Goal: Task Accomplishment & Management: Manage account settings

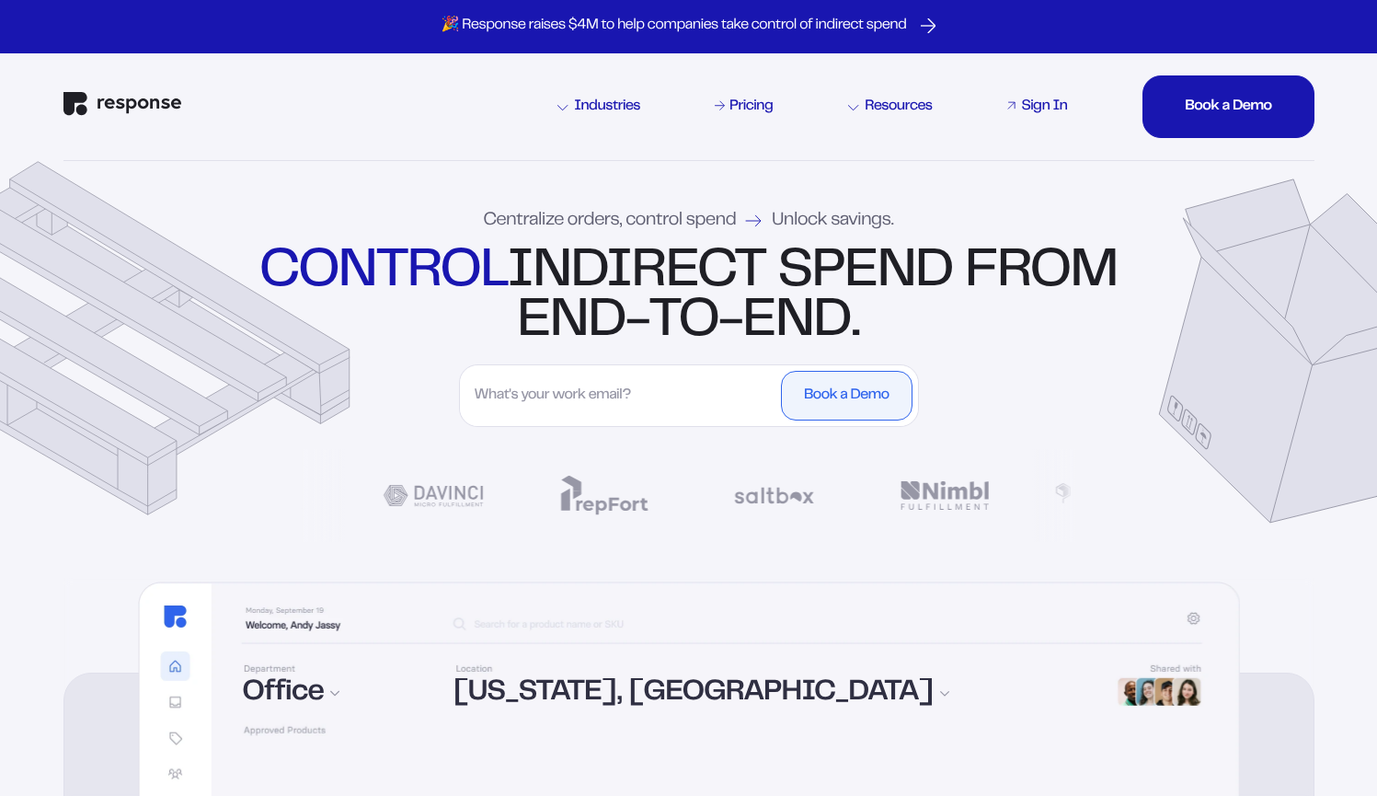
click at [1041, 110] on div "Sign In" at bounding box center [1044, 106] width 46 height 15
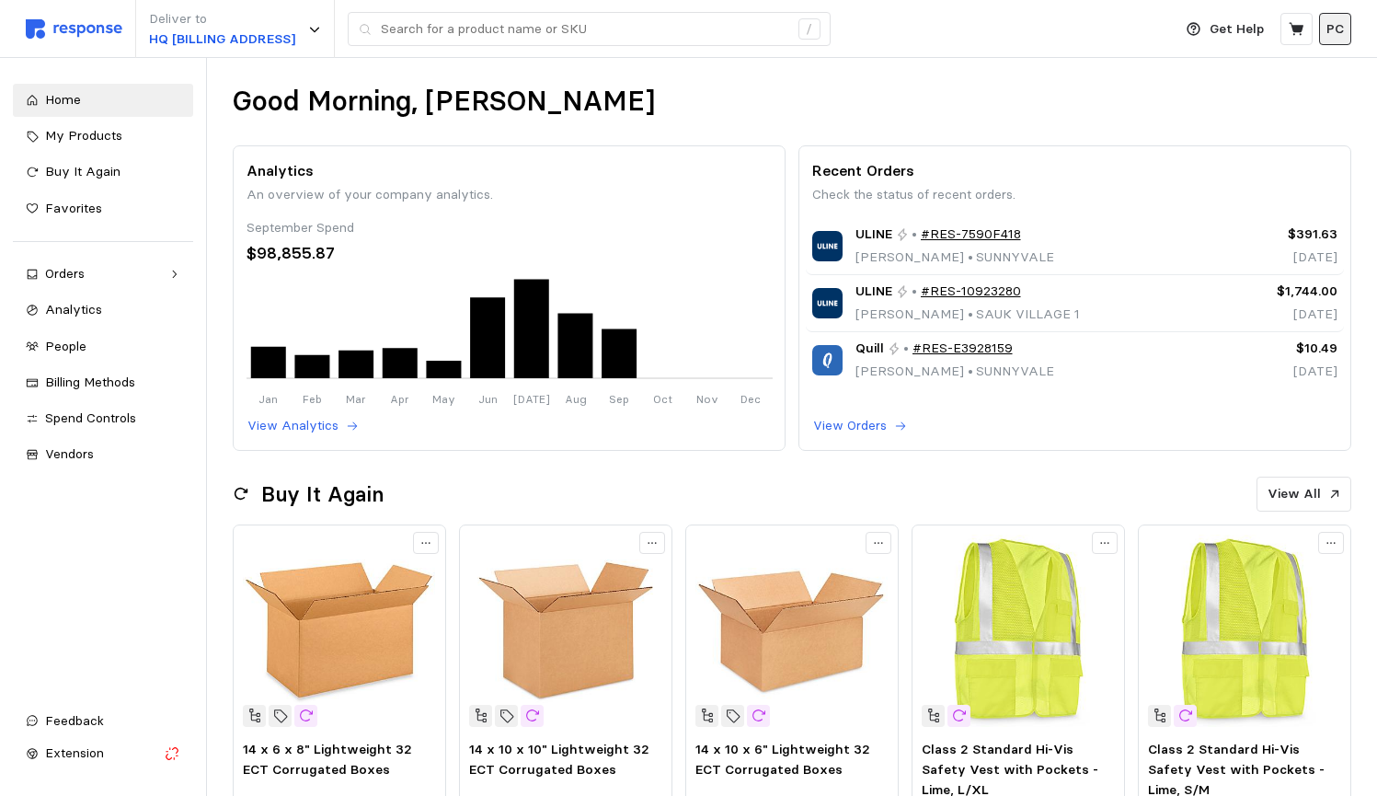
click at [1340, 25] on p "PC" at bounding box center [1334, 29] width 17 height 20
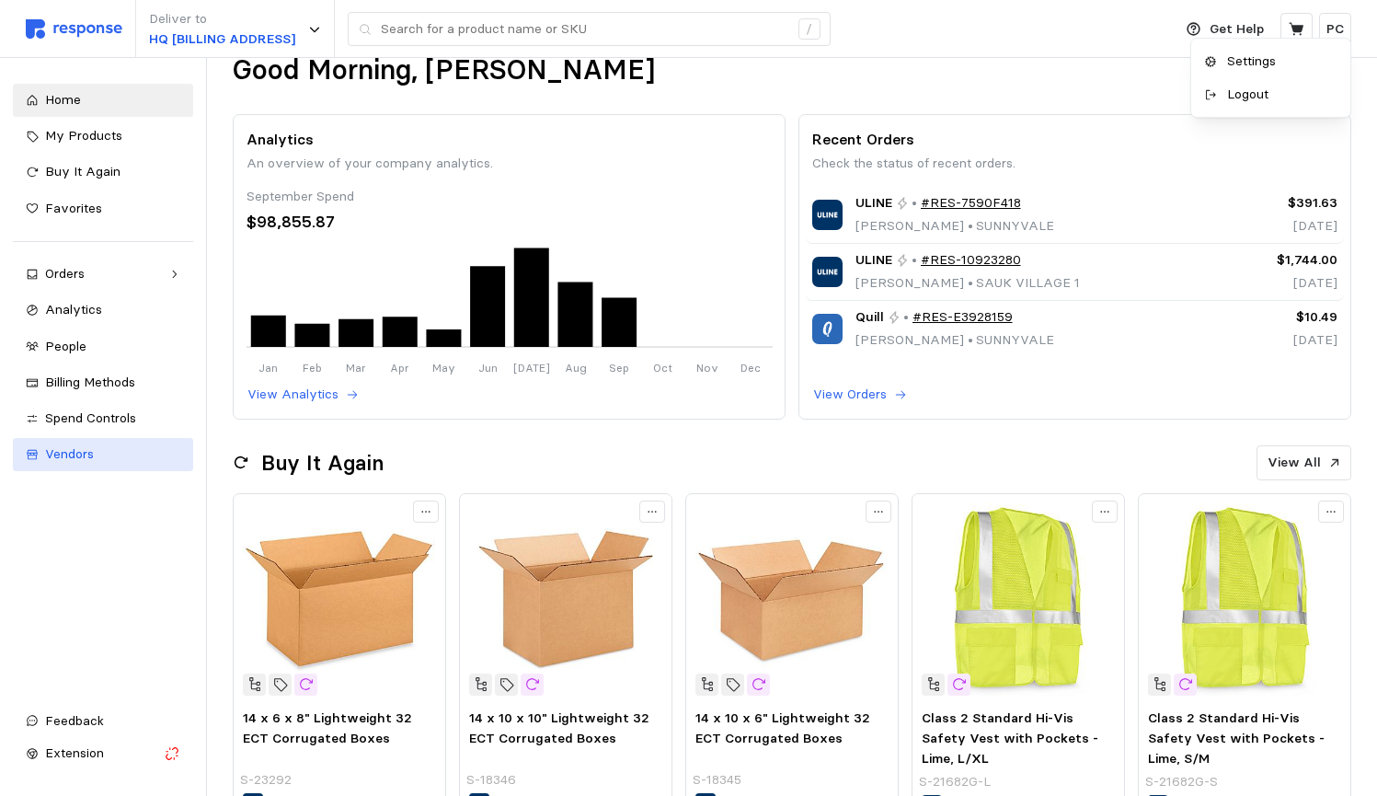
scroll to position [19, 0]
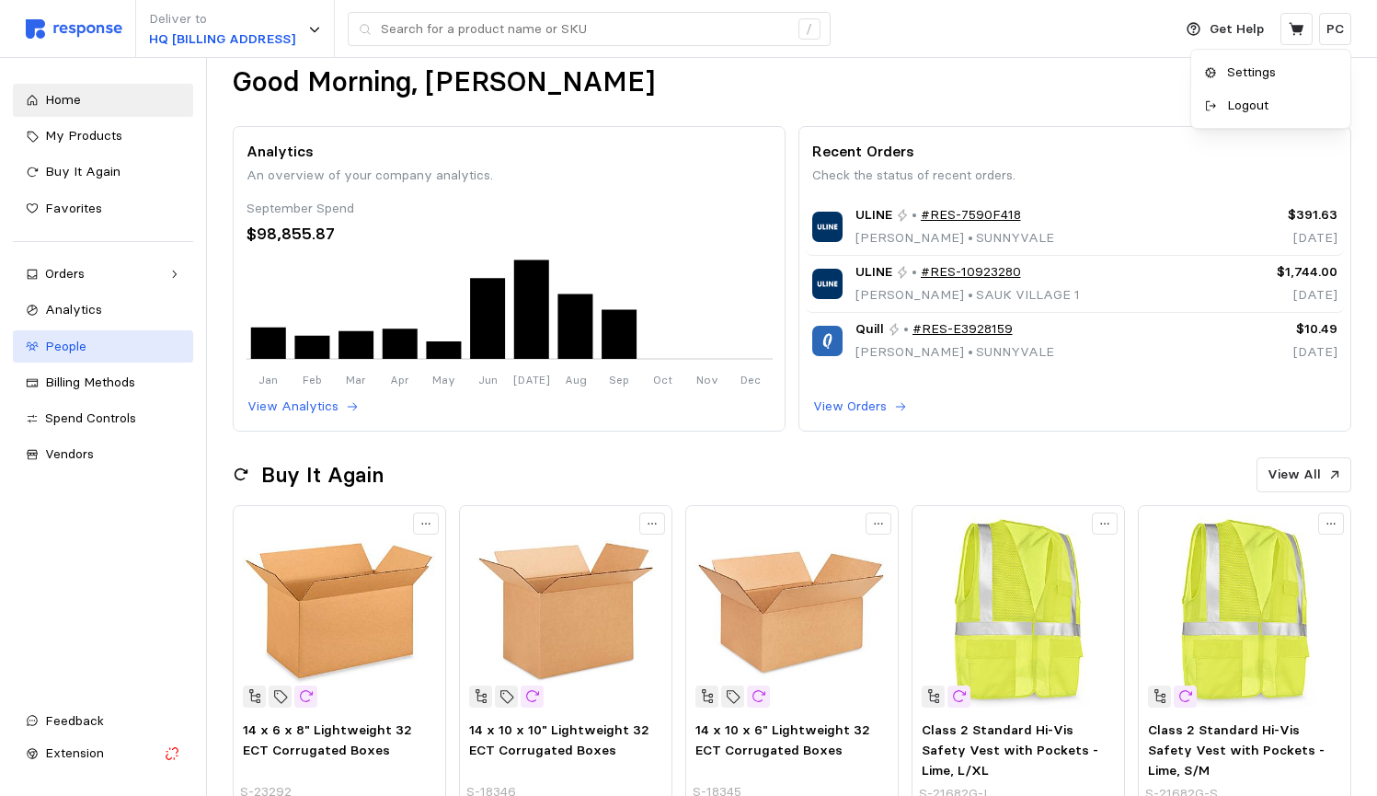
click at [121, 347] on div "People" at bounding box center [112, 347] width 135 height 20
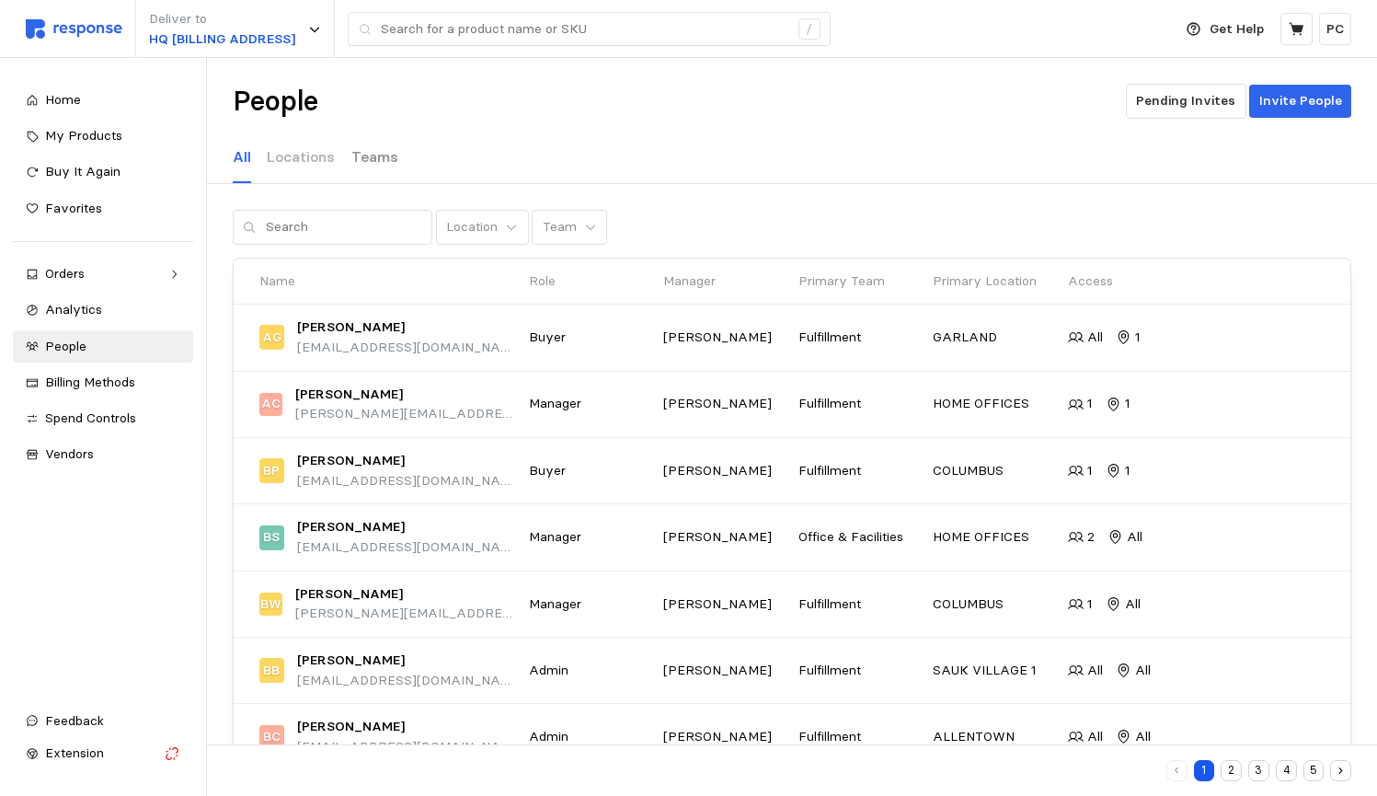
click at [379, 161] on p "Teams" at bounding box center [374, 156] width 47 height 23
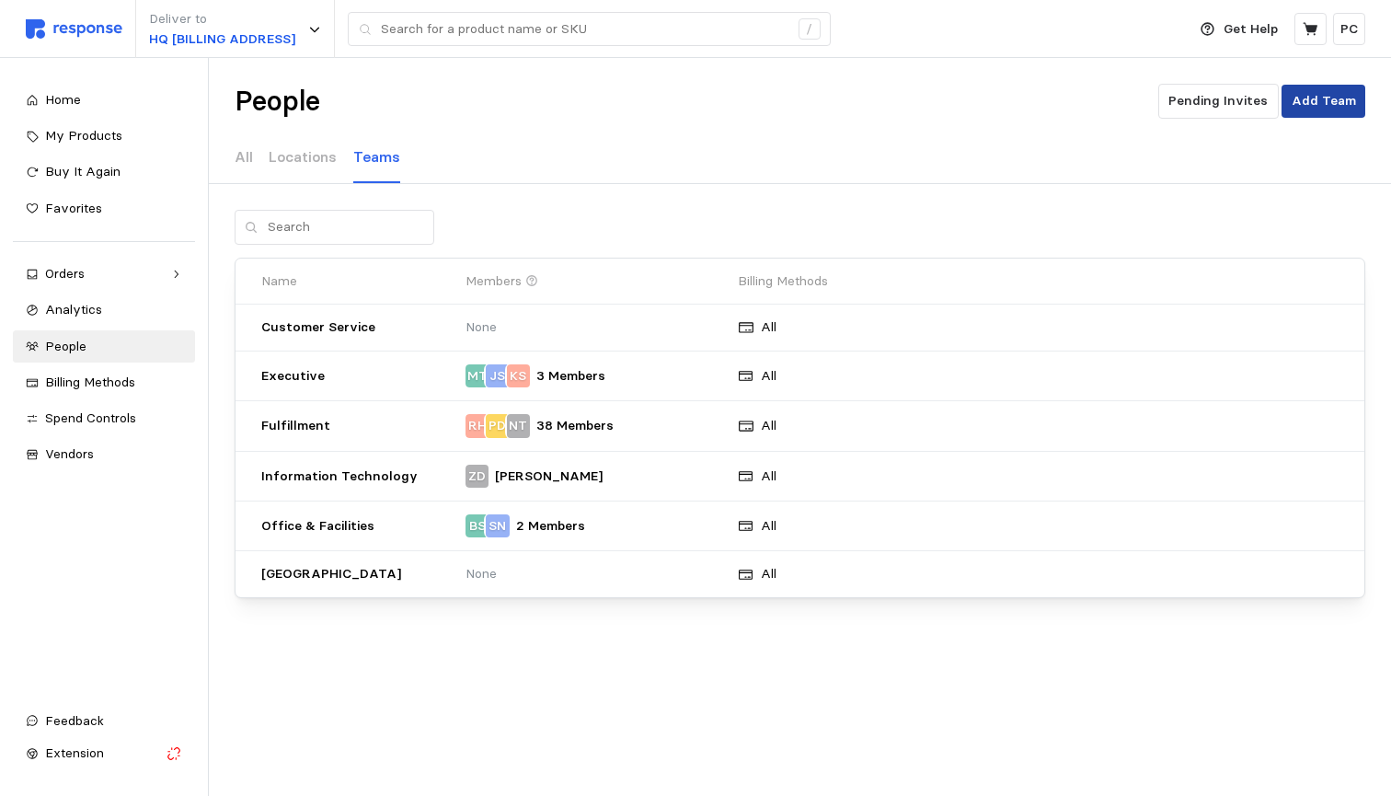
click at [1336, 98] on p "Add Team" at bounding box center [1323, 101] width 64 height 20
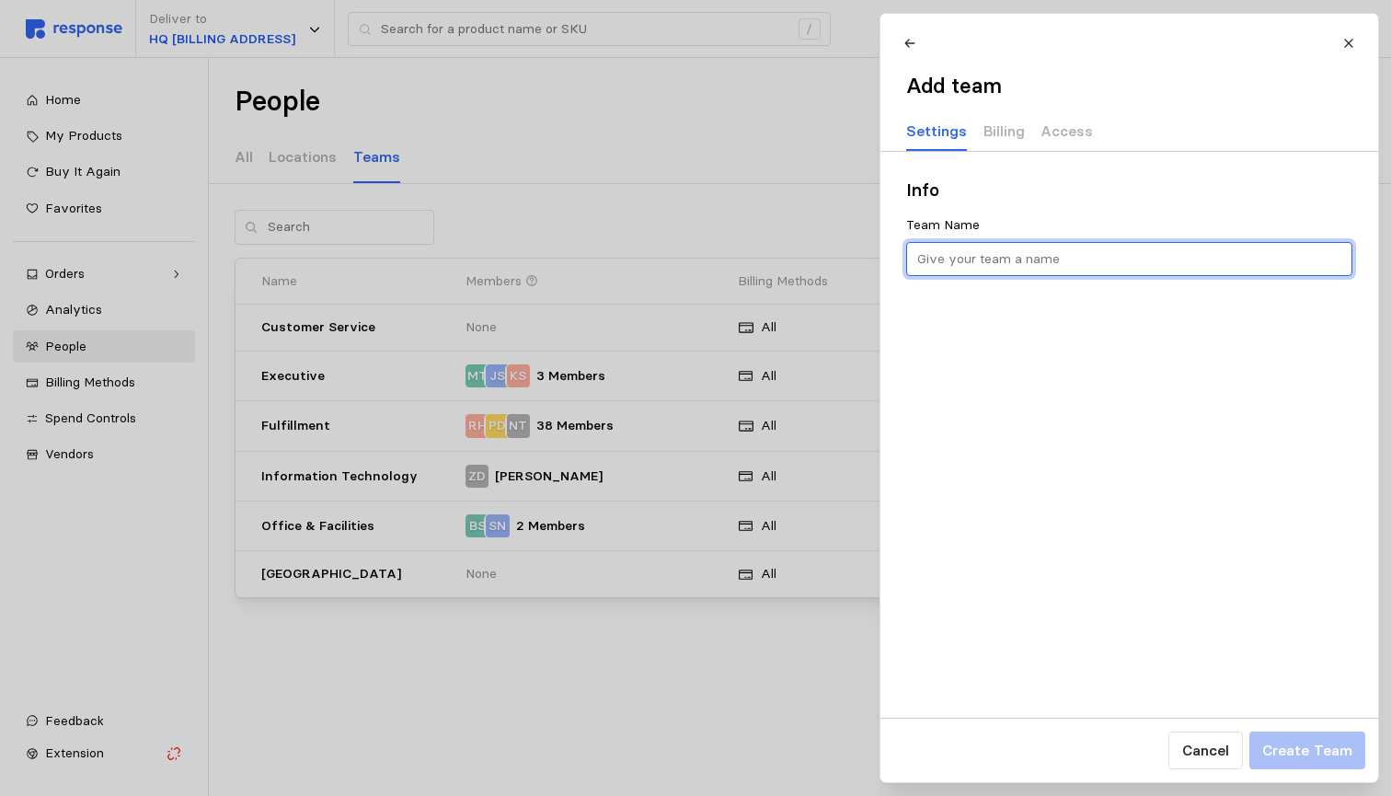
click at [949, 262] on input "text" at bounding box center [1128, 259] width 425 height 33
type input "Test Team"
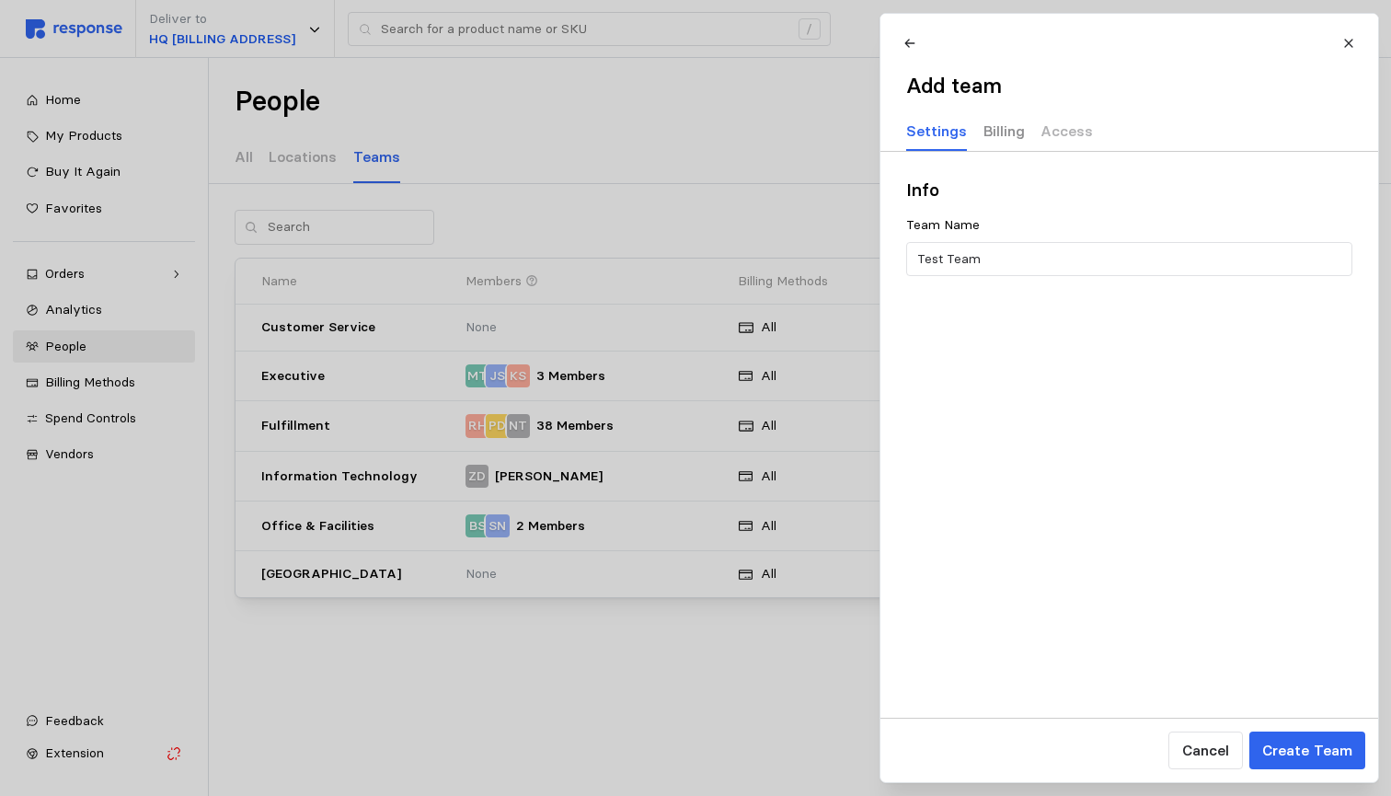
click at [1001, 132] on p "Billing" at bounding box center [1002, 131] width 41 height 23
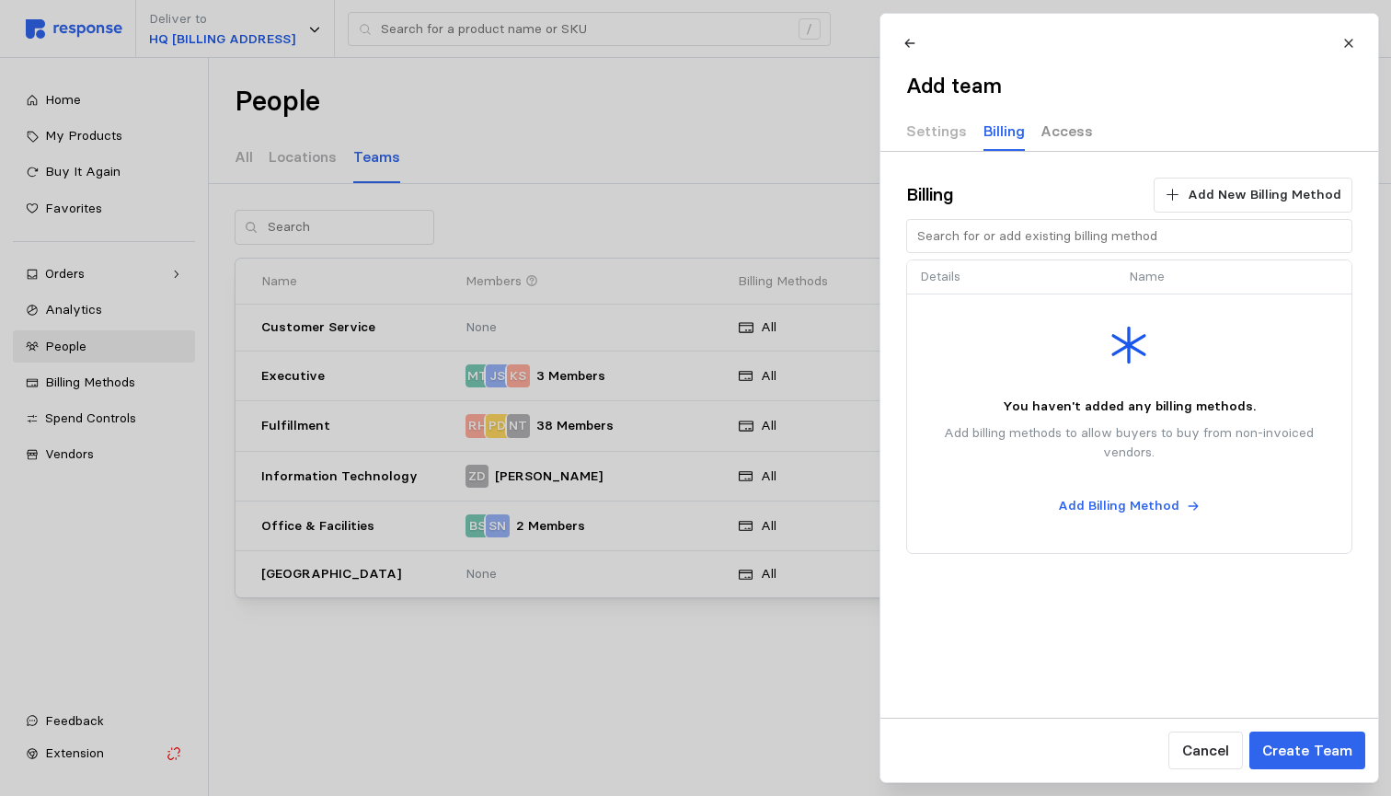
click at [1055, 130] on p "Access" at bounding box center [1066, 131] width 52 height 23
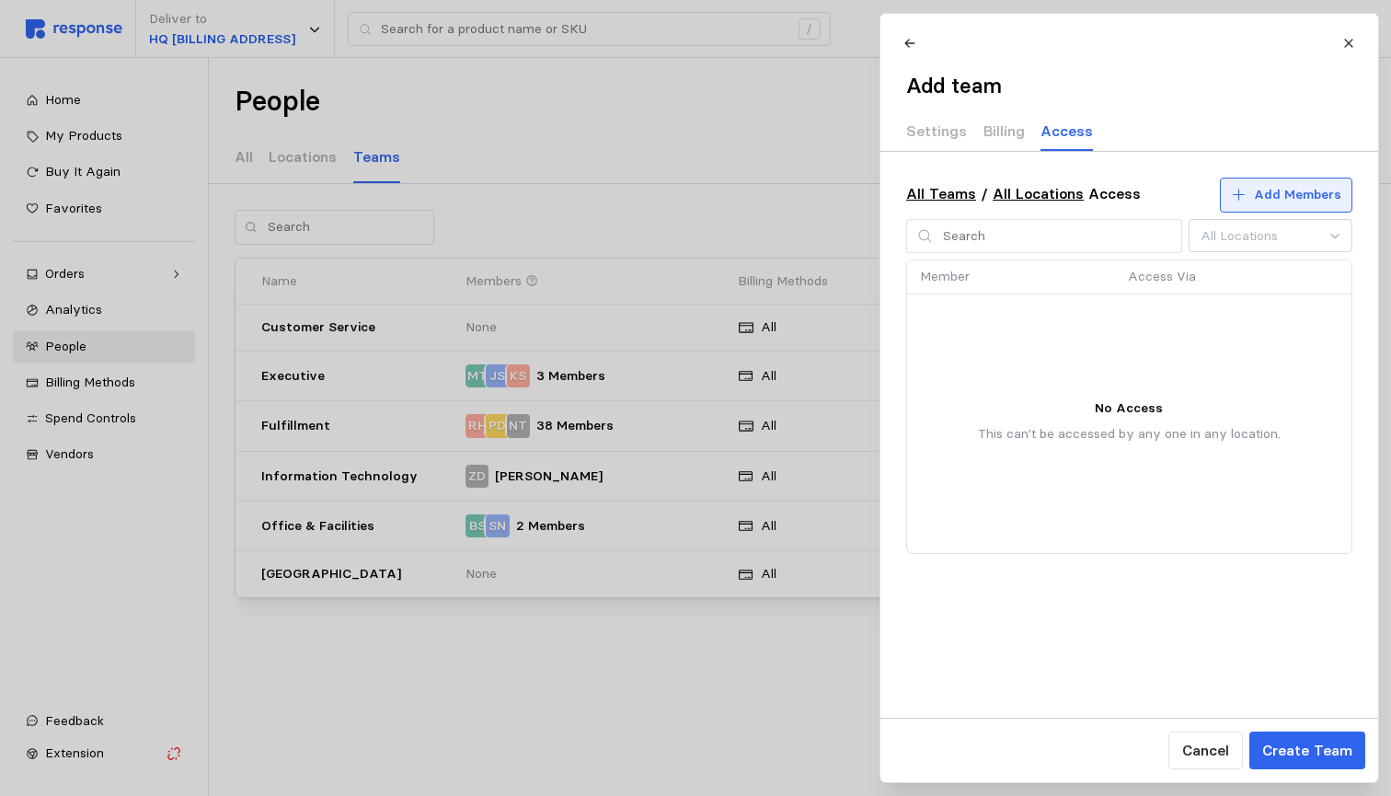
click at [1305, 195] on p "Add Members" at bounding box center [1297, 195] width 87 height 20
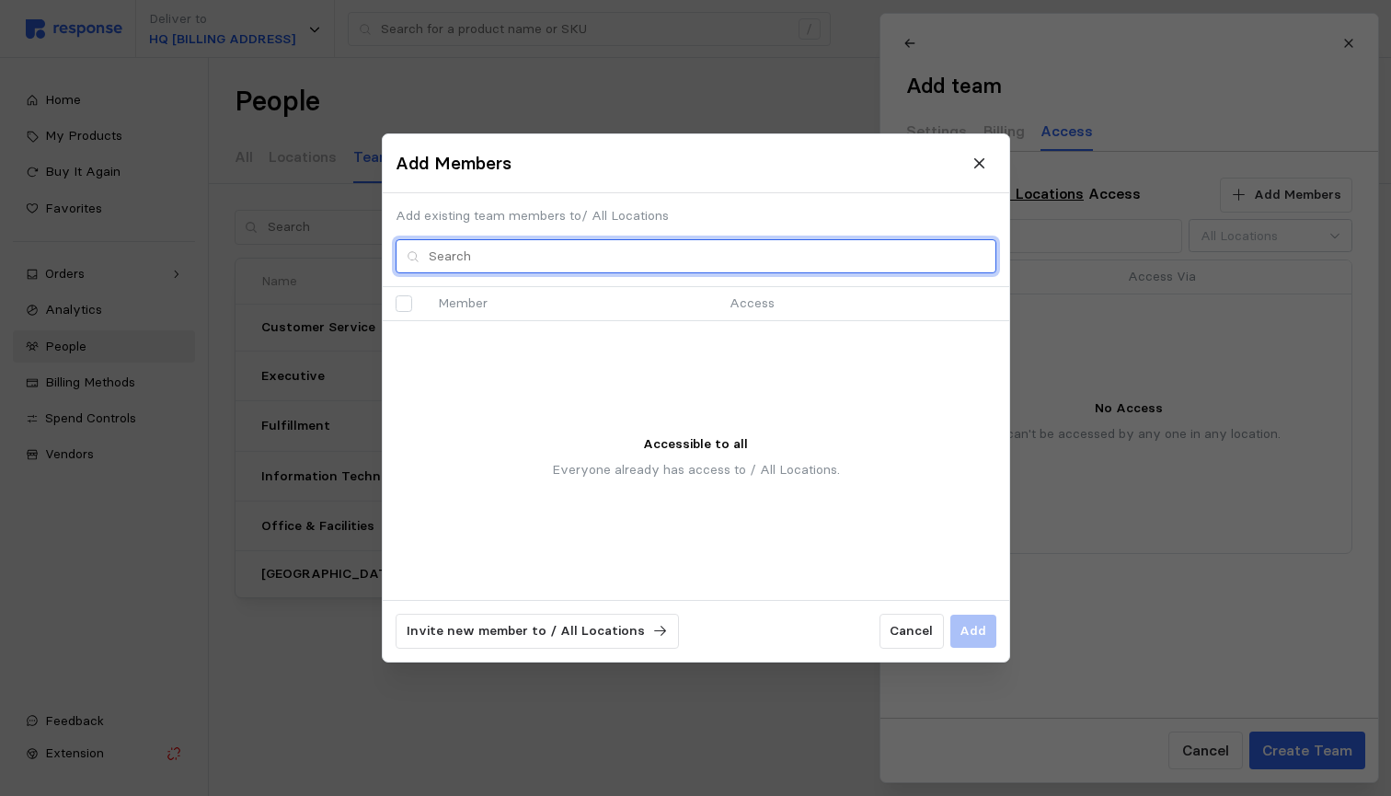
click at [895, 263] on input "text" at bounding box center [707, 256] width 556 height 33
type input "P"
type input "Sandra"
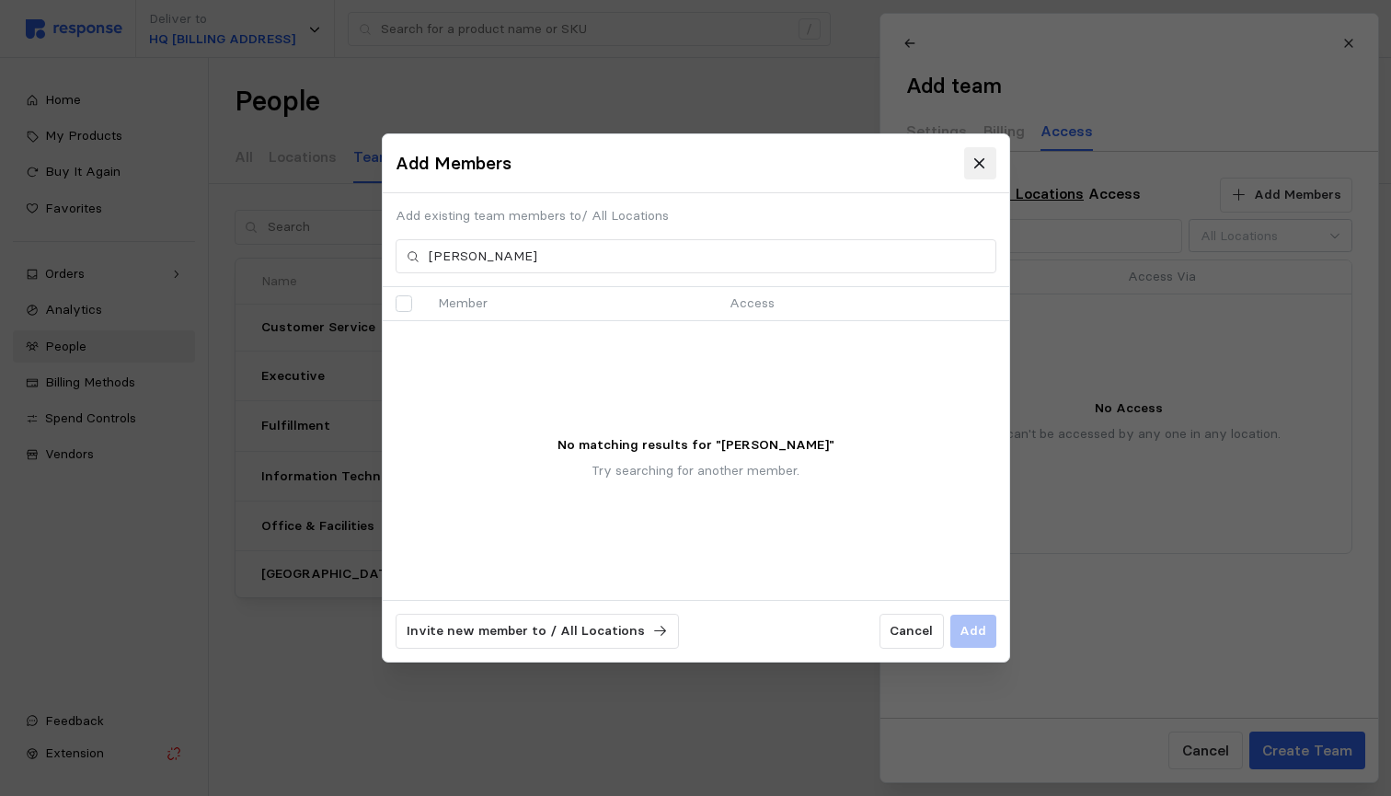
click at [977, 166] on icon at bounding box center [979, 163] width 10 height 10
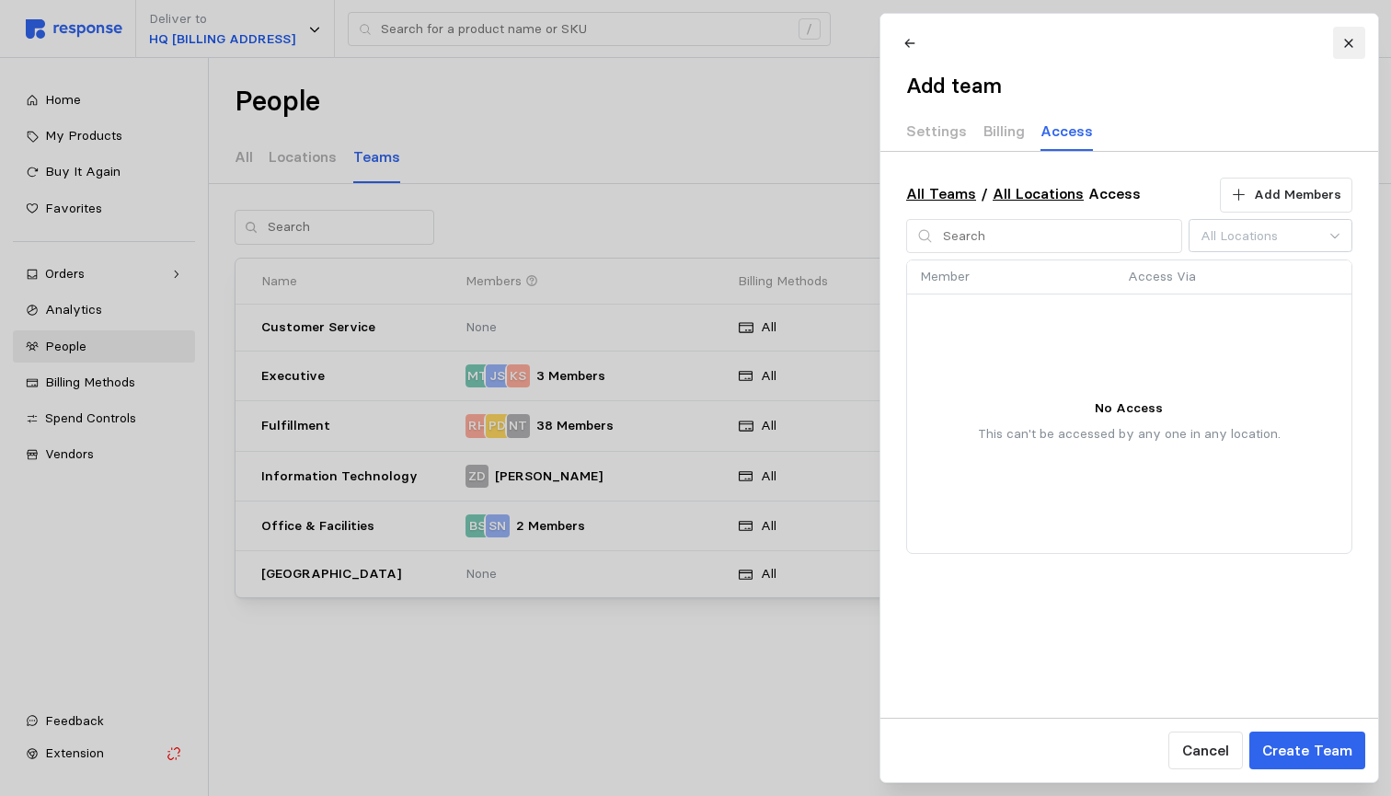
click at [1350, 37] on icon at bounding box center [1348, 43] width 13 height 13
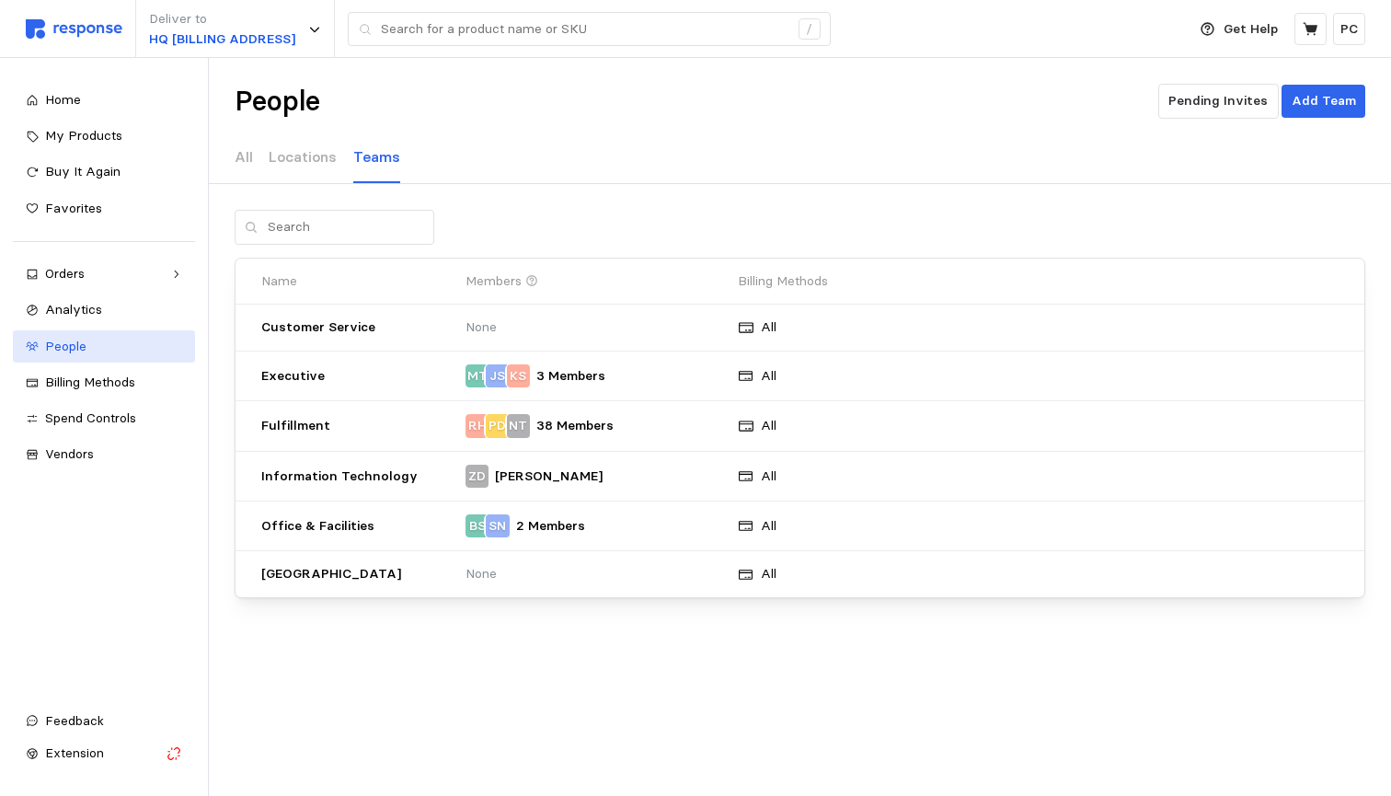
click at [78, 345] on span "People" at bounding box center [65, 346] width 41 height 17
click at [248, 148] on p "All" at bounding box center [244, 156] width 18 height 23
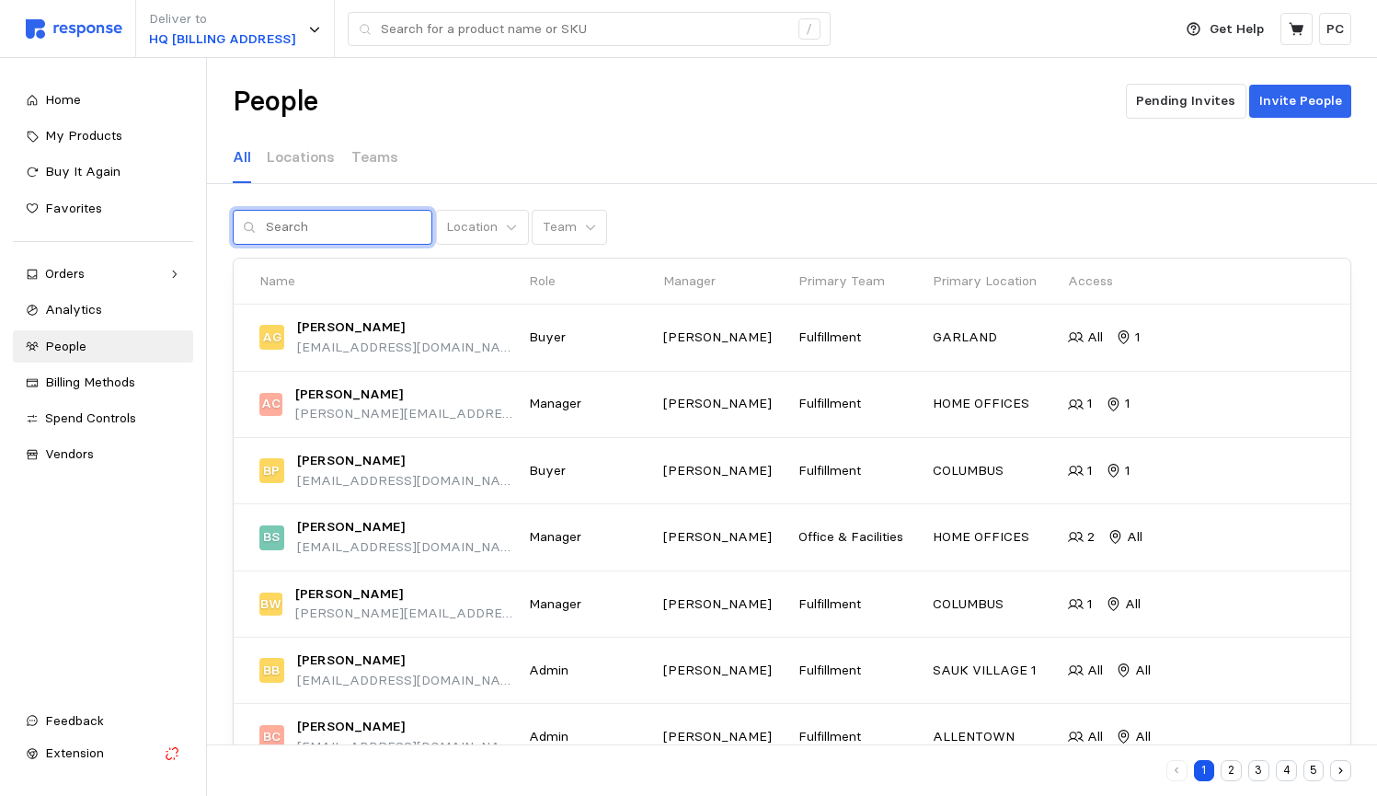
click at [368, 222] on input "text" at bounding box center [344, 227] width 156 height 33
type input "Sandra"
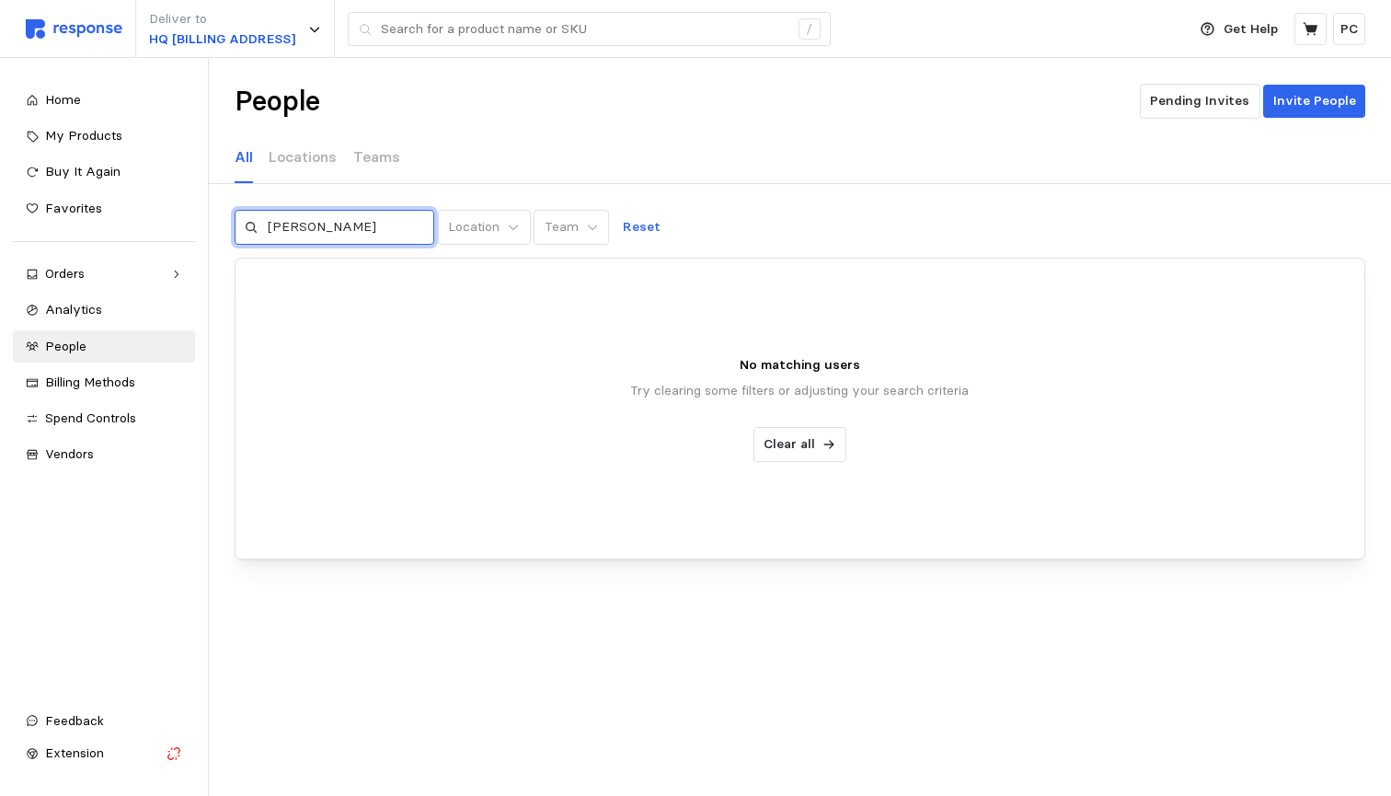
click at [335, 226] on input "Sandra" at bounding box center [346, 227] width 156 height 33
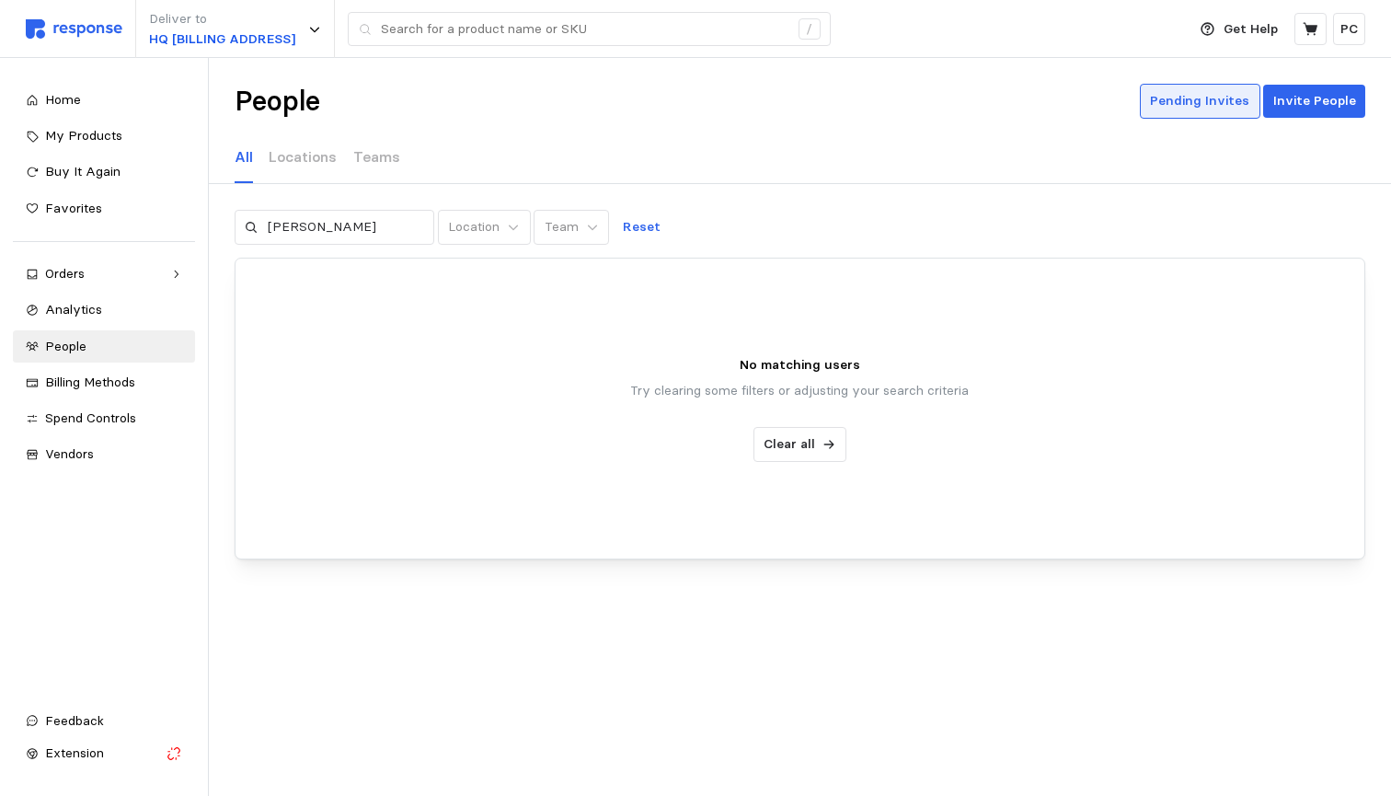
click at [1200, 106] on p "Pending Invites" at bounding box center [1199, 101] width 99 height 20
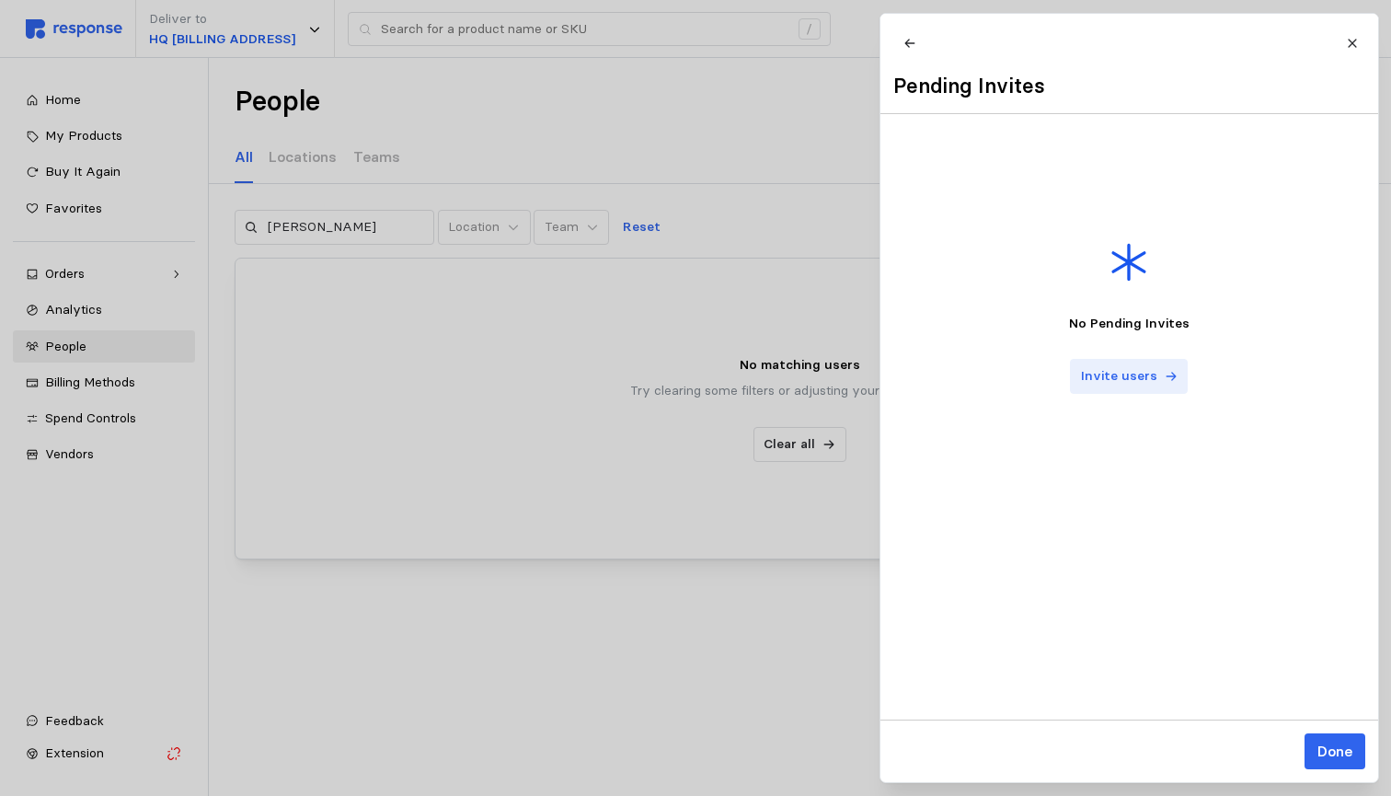
click at [1130, 378] on p "Invite users" at bounding box center [1118, 376] width 76 height 20
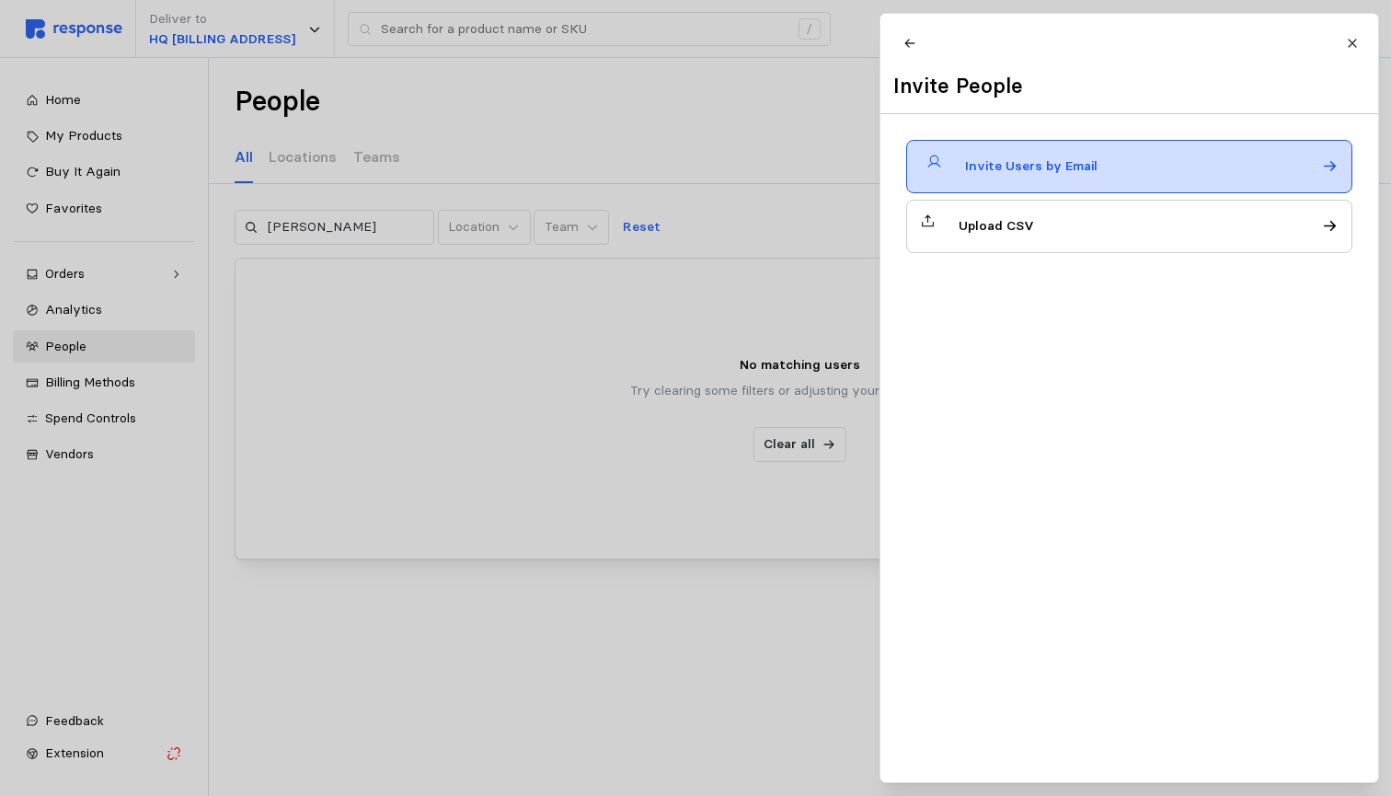
click at [1094, 186] on div "Invite Users by Email" at bounding box center [1129, 166] width 446 height 53
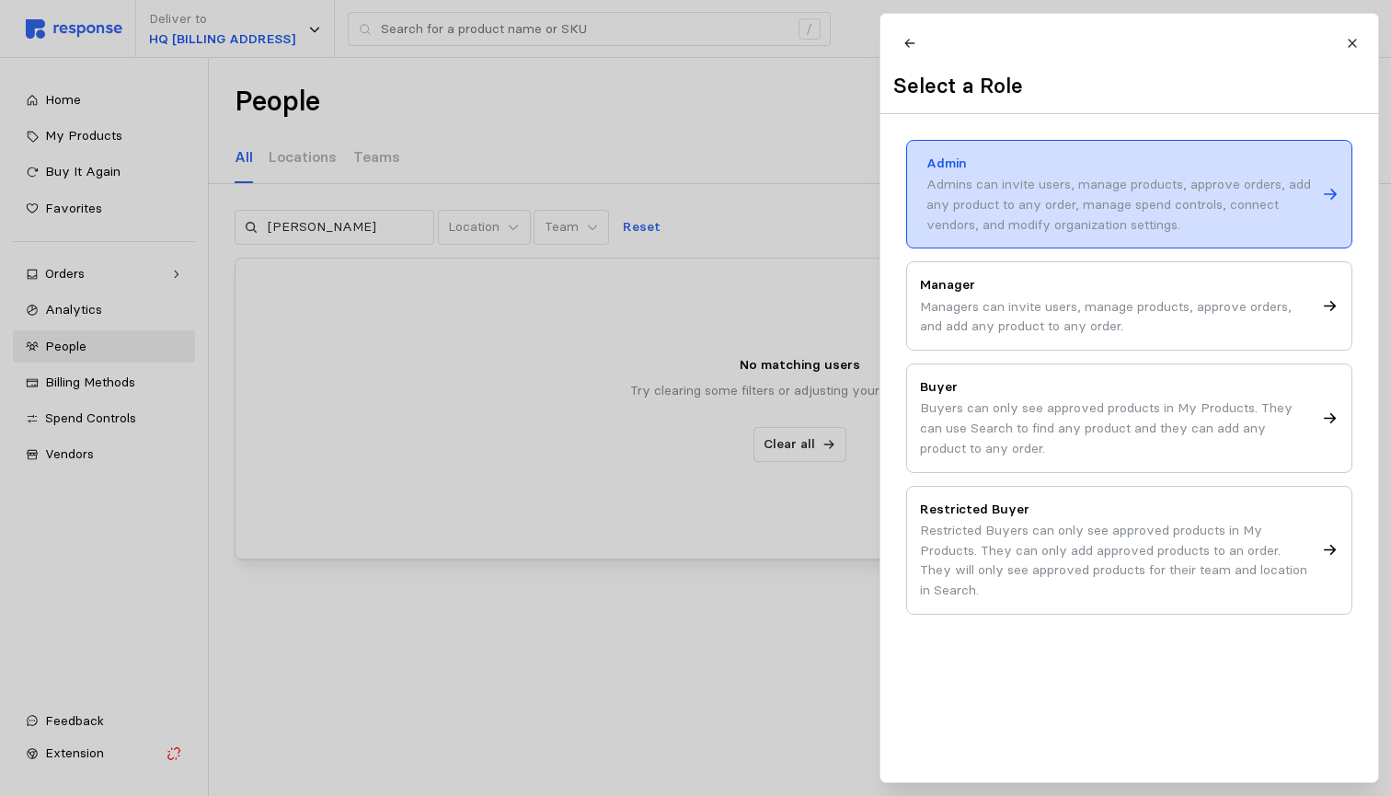
click at [1117, 229] on div "Admins can invite users, manage products, approve orders, add any product to an…" at bounding box center [1120, 205] width 389 height 60
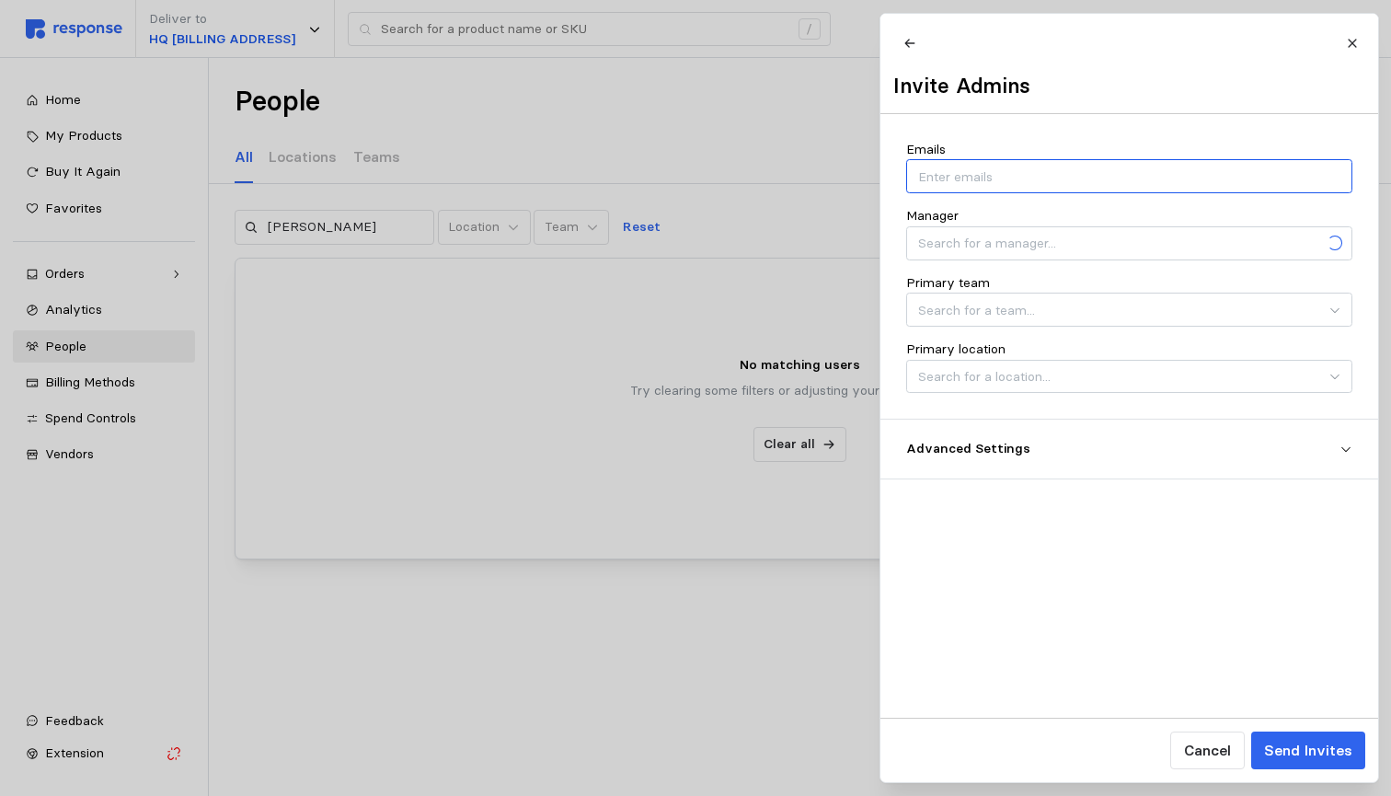
click at [998, 193] on div at bounding box center [1129, 176] width 446 height 34
type input "soksan@wsinc.com"
click at [946, 294] on div "Patrick Casey" at bounding box center [1129, 298] width 439 height 33
type input "Patrick Casey"
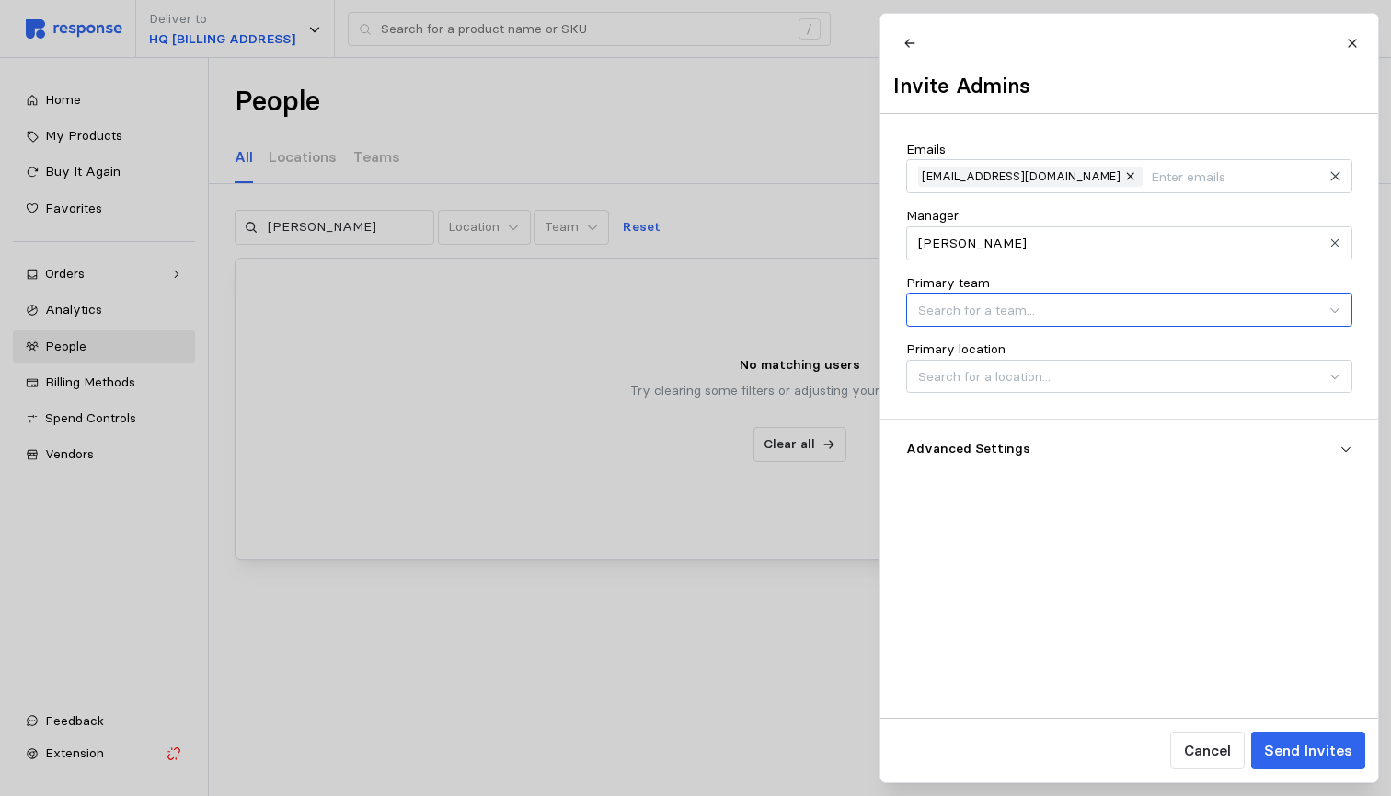
click at [1010, 316] on input "Primary team" at bounding box center [1129, 310] width 446 height 34
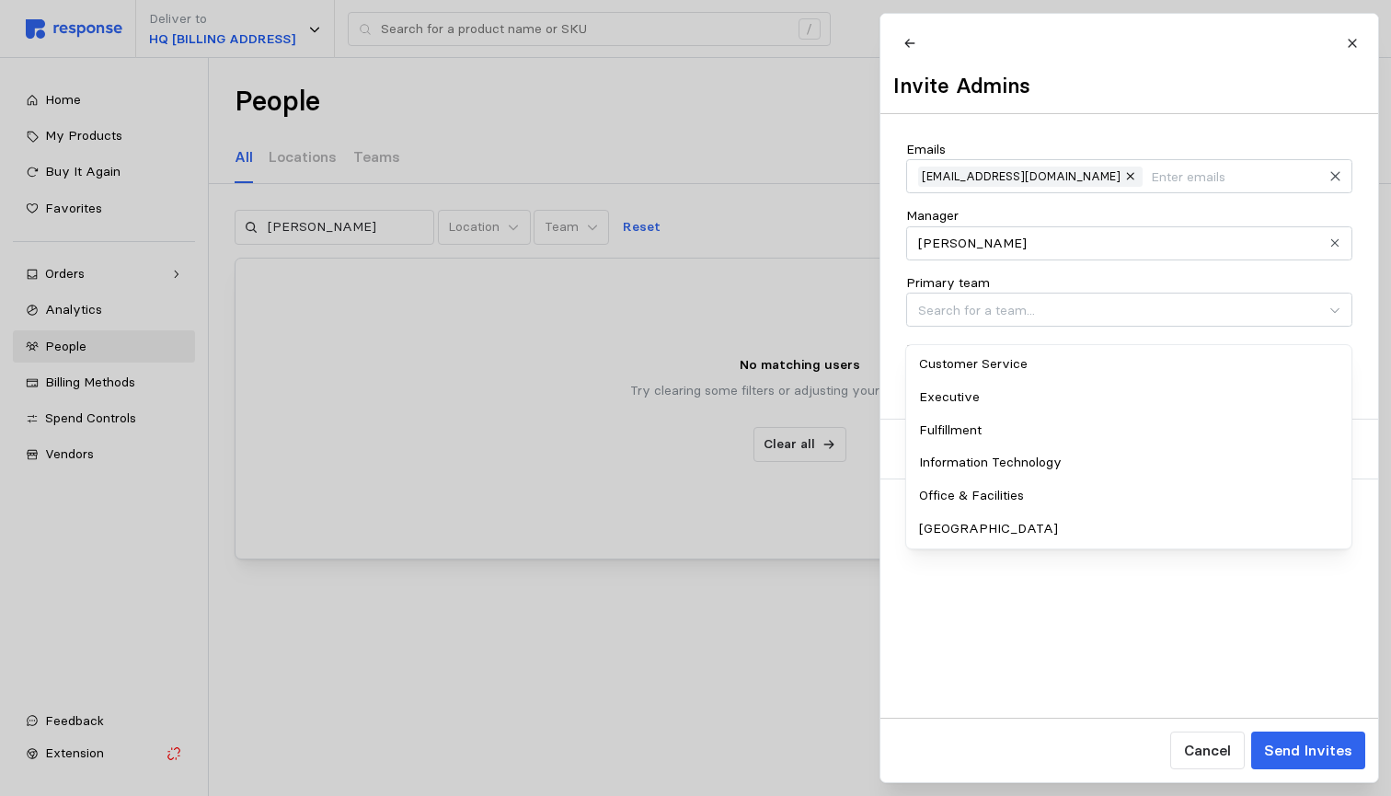
click at [1015, 286] on div "Primary team" at bounding box center [1129, 299] width 446 height 53
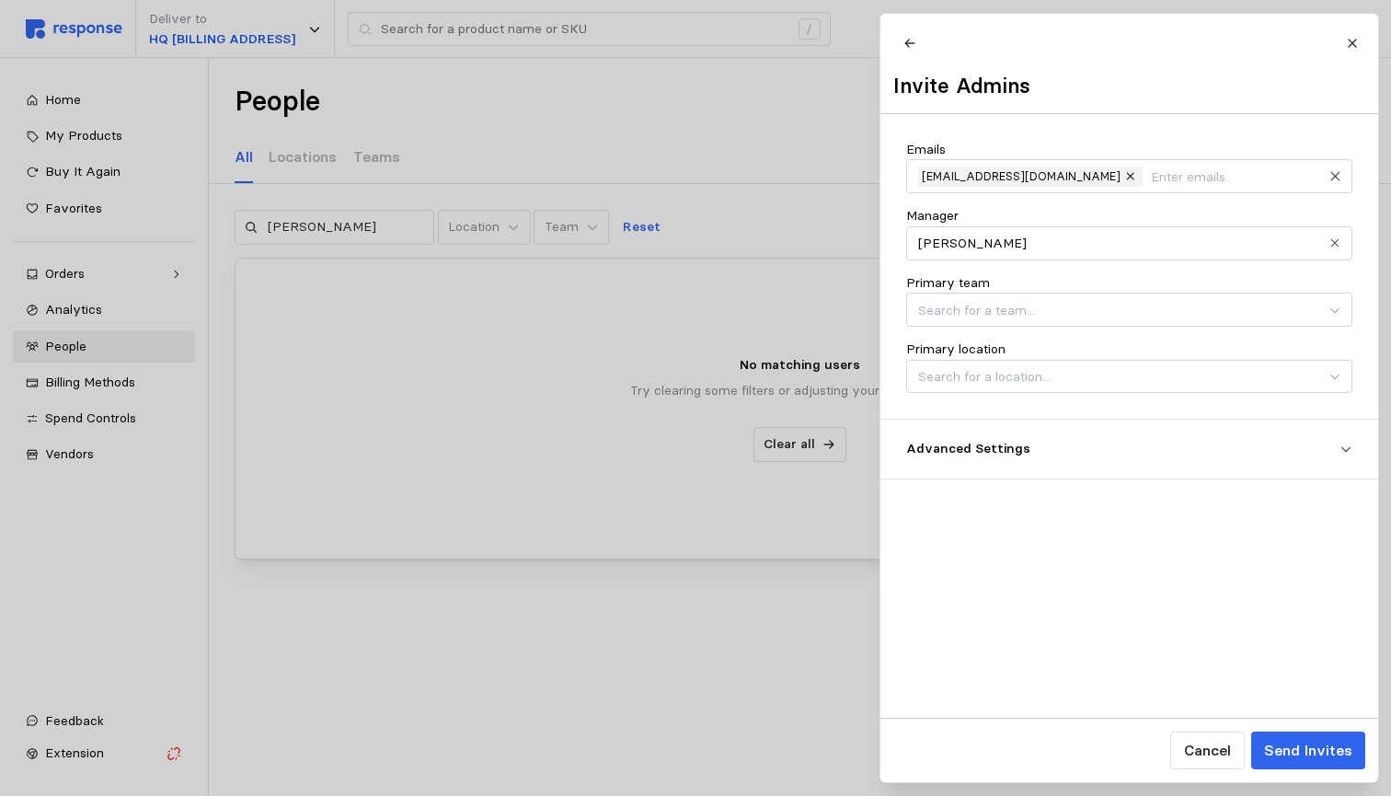
click at [1052, 475] on button "Advanced Settings" at bounding box center [1129, 448] width 498 height 59
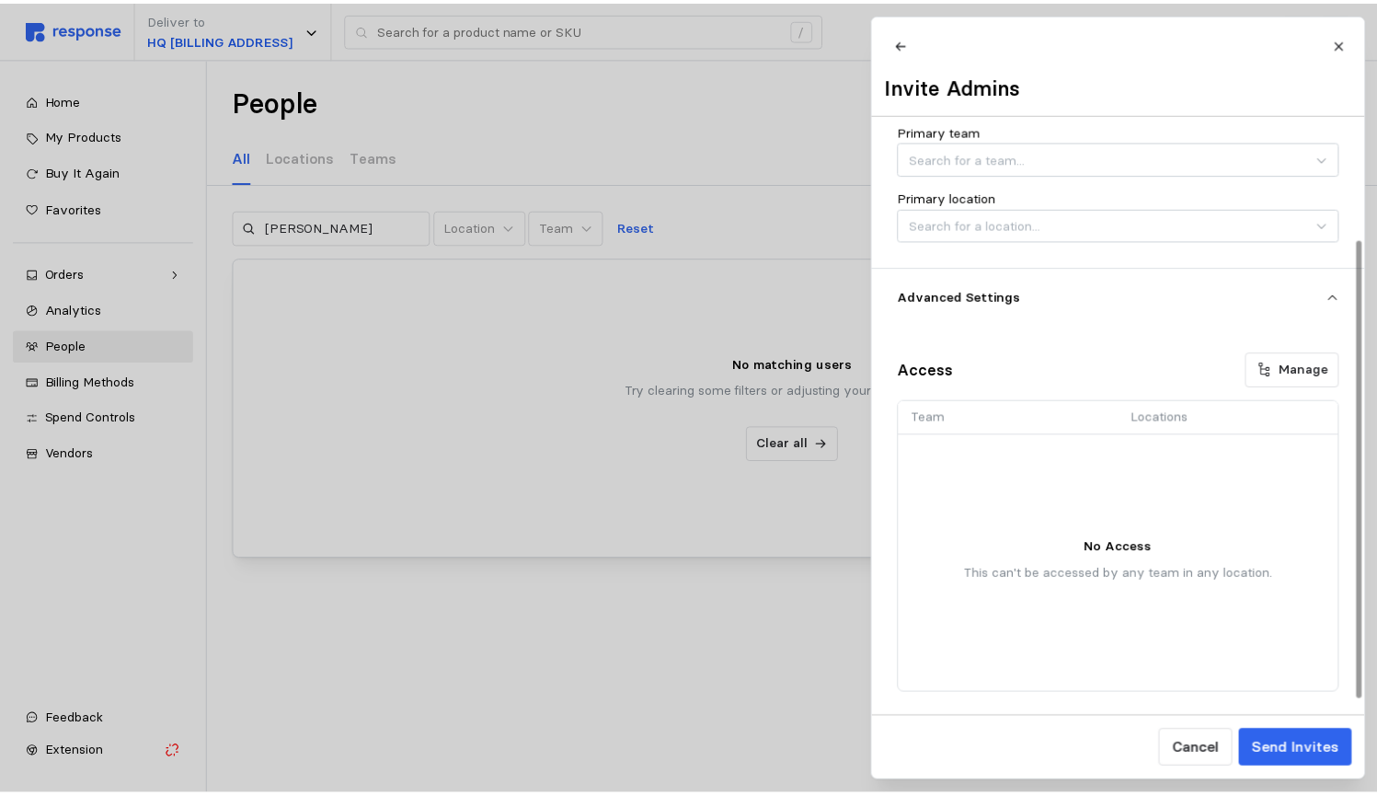
scroll to position [158, 0]
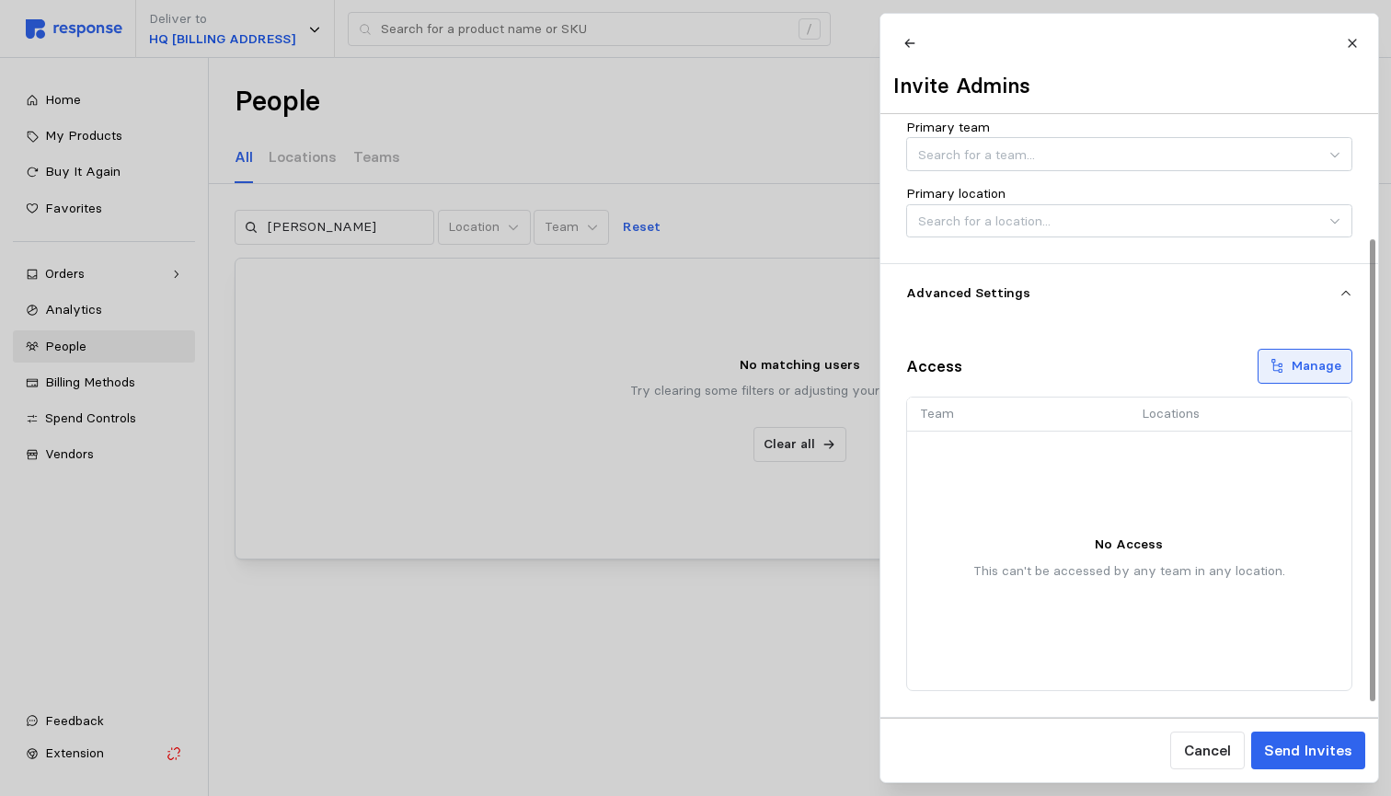
click at [1294, 368] on p "Manage" at bounding box center [1316, 366] width 50 height 20
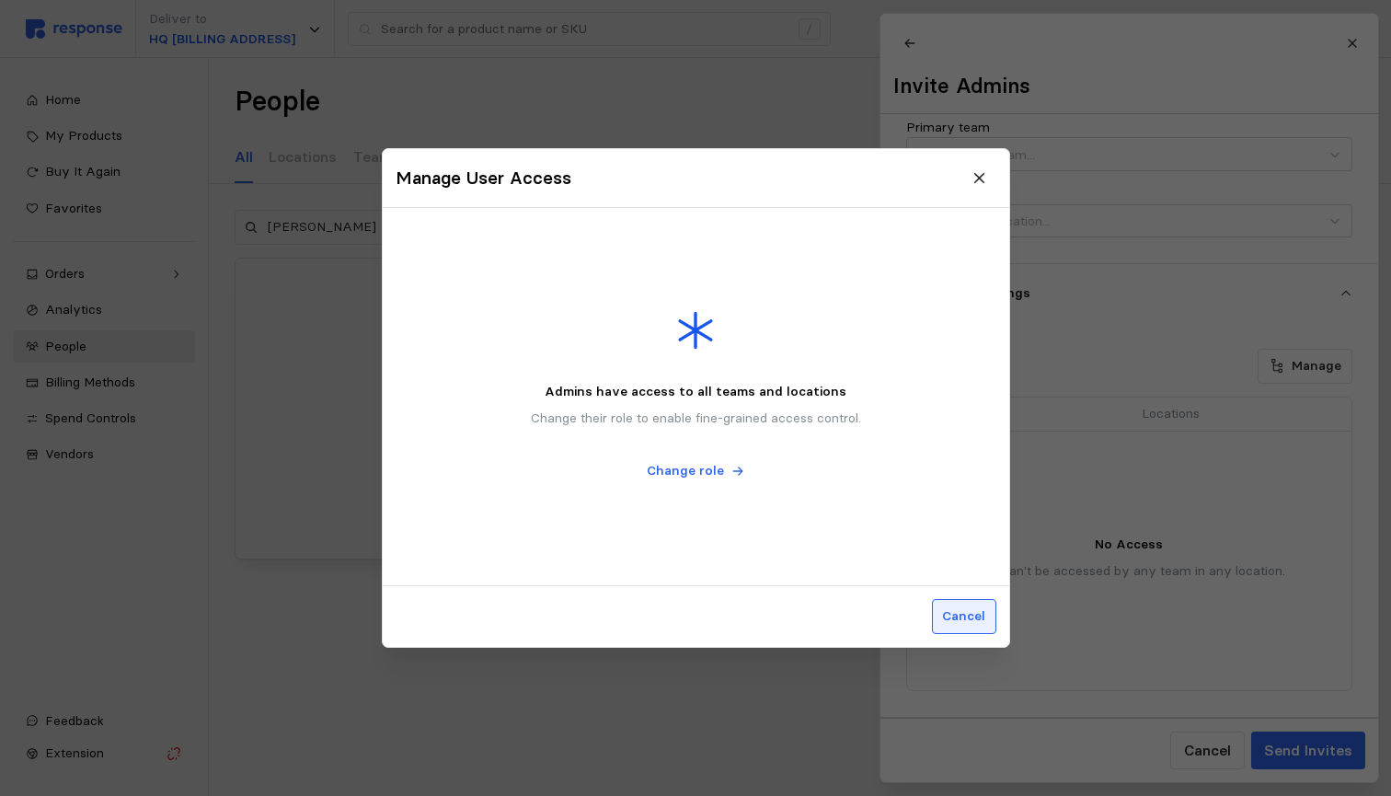
click at [962, 623] on p "Cancel" at bounding box center [963, 616] width 43 height 20
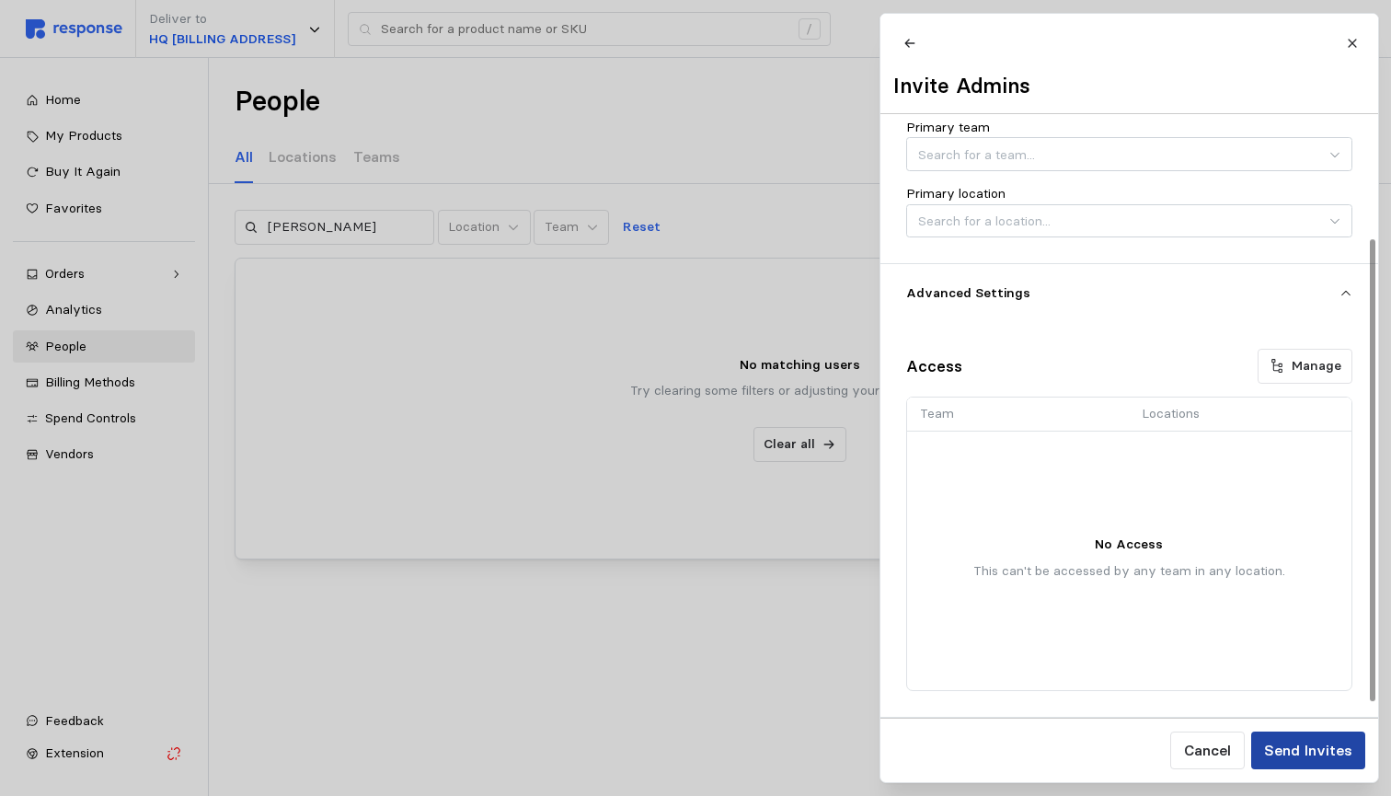
click at [1327, 751] on p "Send Invites" at bounding box center [1307, 750] width 88 height 23
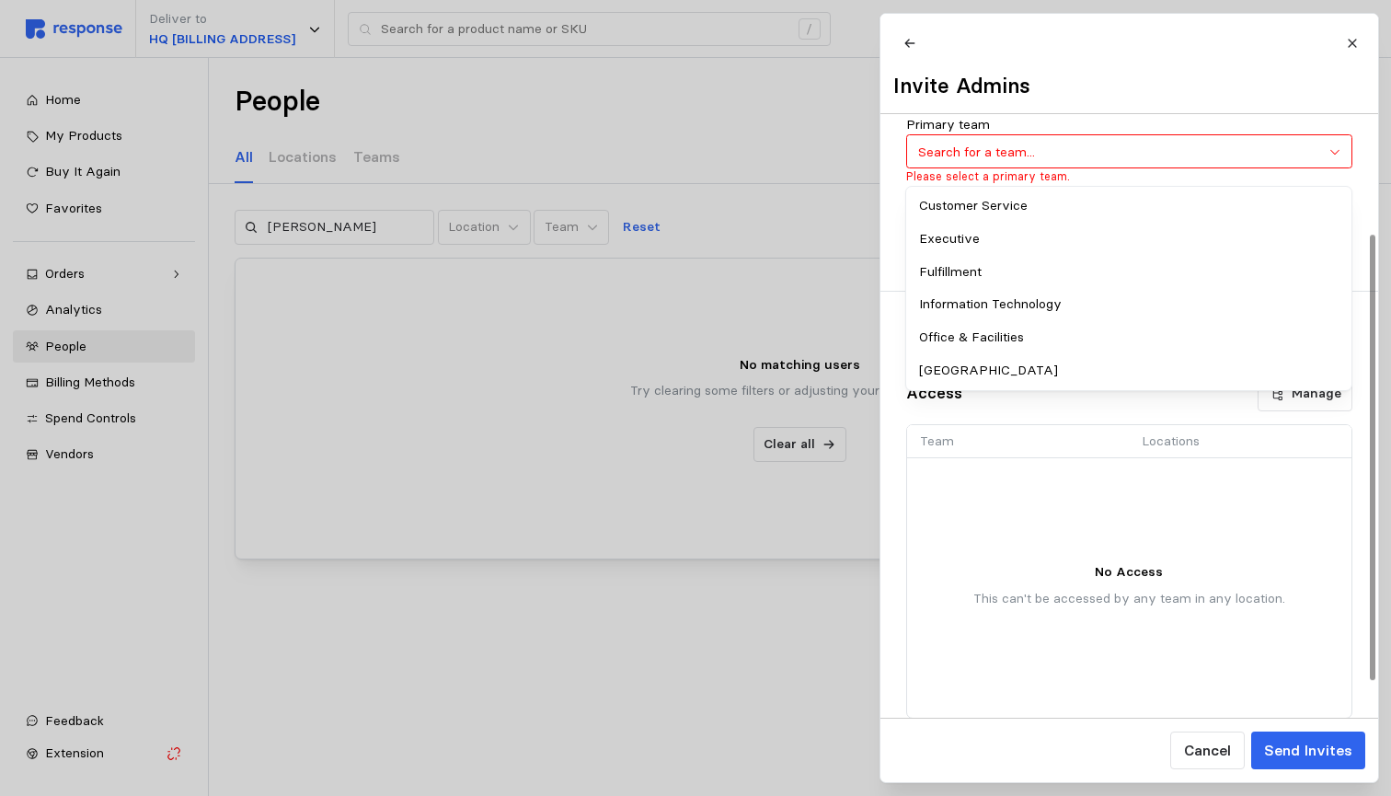
click at [1029, 154] on input "Primary team" at bounding box center [1129, 151] width 446 height 34
click at [1012, 266] on div "Fulfillment" at bounding box center [1129, 272] width 439 height 33
type input "Fulfillment"
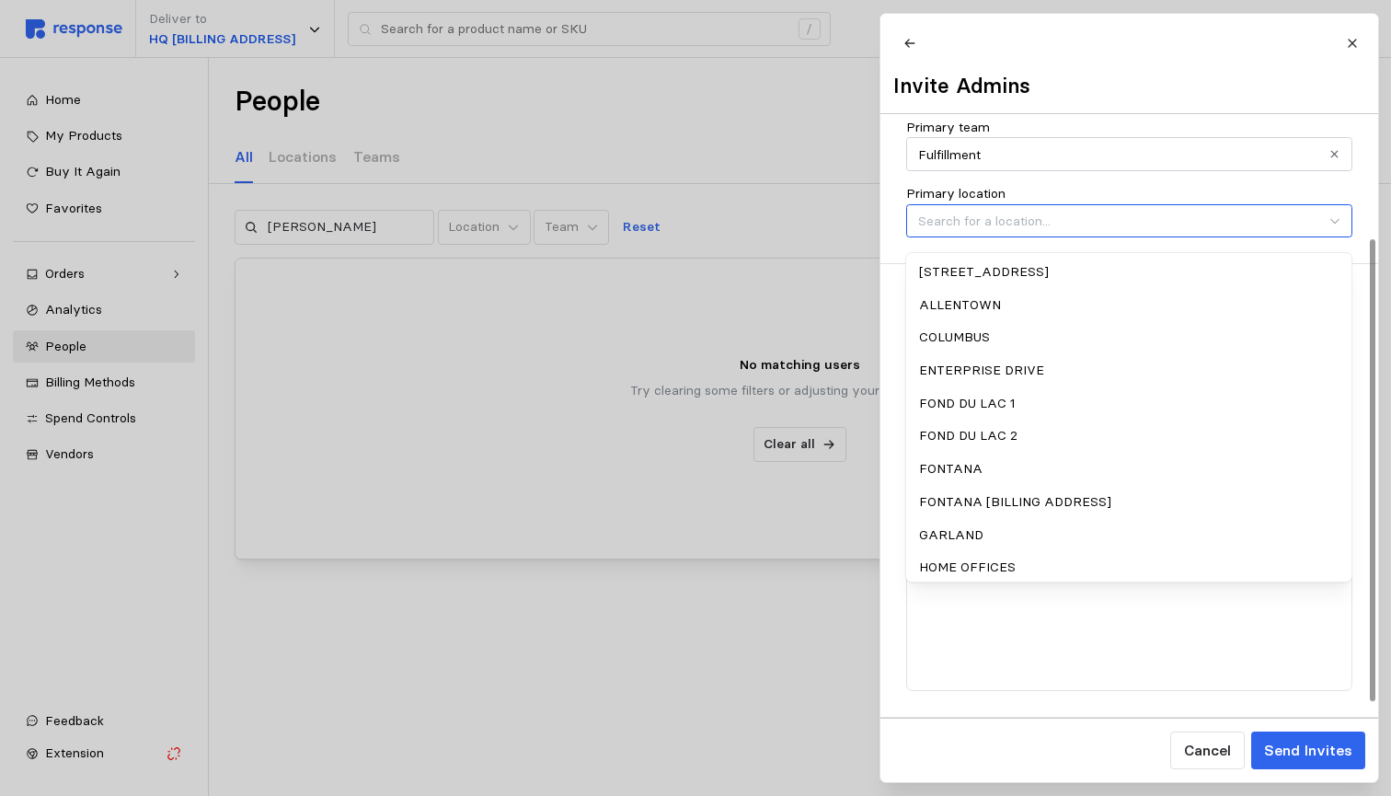
click at [1013, 238] on input "Primary location" at bounding box center [1129, 221] width 446 height 34
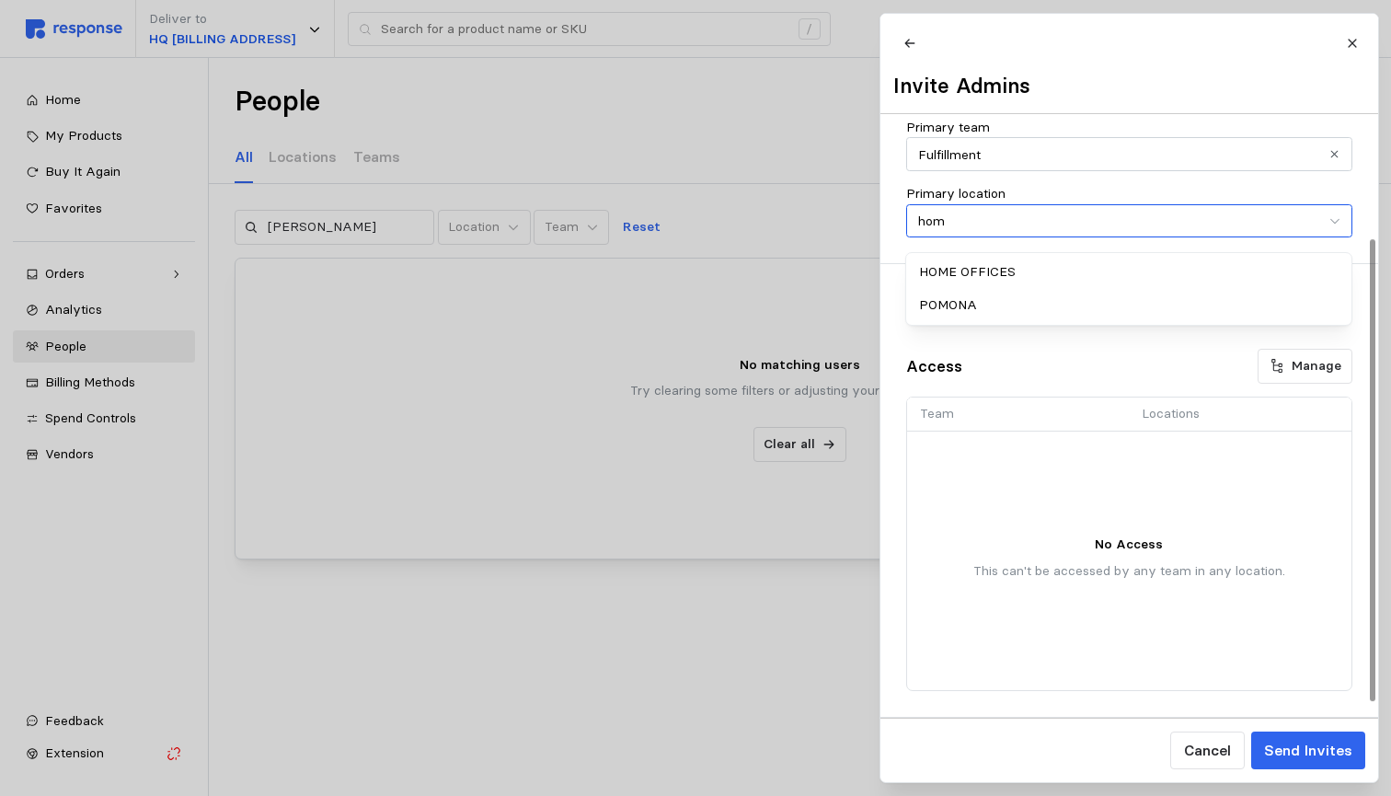
click at [1012, 267] on div "HOME OFFICES" at bounding box center [1129, 272] width 439 height 33
type input "HOME OFFICES"
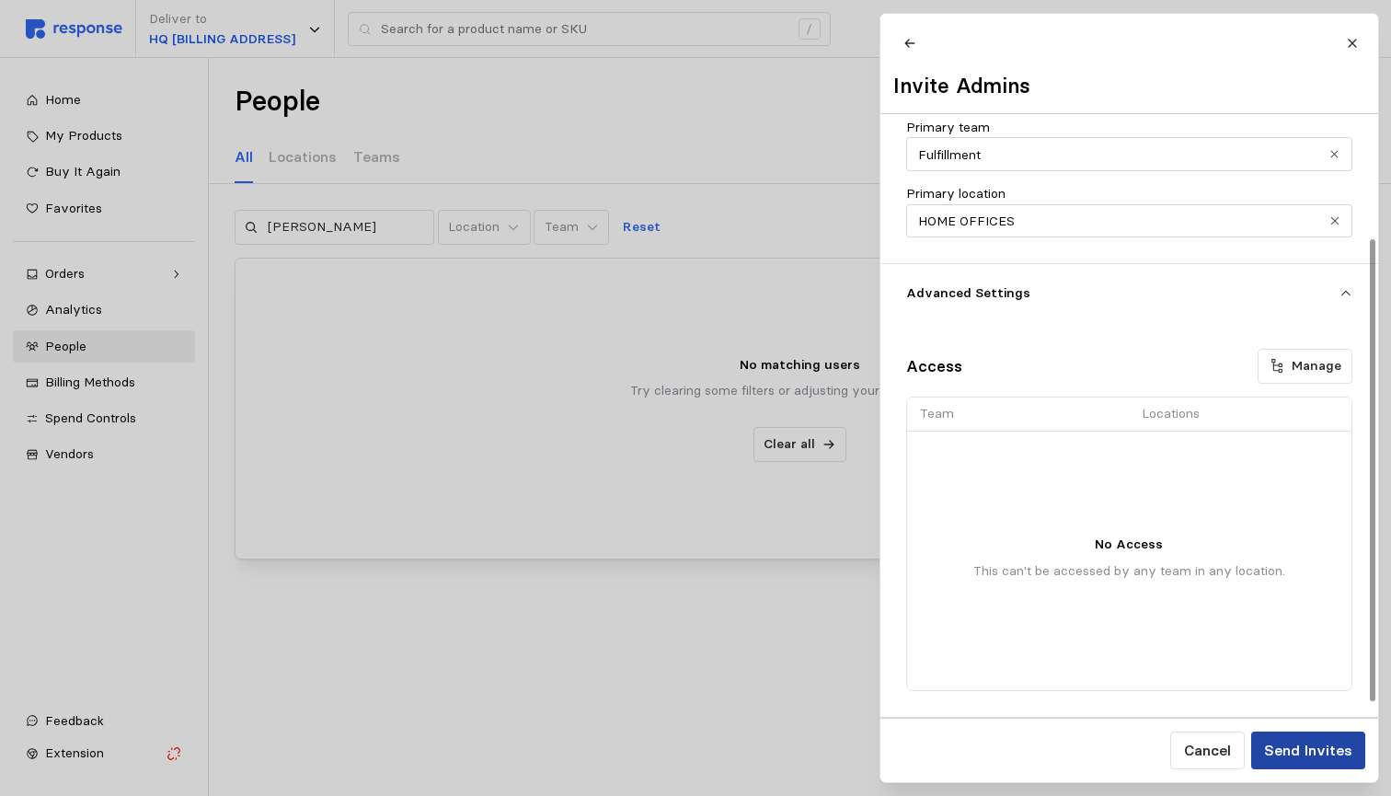
click at [1328, 751] on p "Send Invites" at bounding box center [1307, 750] width 88 height 23
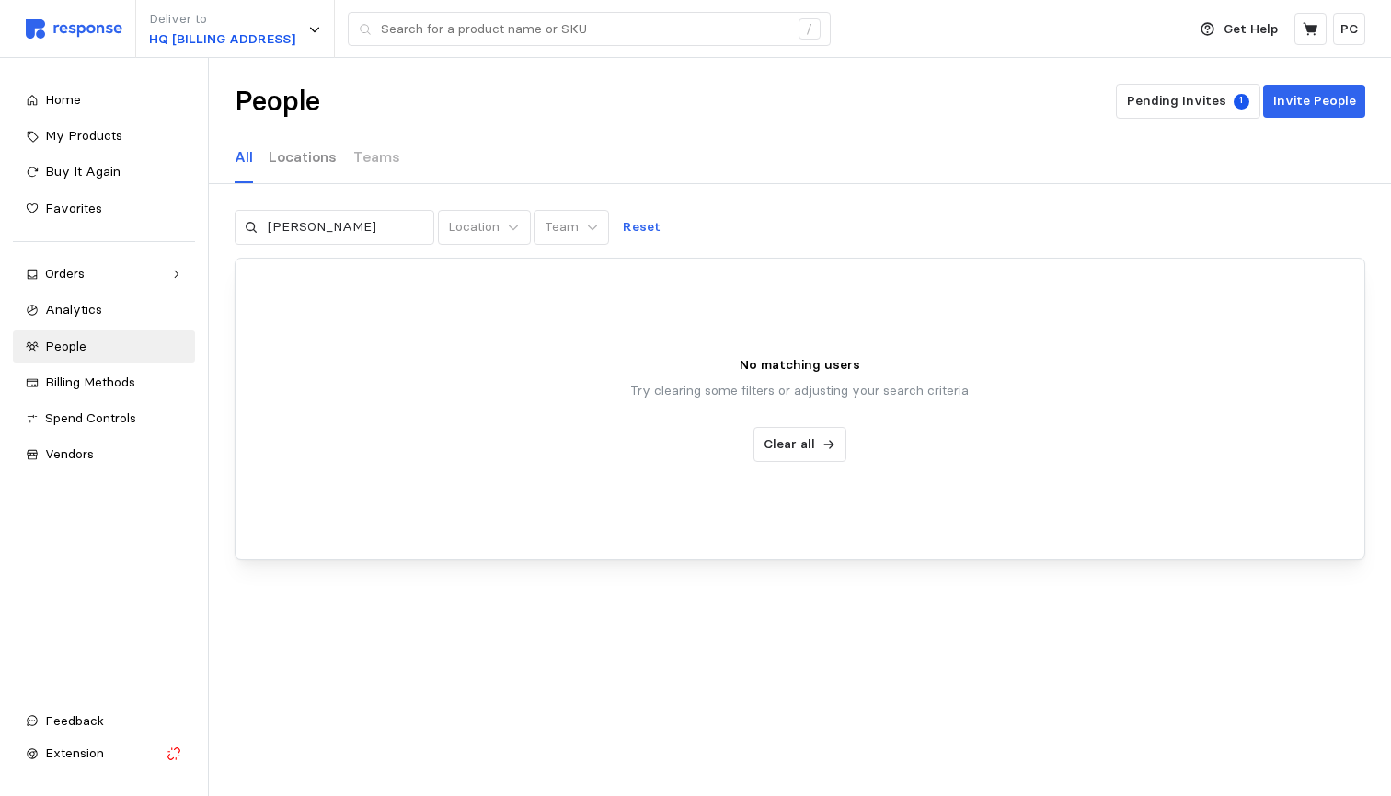
click at [308, 161] on p "Locations" at bounding box center [303, 156] width 68 height 23
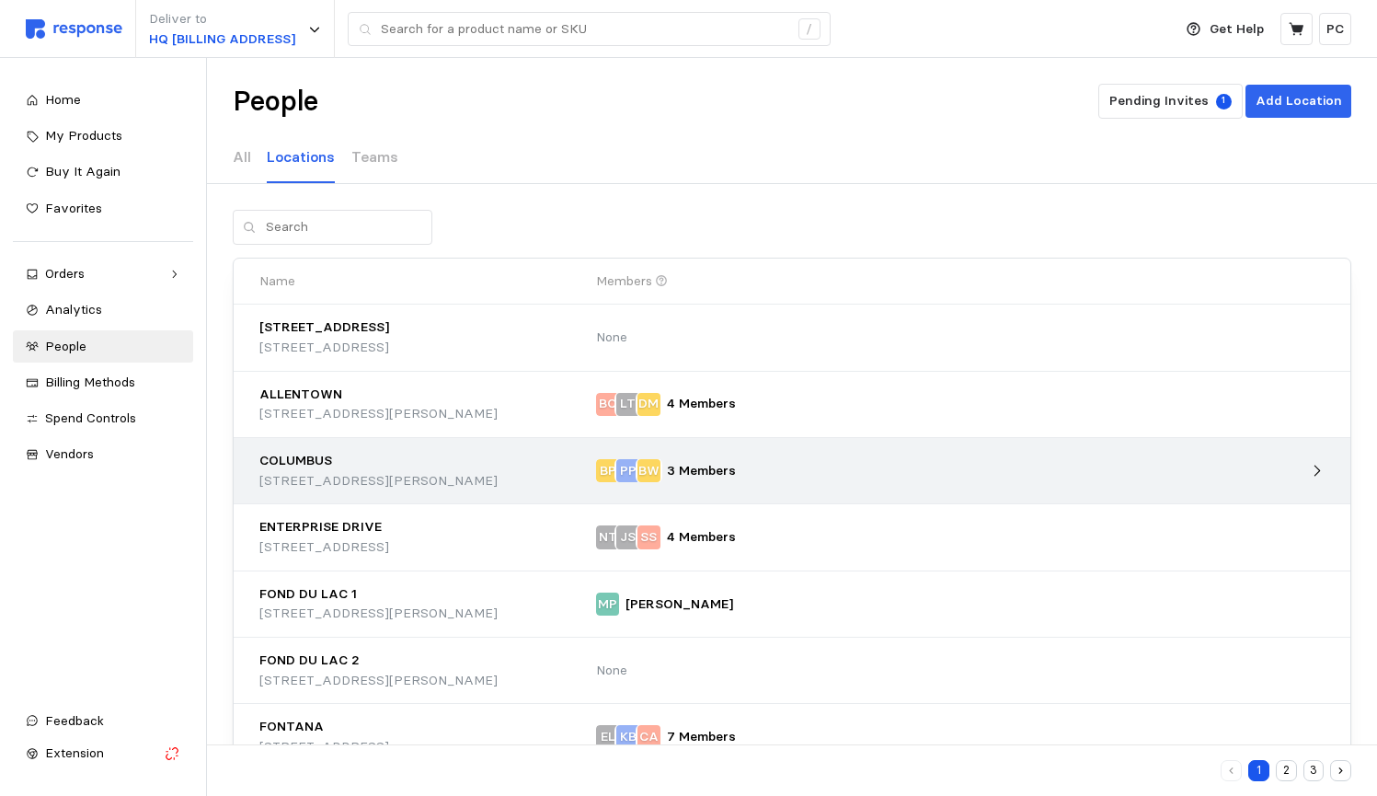
click at [468, 465] on div "COLUMBUS" at bounding box center [421, 461] width 324 height 20
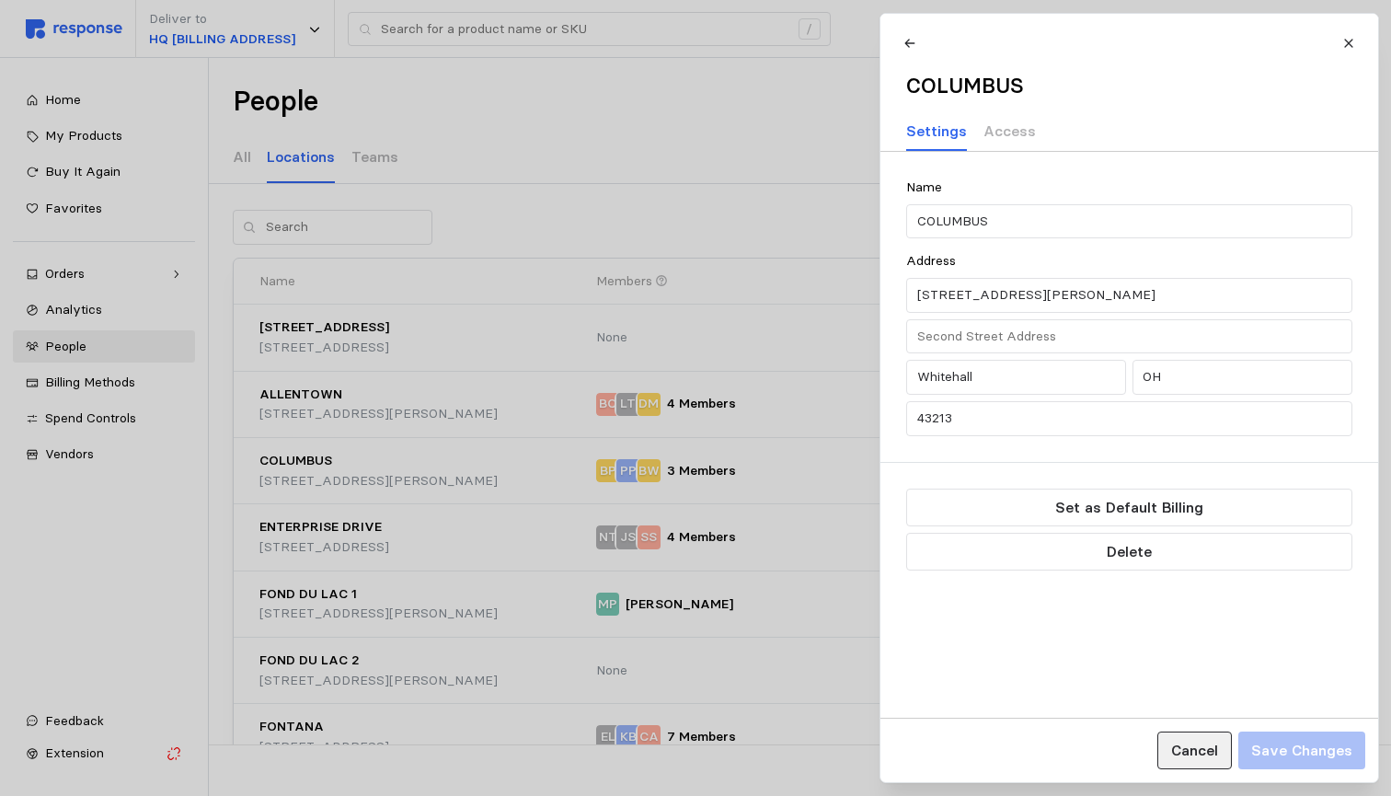
click at [1201, 747] on p "Cancel" at bounding box center [1193, 750] width 47 height 23
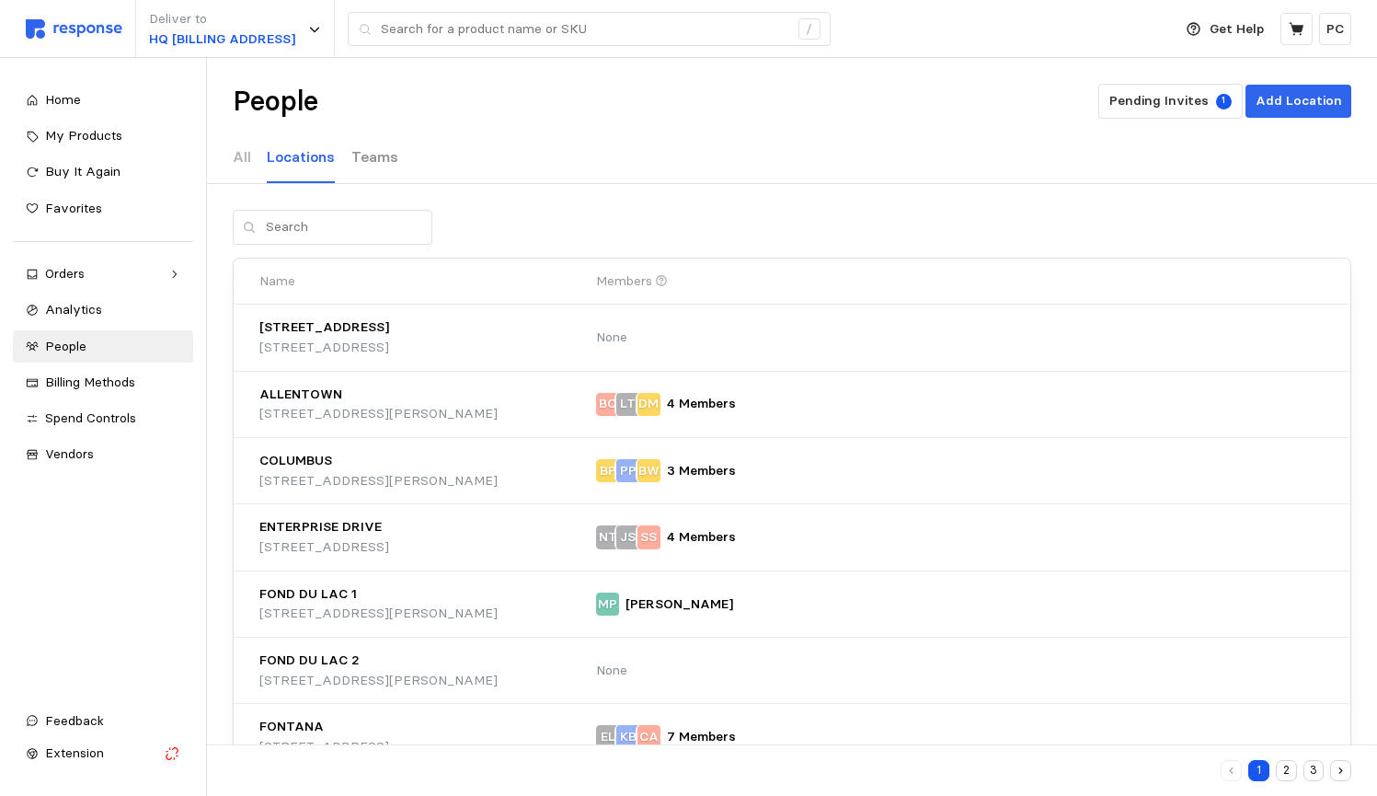
click at [372, 162] on p "Teams" at bounding box center [374, 156] width 47 height 23
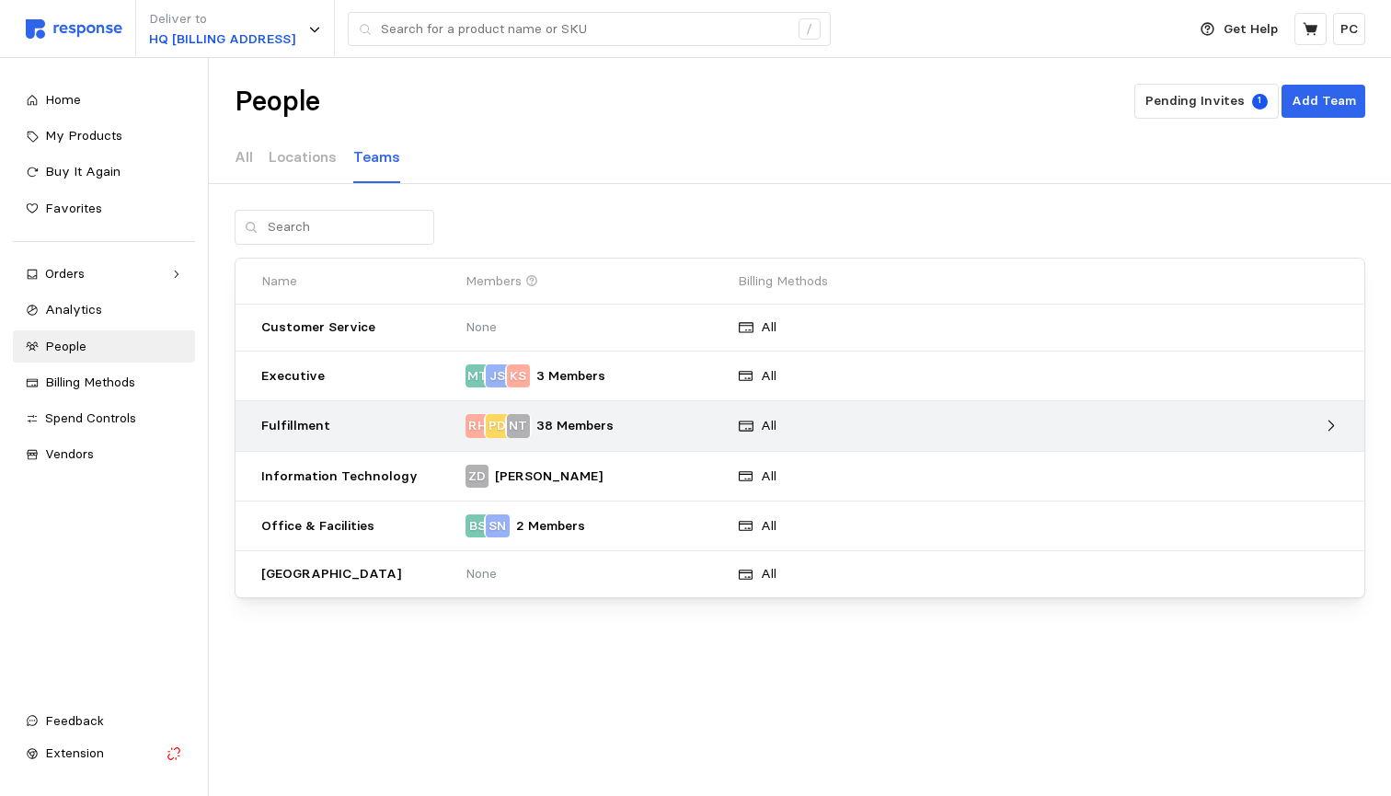
click at [366, 421] on p "Fulfillment" at bounding box center [356, 426] width 191 height 20
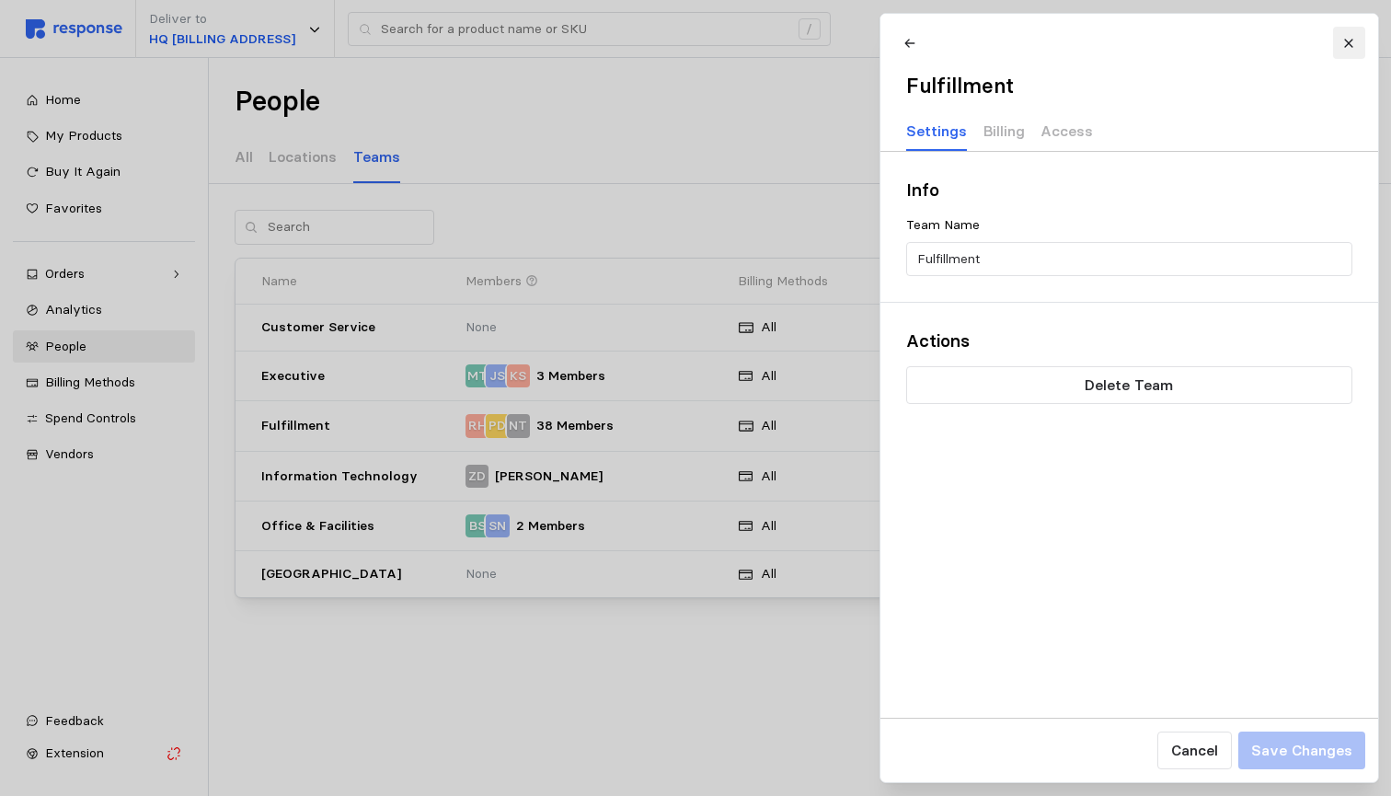
click at [1351, 41] on icon at bounding box center [1348, 43] width 13 height 13
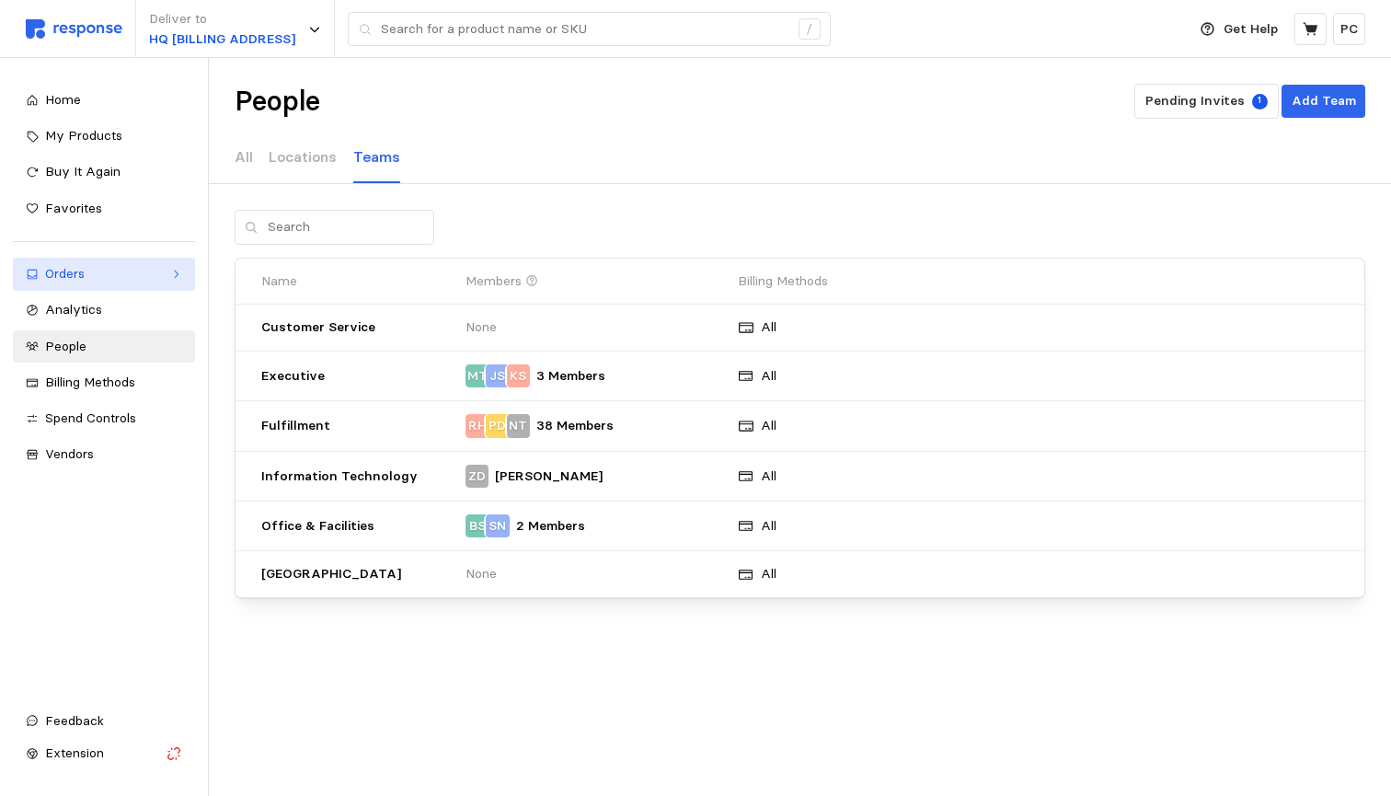
click at [164, 273] on link "Orders" at bounding box center [104, 274] width 182 height 33
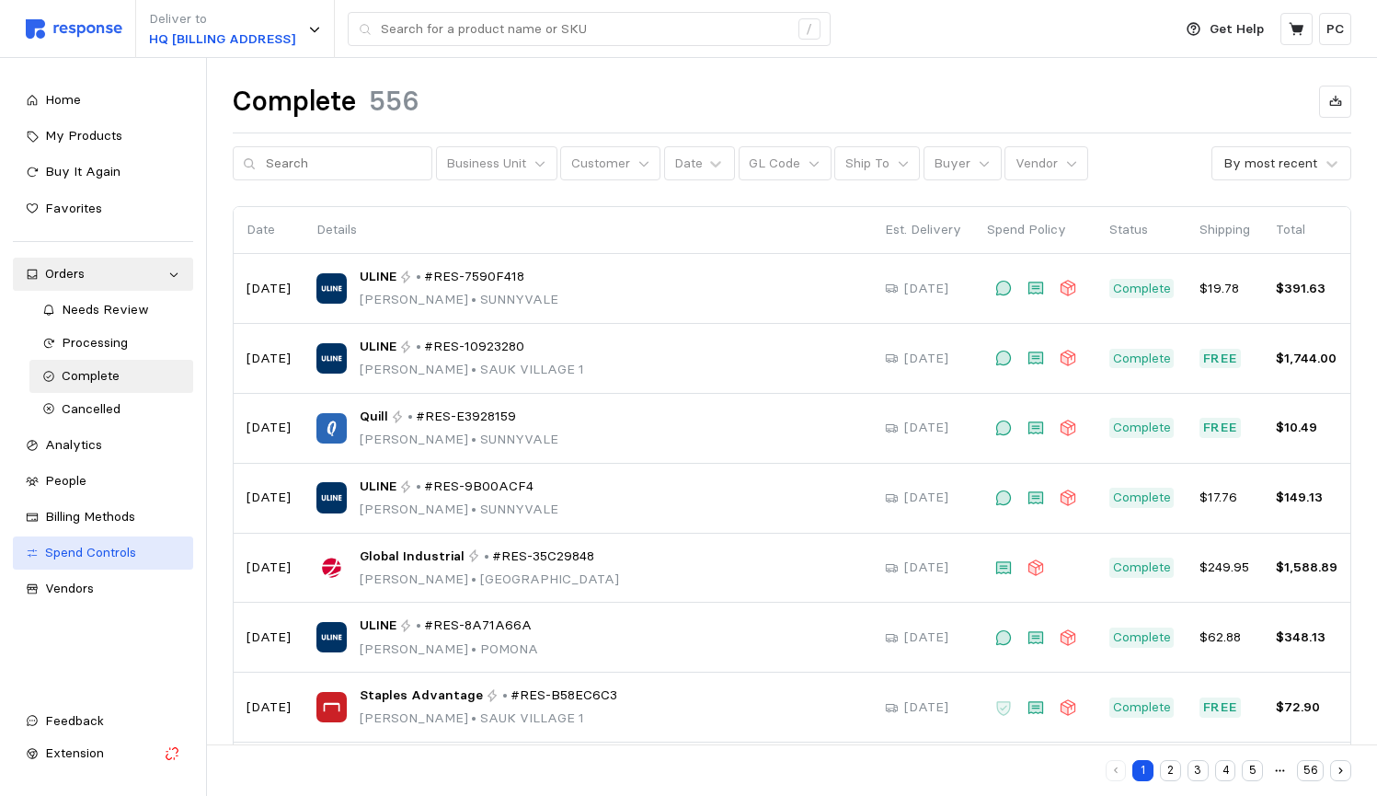
click at [108, 544] on span "Spend Controls" at bounding box center [90, 552] width 91 height 17
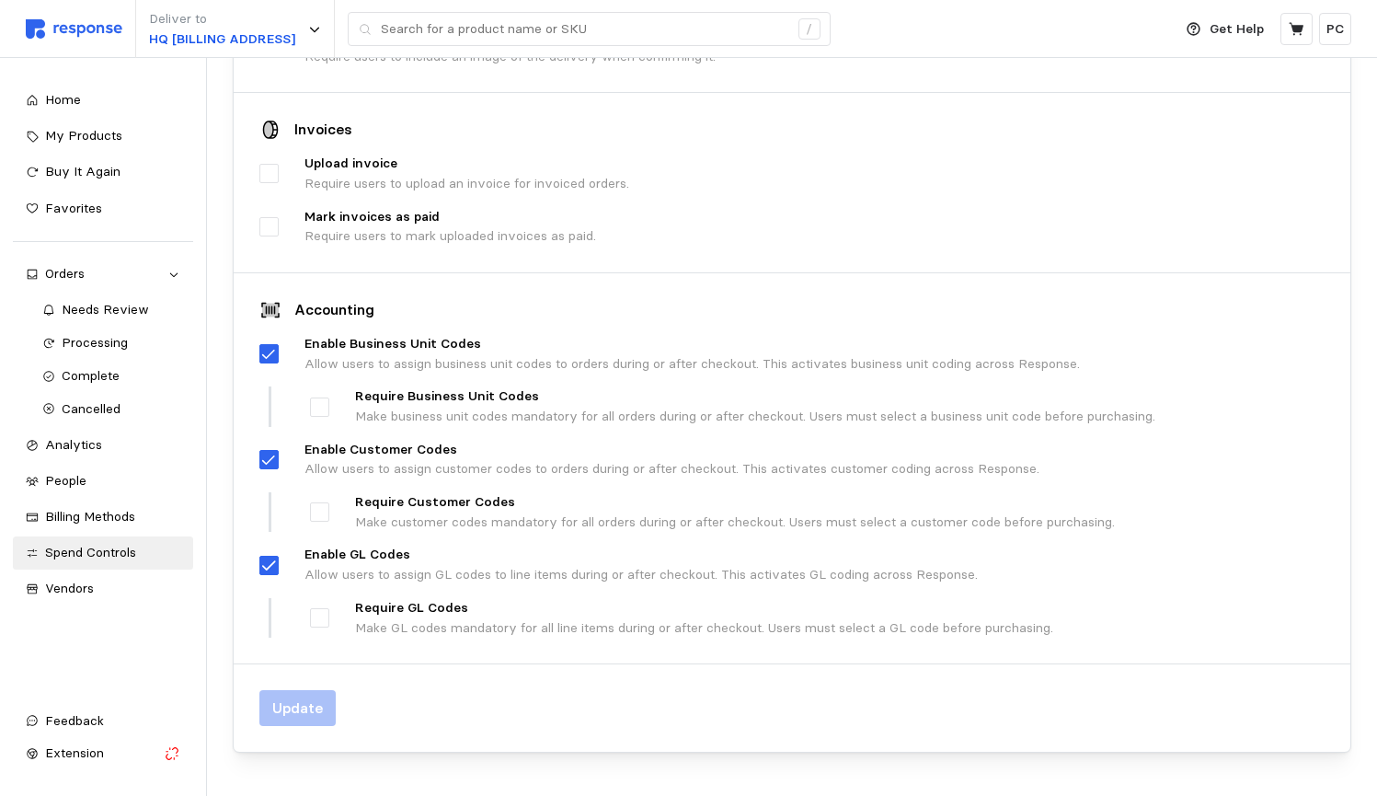
scroll to position [821, 0]
click at [125, 141] on div "My Products" at bounding box center [112, 136] width 135 height 20
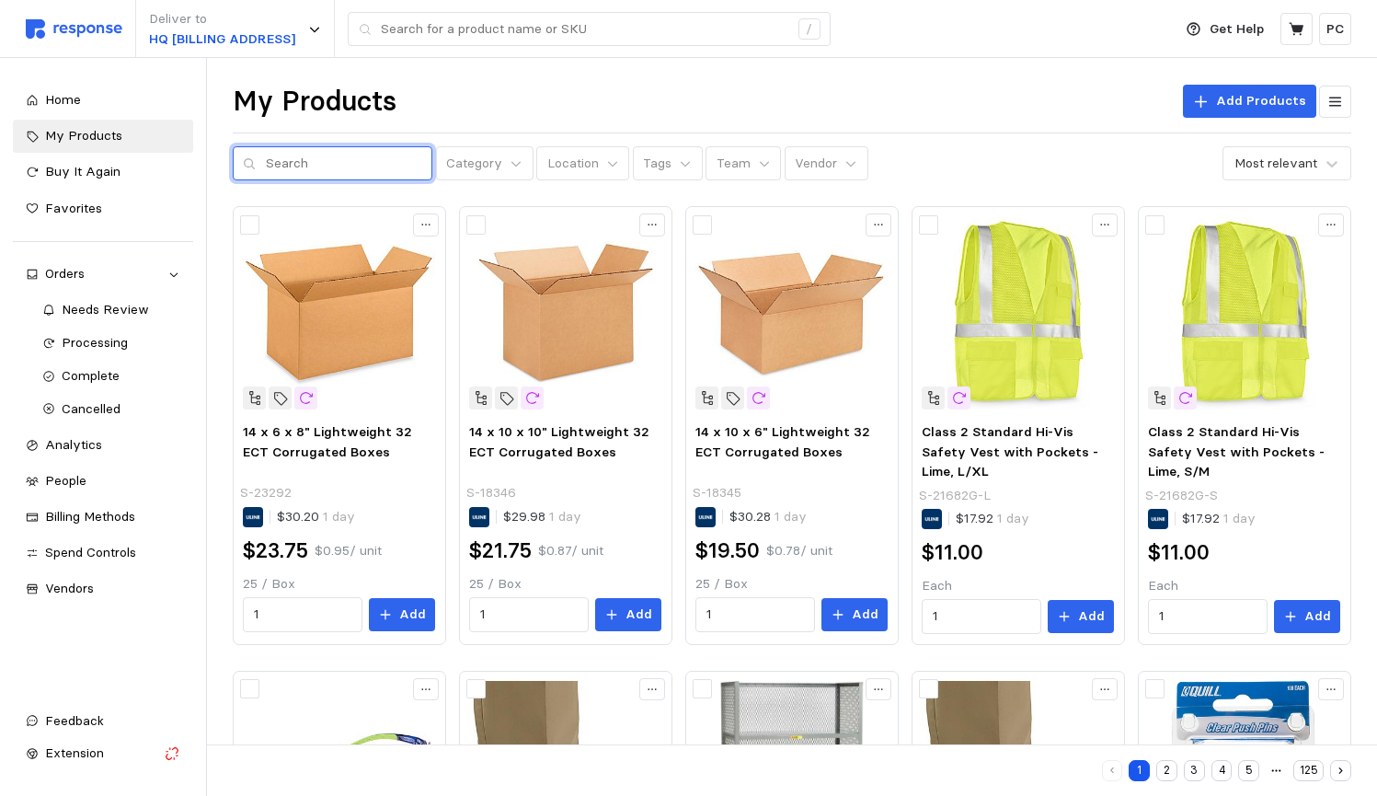
click at [362, 158] on input "text" at bounding box center [344, 163] width 156 height 33
paste input "S-15272"
type input "S-15272"
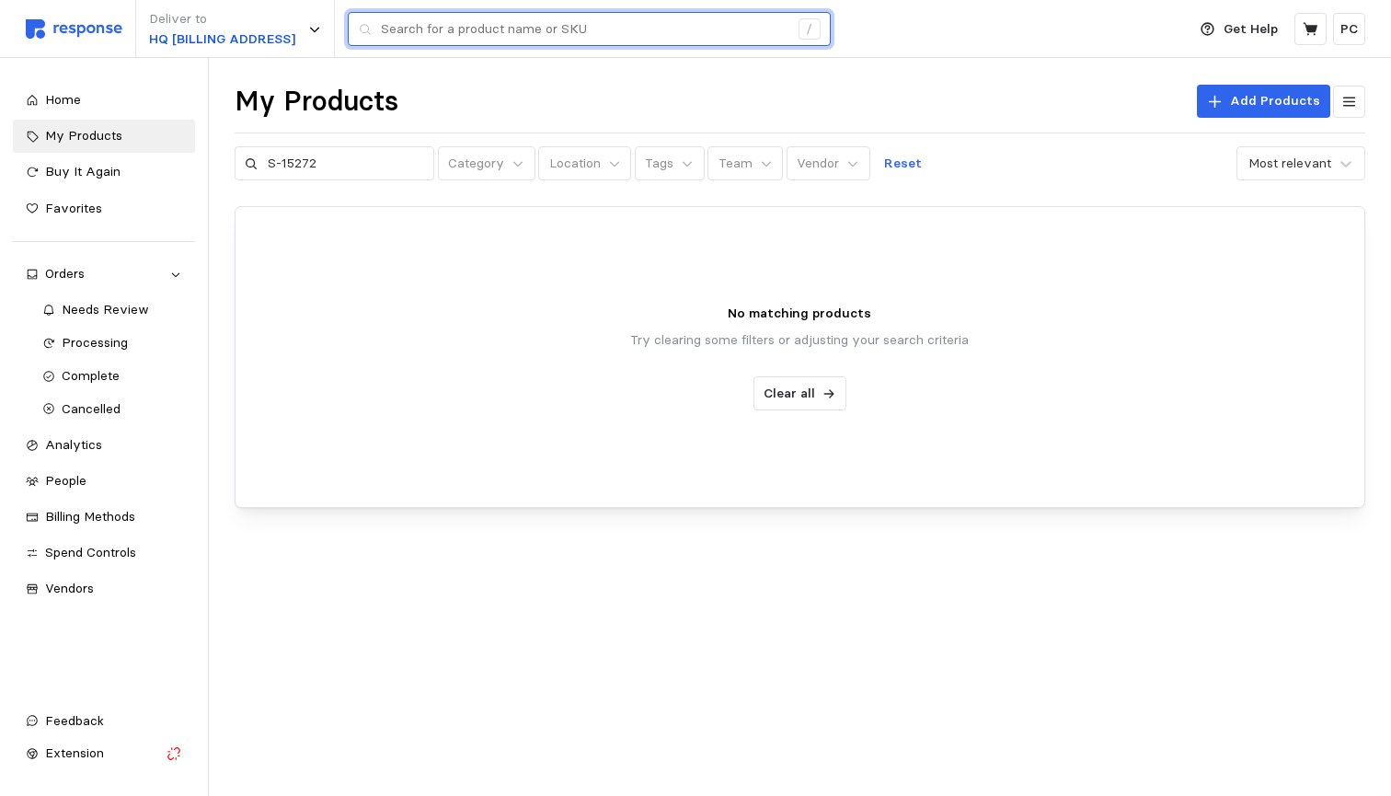
click at [721, 28] on input "text" at bounding box center [584, 29] width 407 height 33
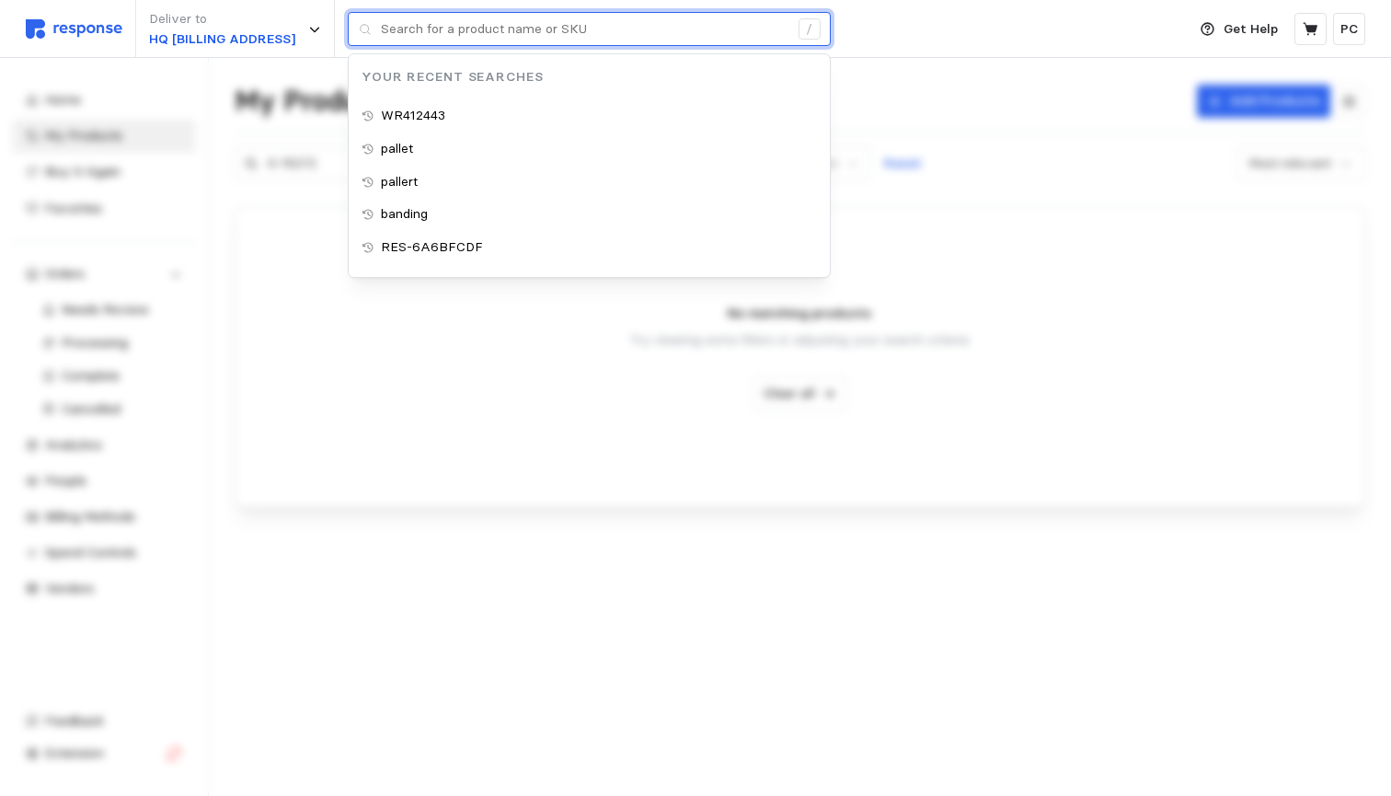
paste input "S-15272"
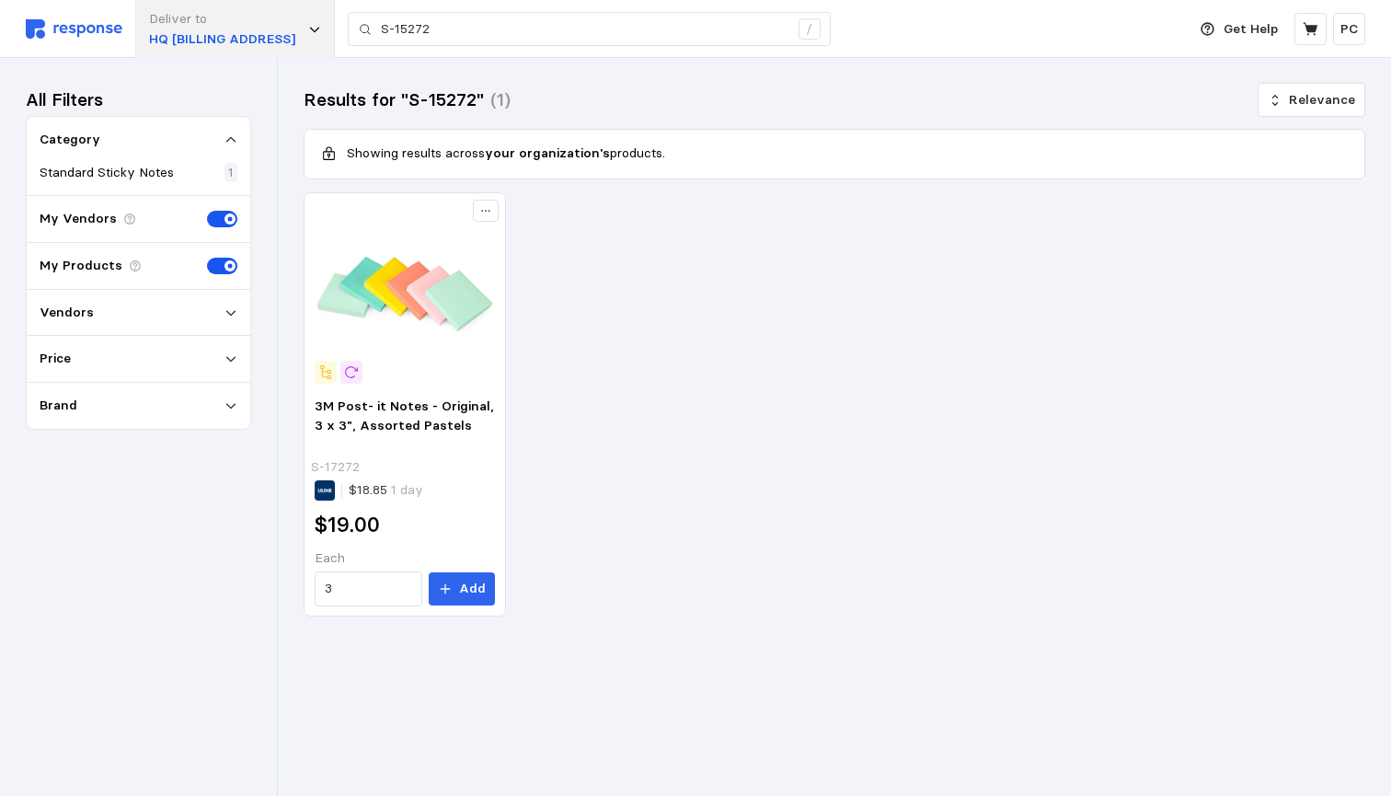
click at [308, 30] on icon at bounding box center [314, 29] width 13 height 13
click at [627, 104] on div "Results for "S-15272" (1) Relevance" at bounding box center [834, 100] width 1061 height 32
click at [489, 158] on b "your organization's" at bounding box center [547, 152] width 125 height 17
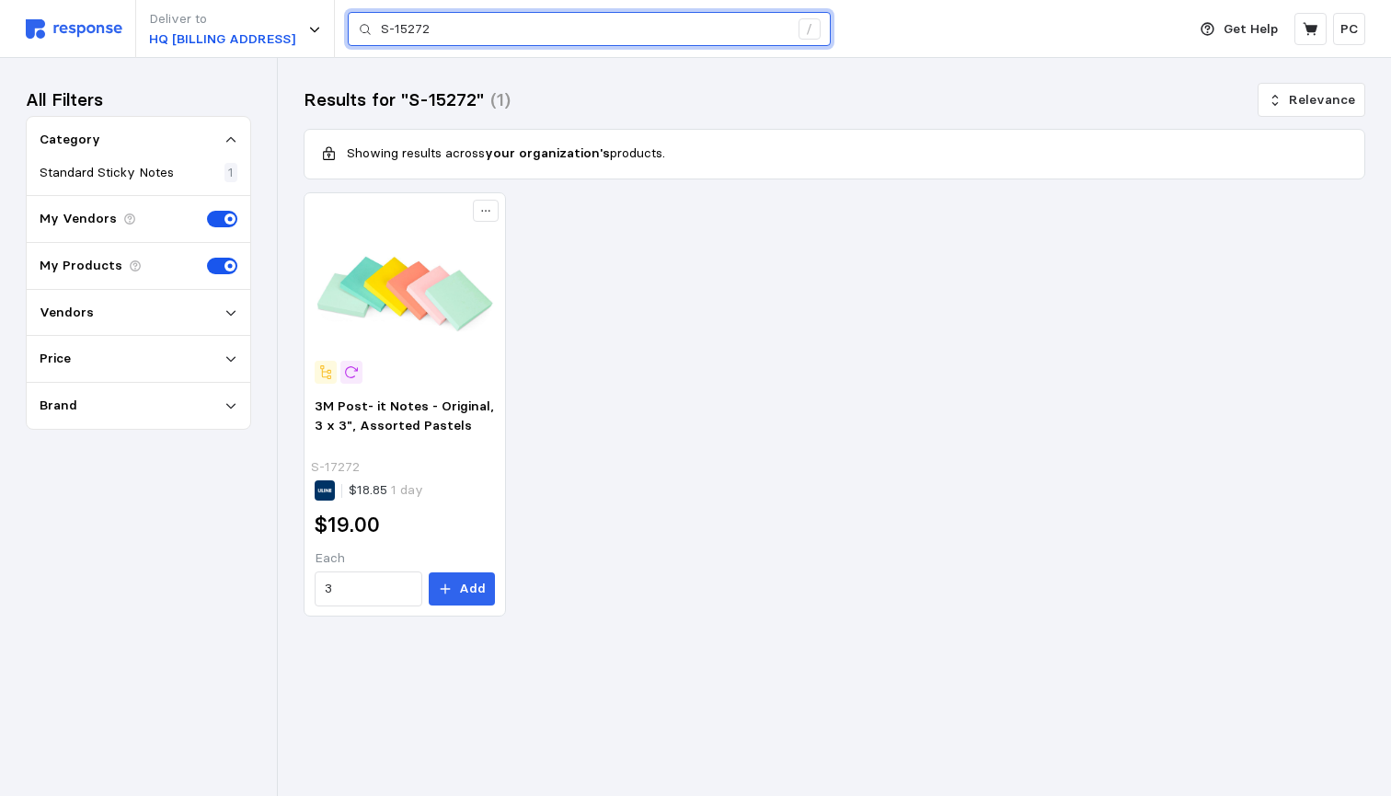
click at [497, 24] on input "S-15272" at bounding box center [584, 29] width 407 height 33
paste input "https://www.uline.com/Product/Detail/S-15272/Corrugated-Pads/Anti-Slip-Pallet-P…"
type input "https://www.uline.com/Product/Detail/S-15272/Corrugated-Pads/Anti-Slip-Pallet-P…"
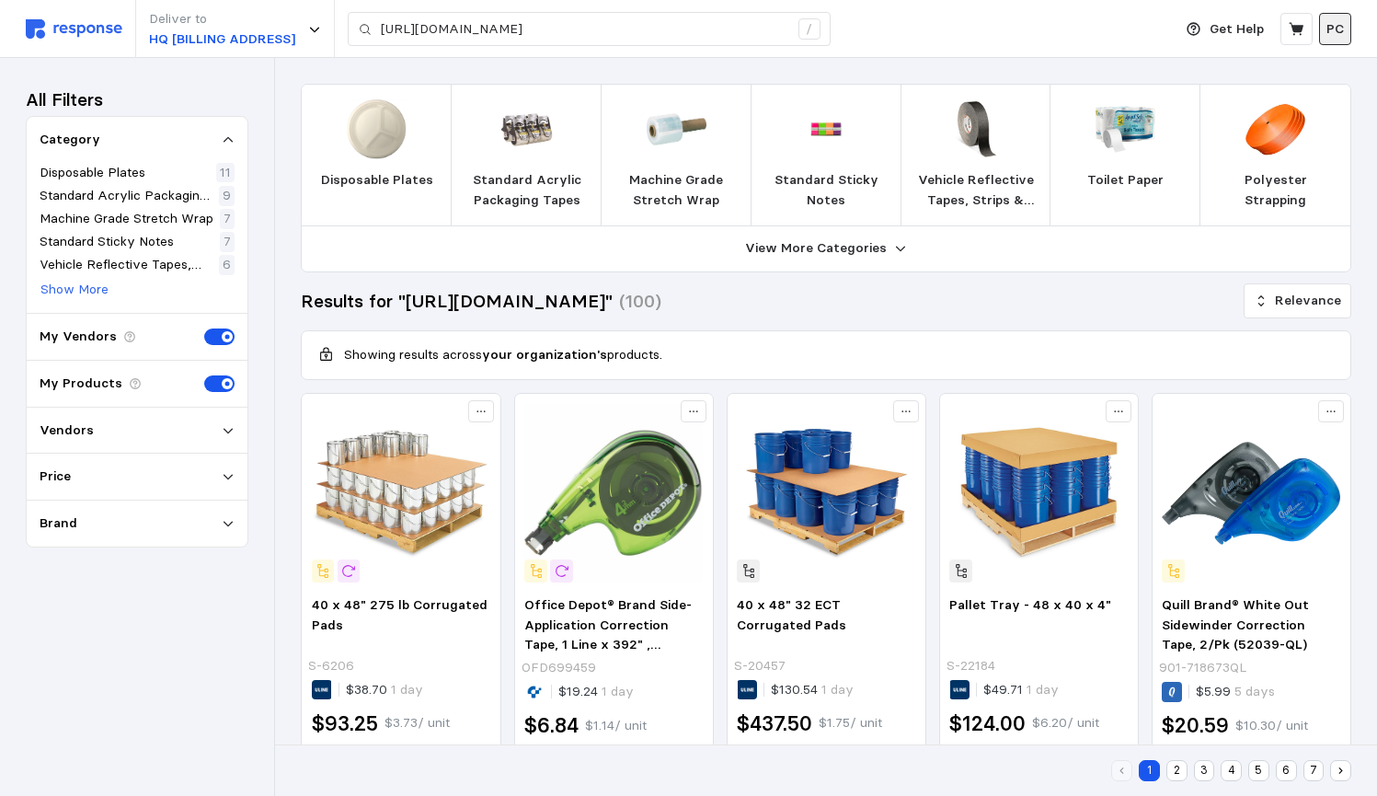
click at [1341, 30] on p "PC" at bounding box center [1334, 29] width 17 height 20
click at [77, 21] on img at bounding box center [74, 28] width 97 height 19
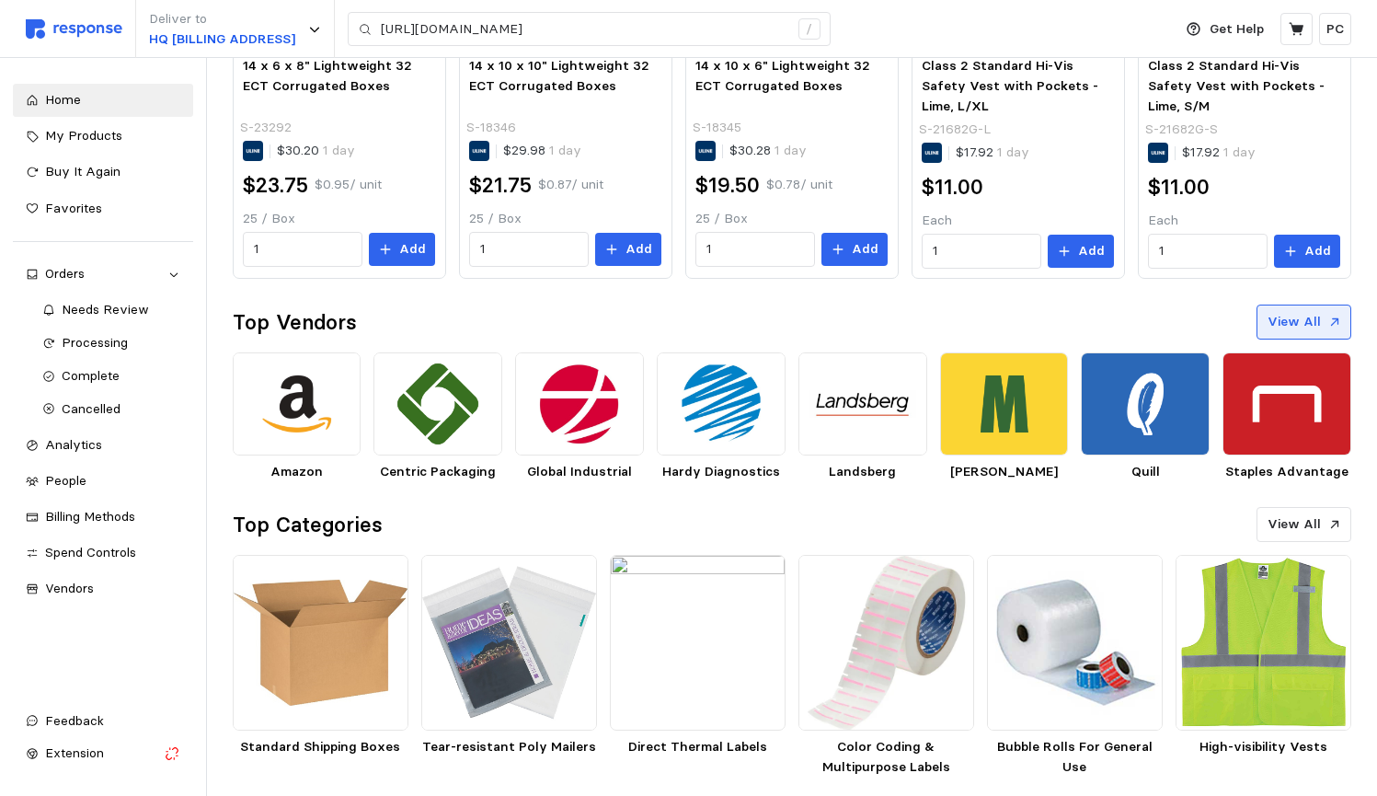
scroll to position [683, 0]
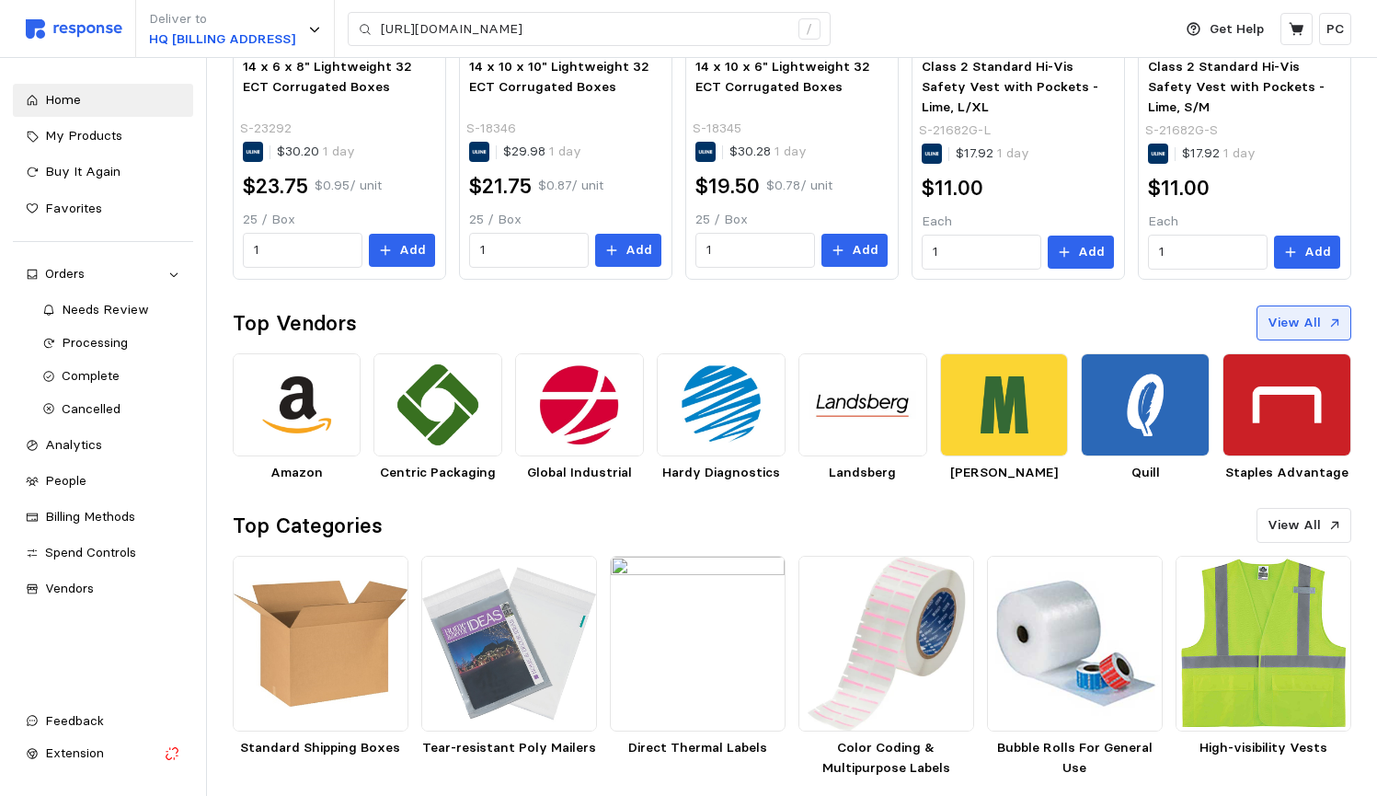
click at [1317, 313] on p "View All" at bounding box center [1294, 323] width 53 height 20
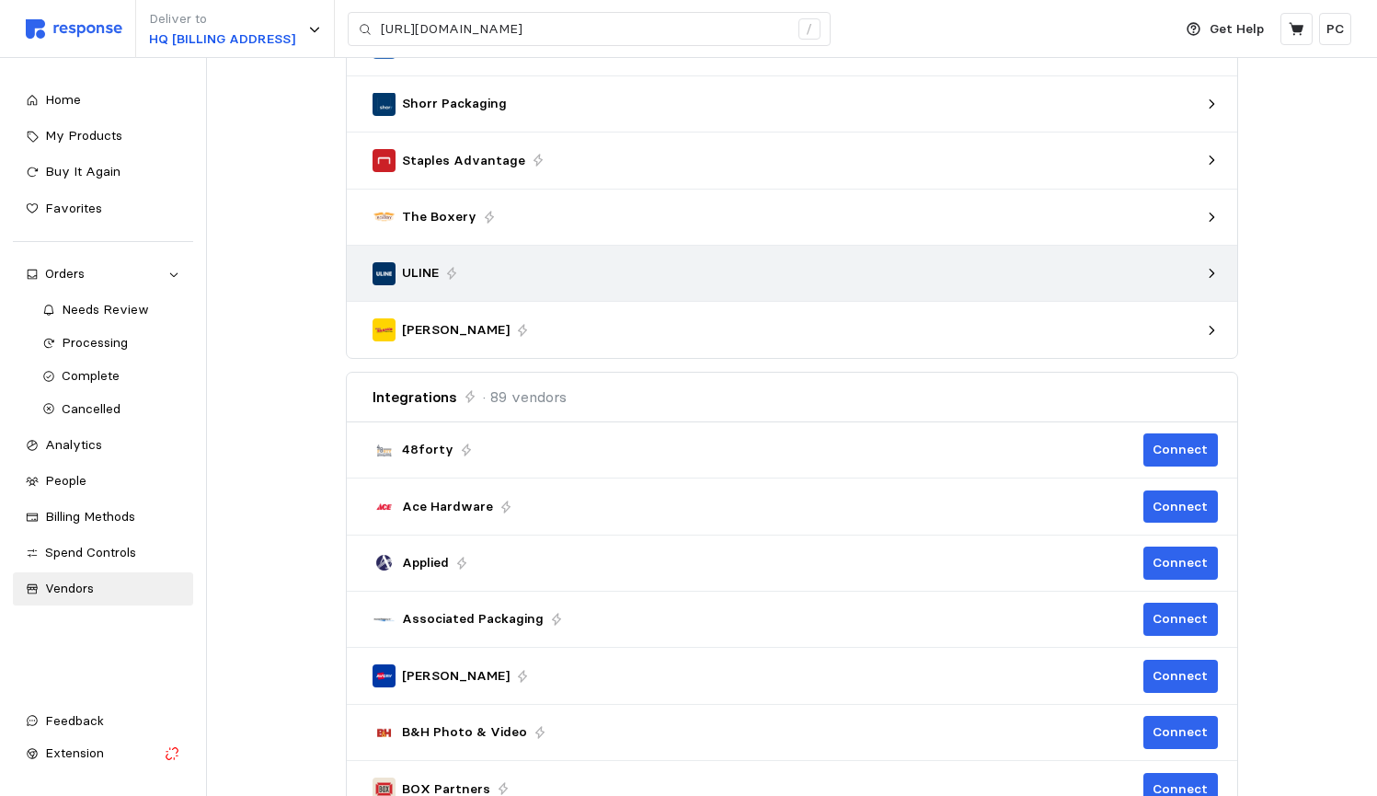
click at [559, 281] on div "ULINE" at bounding box center [786, 273] width 826 height 23
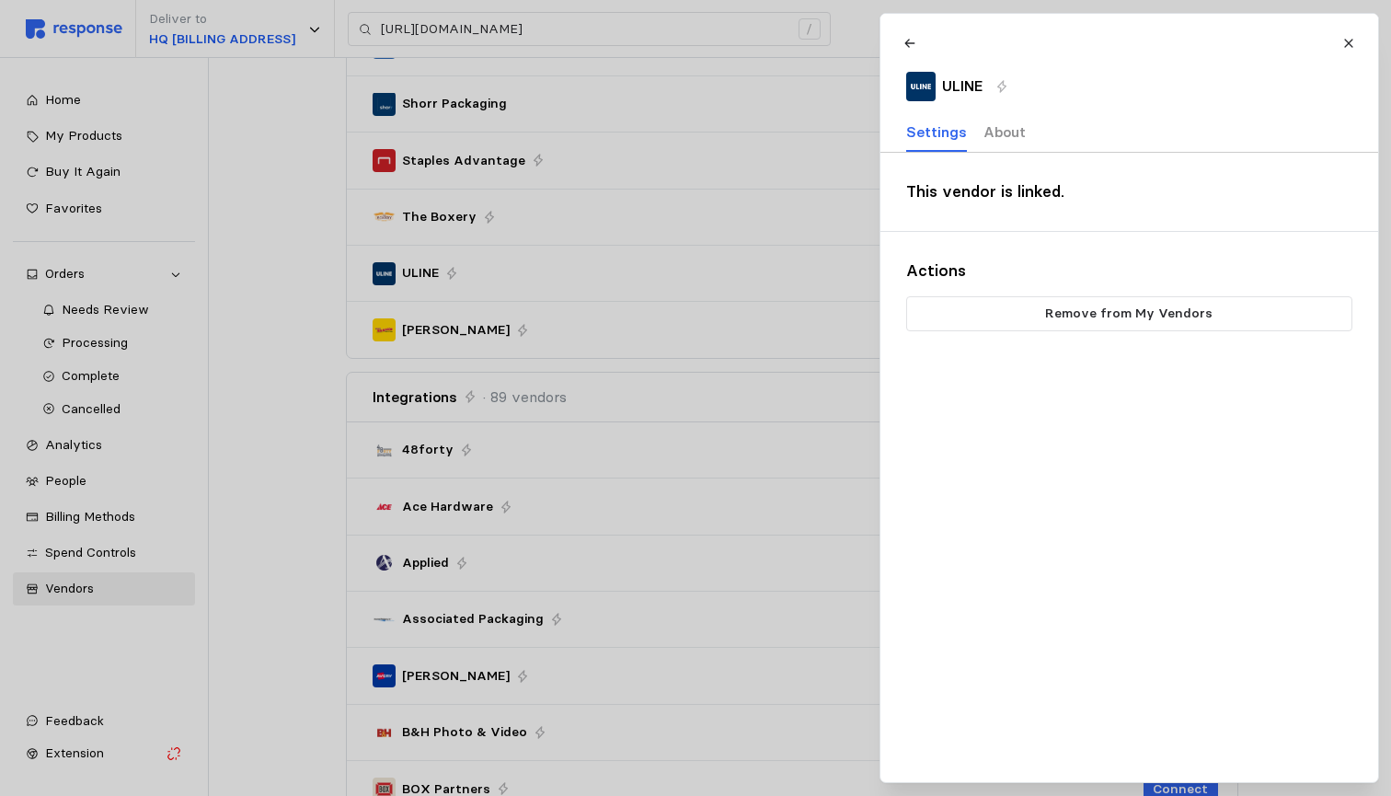
click at [1007, 132] on p "About" at bounding box center [1003, 131] width 42 height 23
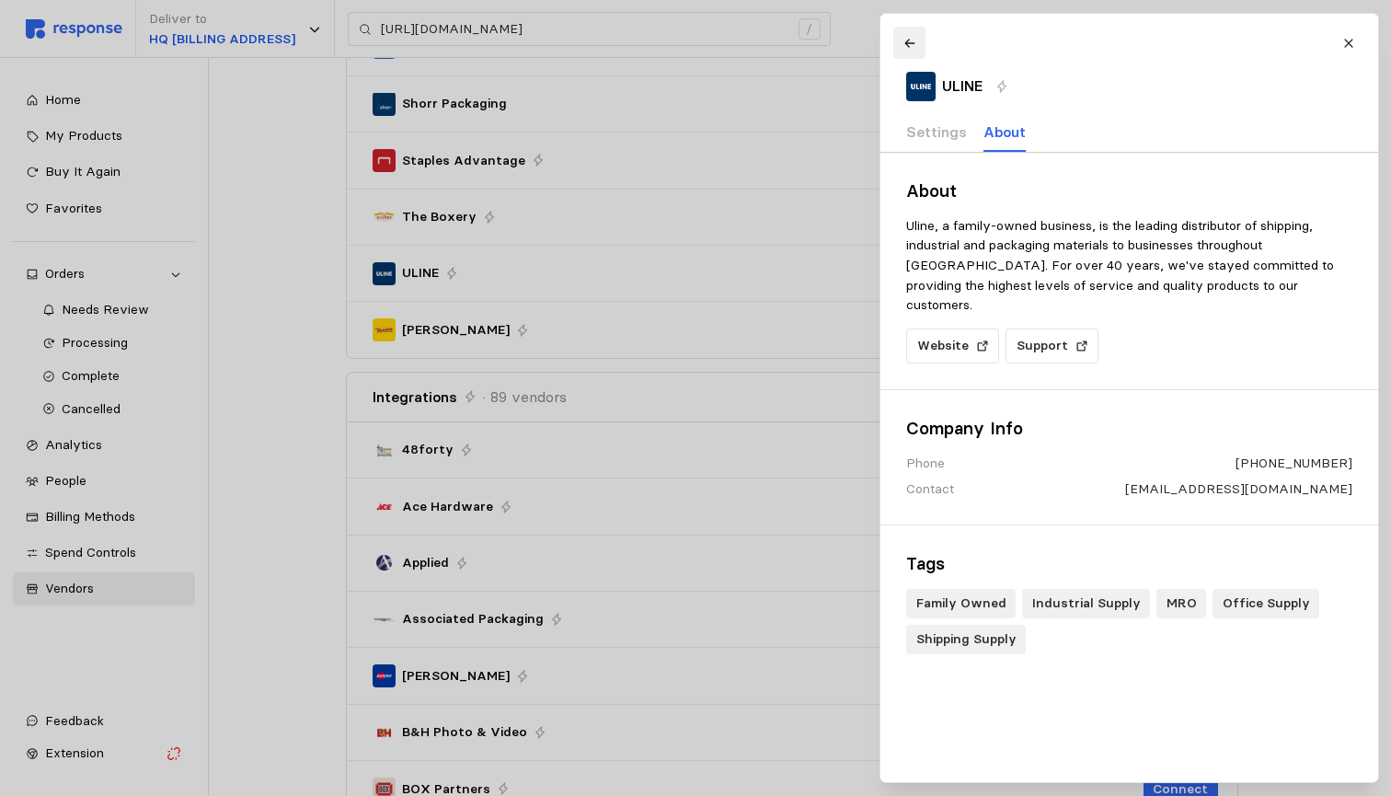
click at [899, 36] on button at bounding box center [909, 43] width 32 height 32
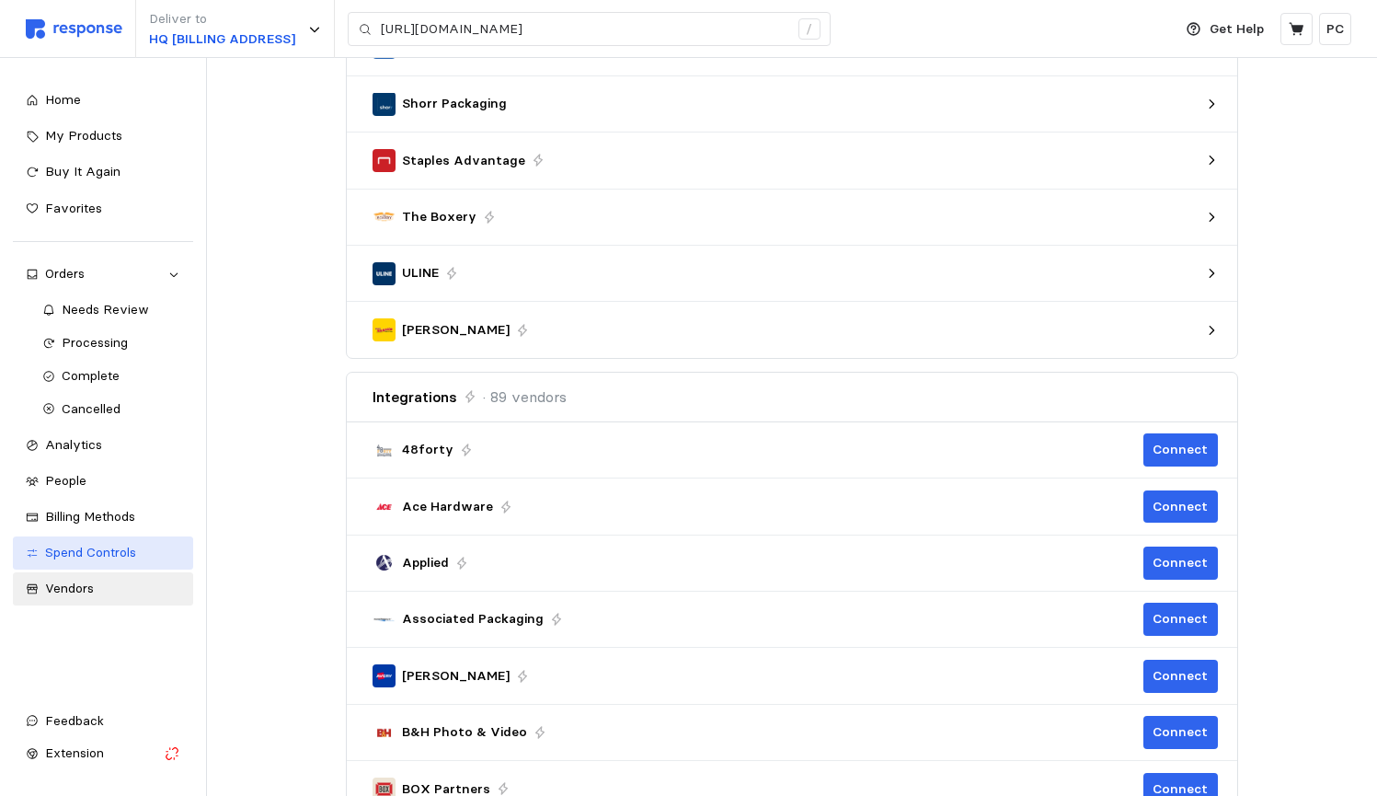
click at [97, 544] on span "Spend Controls" at bounding box center [90, 552] width 91 height 17
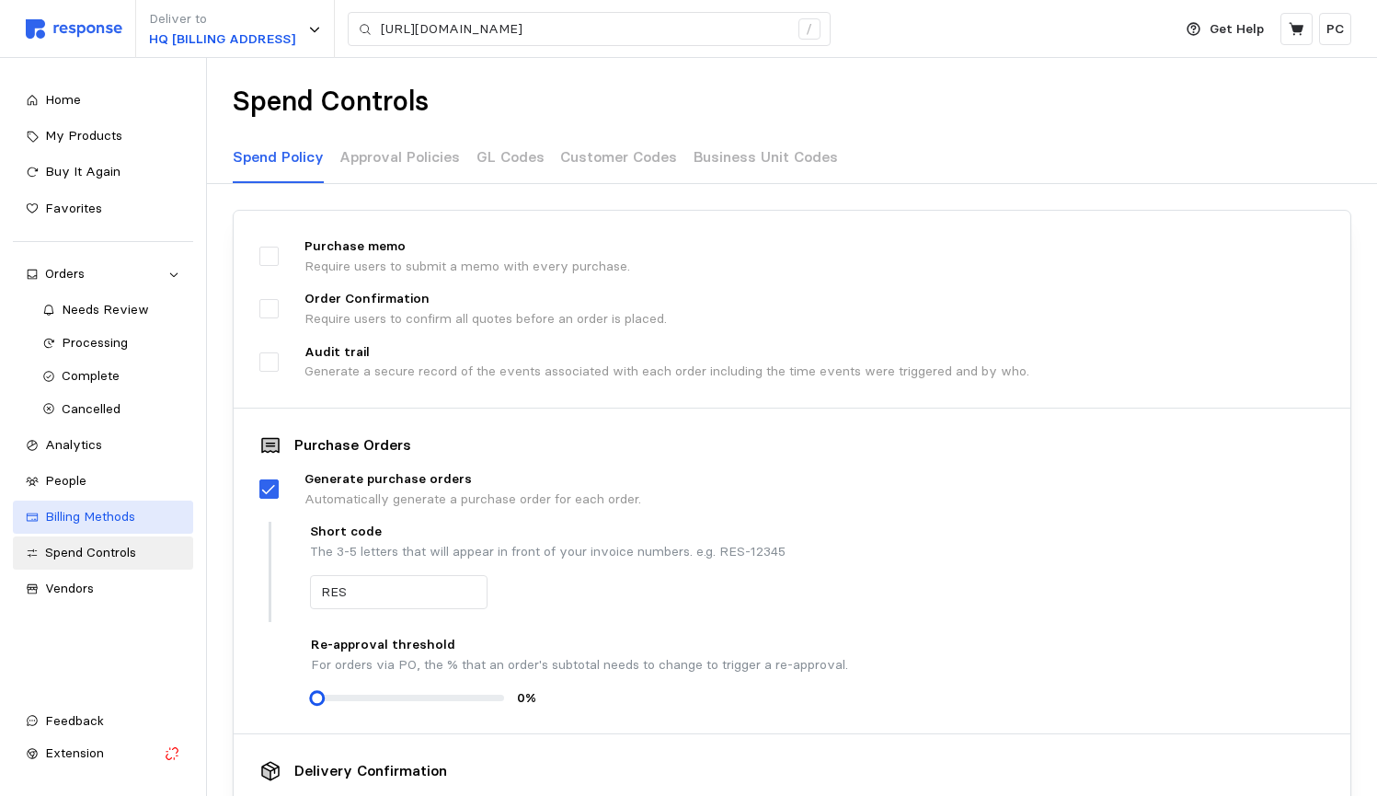
click at [98, 508] on span "Billing Methods" at bounding box center [90, 516] width 90 height 17
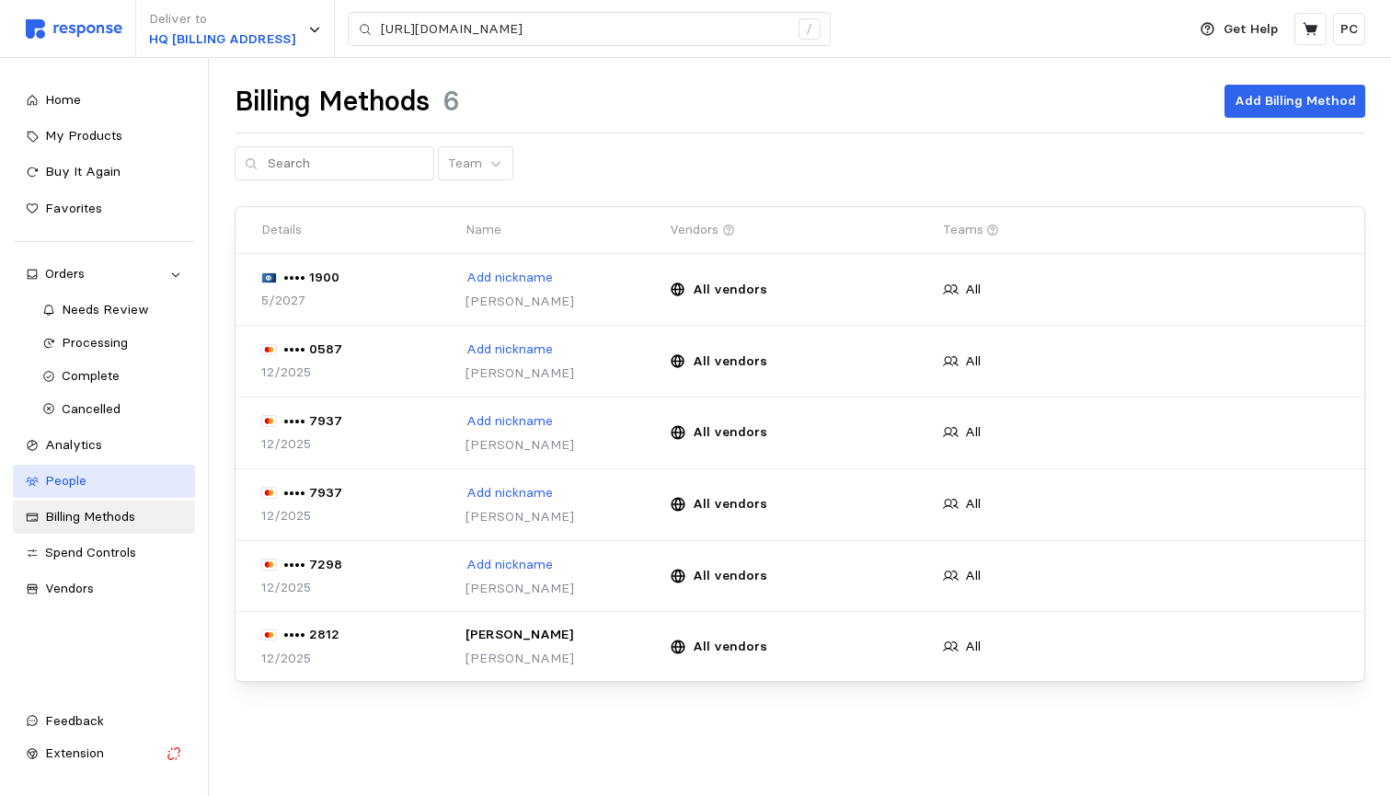
click at [90, 482] on div "People" at bounding box center [113, 481] width 137 height 20
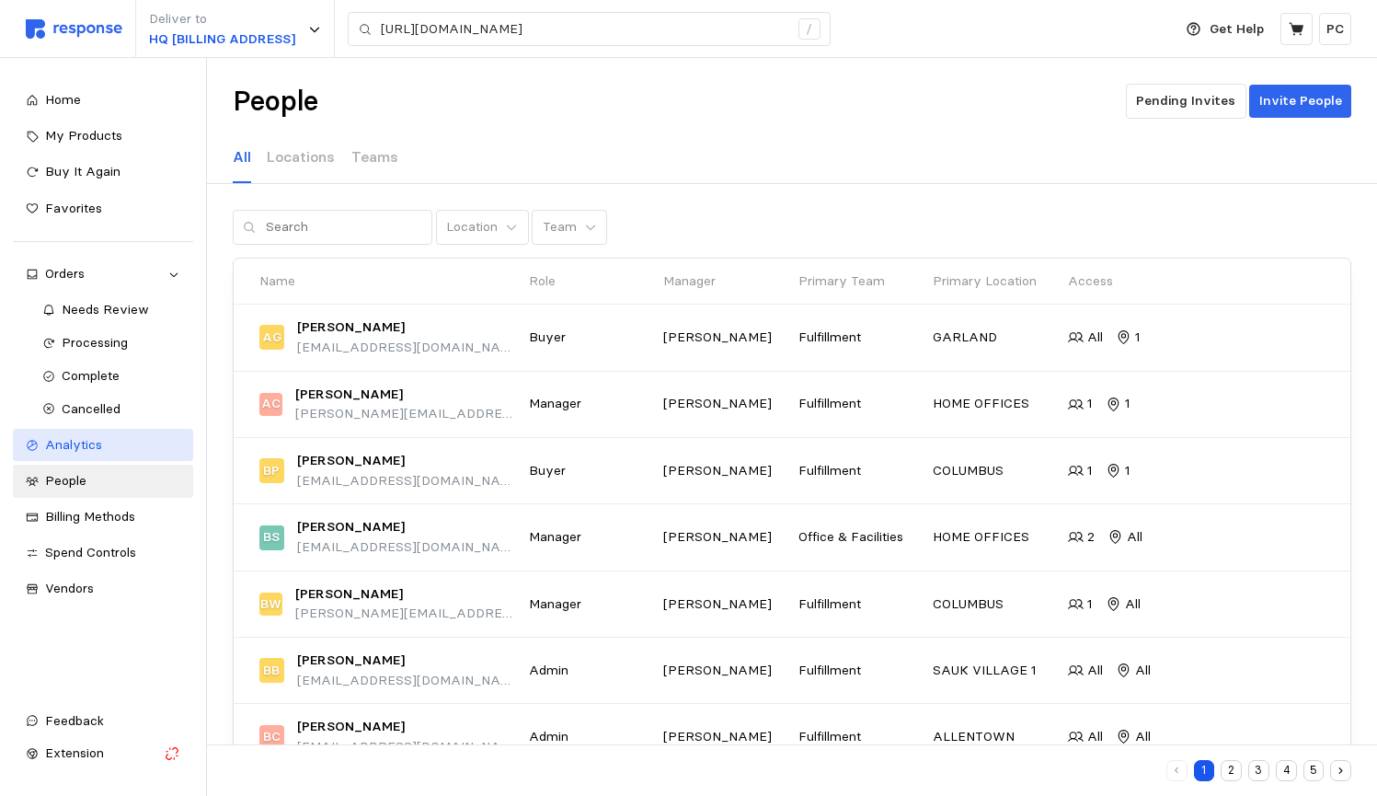
click at [92, 436] on span "Analytics" at bounding box center [73, 444] width 57 height 17
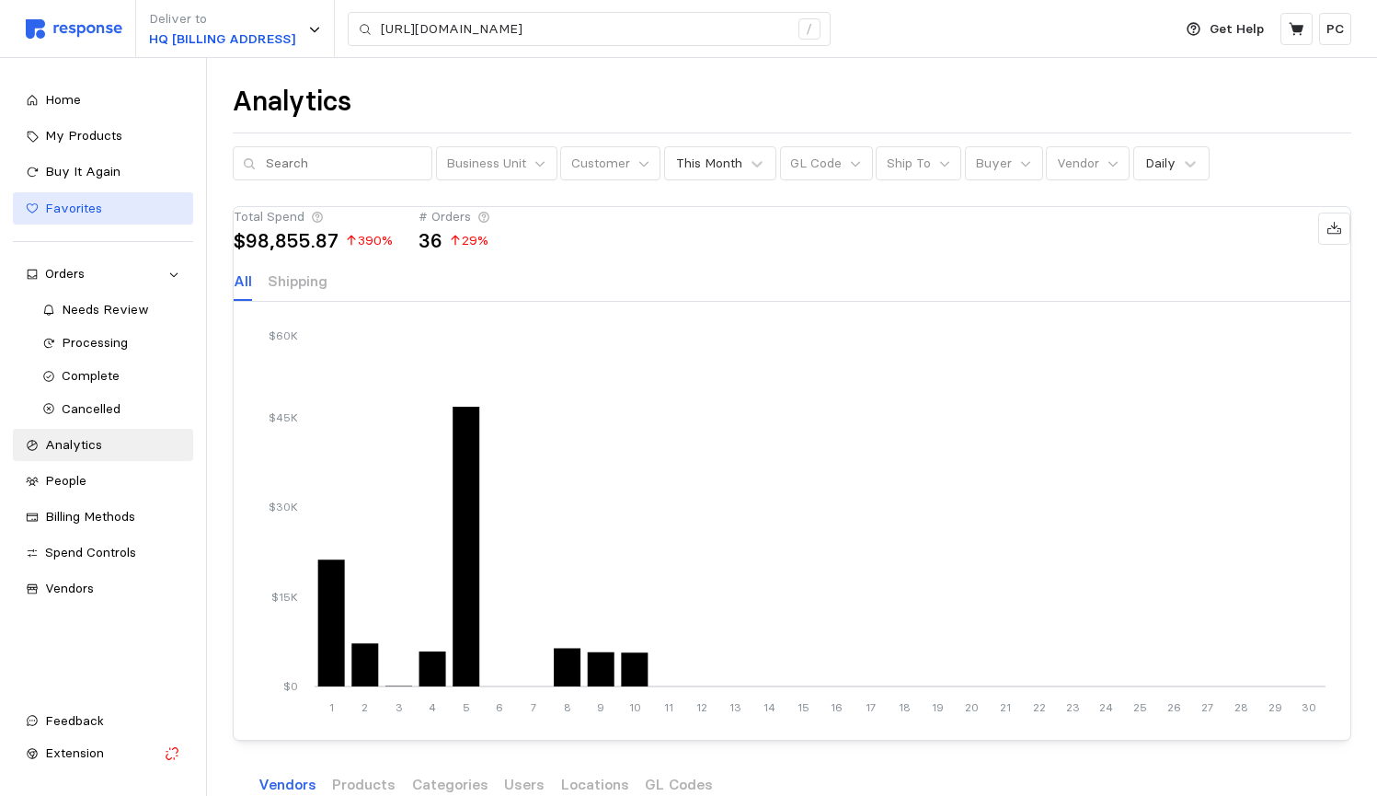
click at [87, 214] on div "Favorites" at bounding box center [112, 209] width 135 height 20
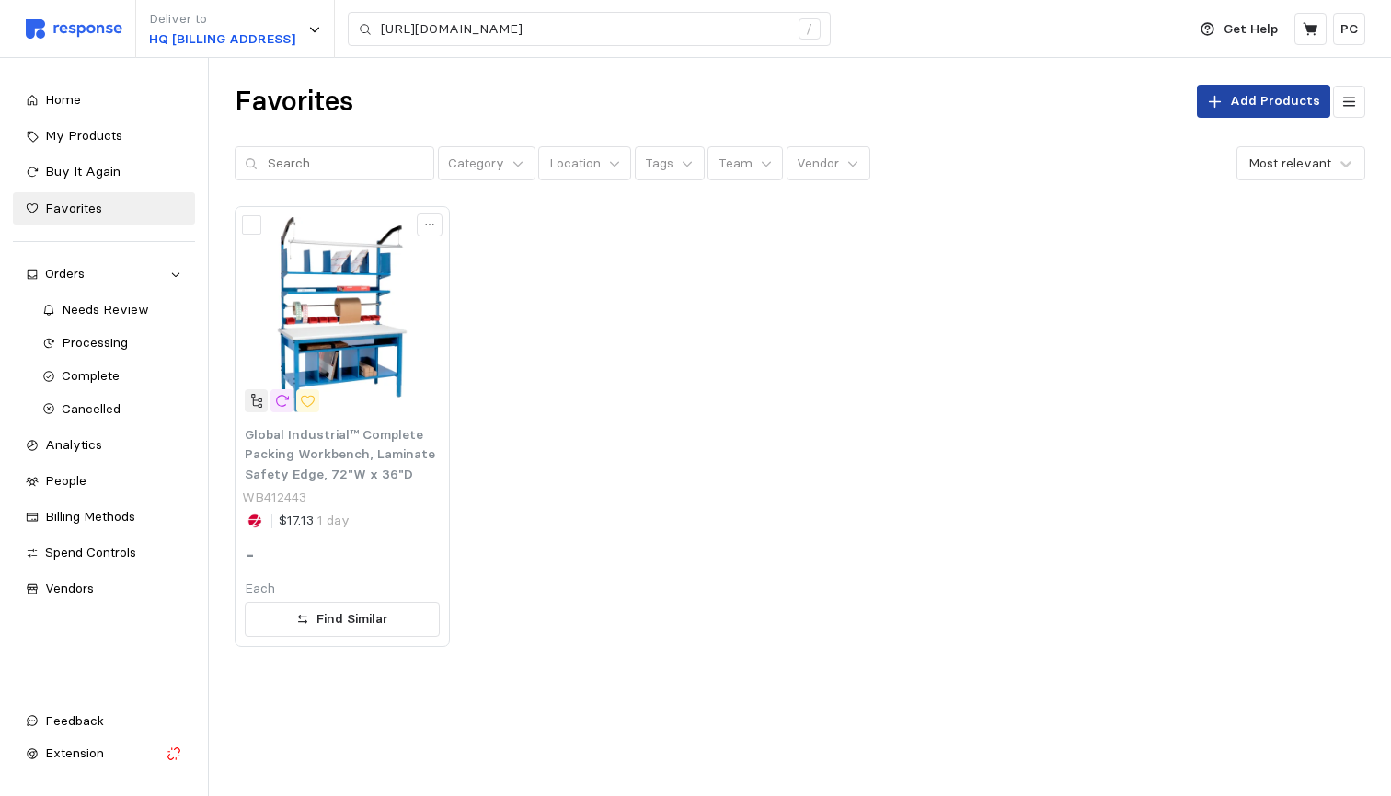
click at [1256, 113] on button "Add Products" at bounding box center [1263, 101] width 133 height 33
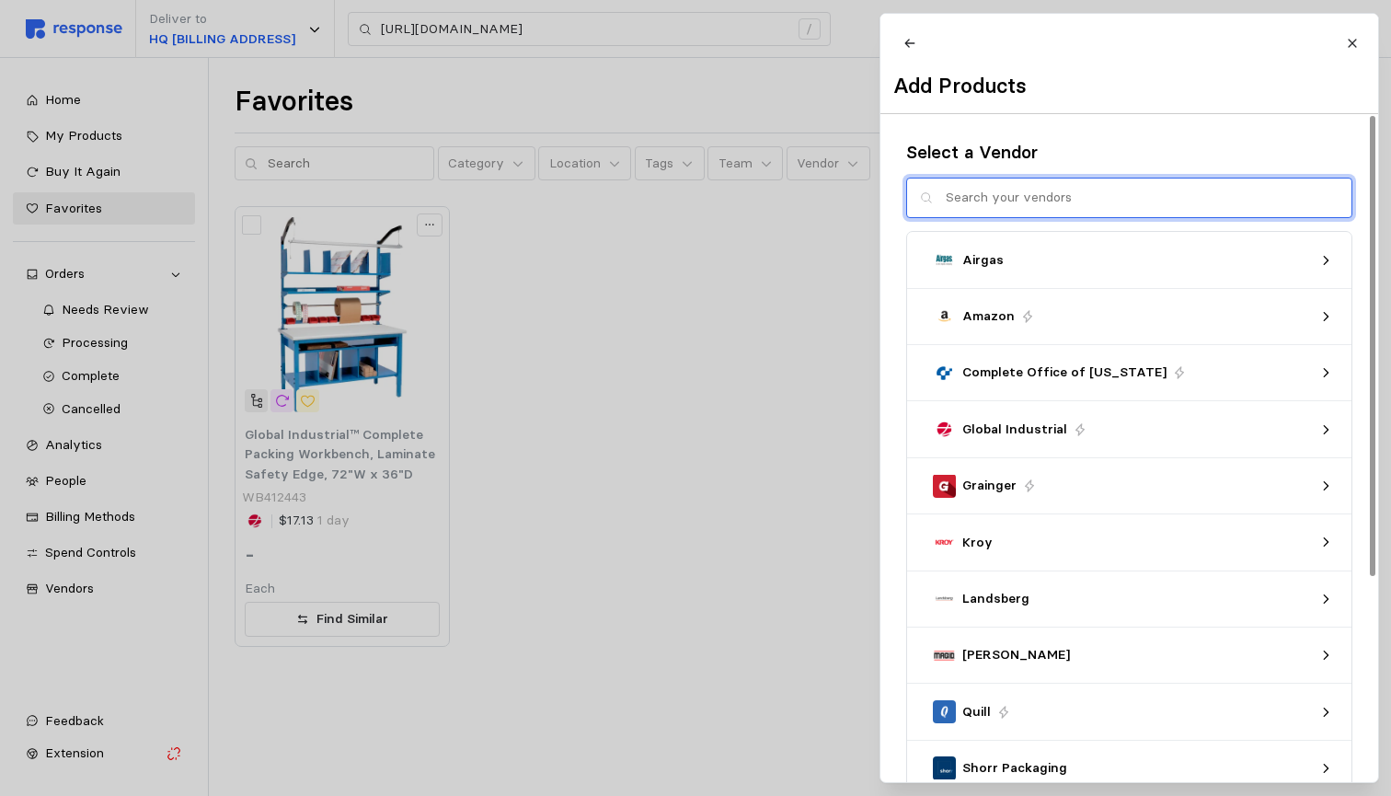
click at [1059, 212] on input "text" at bounding box center [1142, 198] width 393 height 40
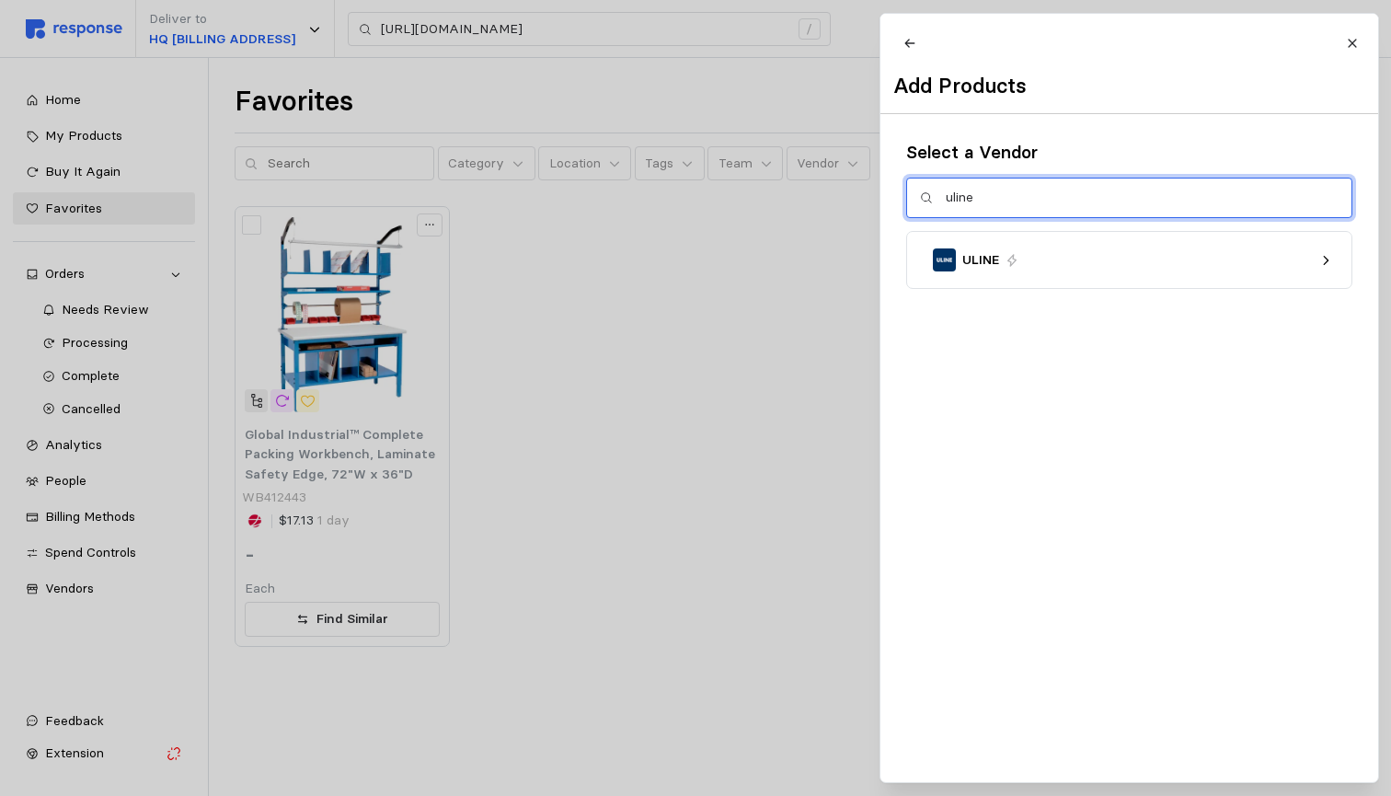
type input "Uline"
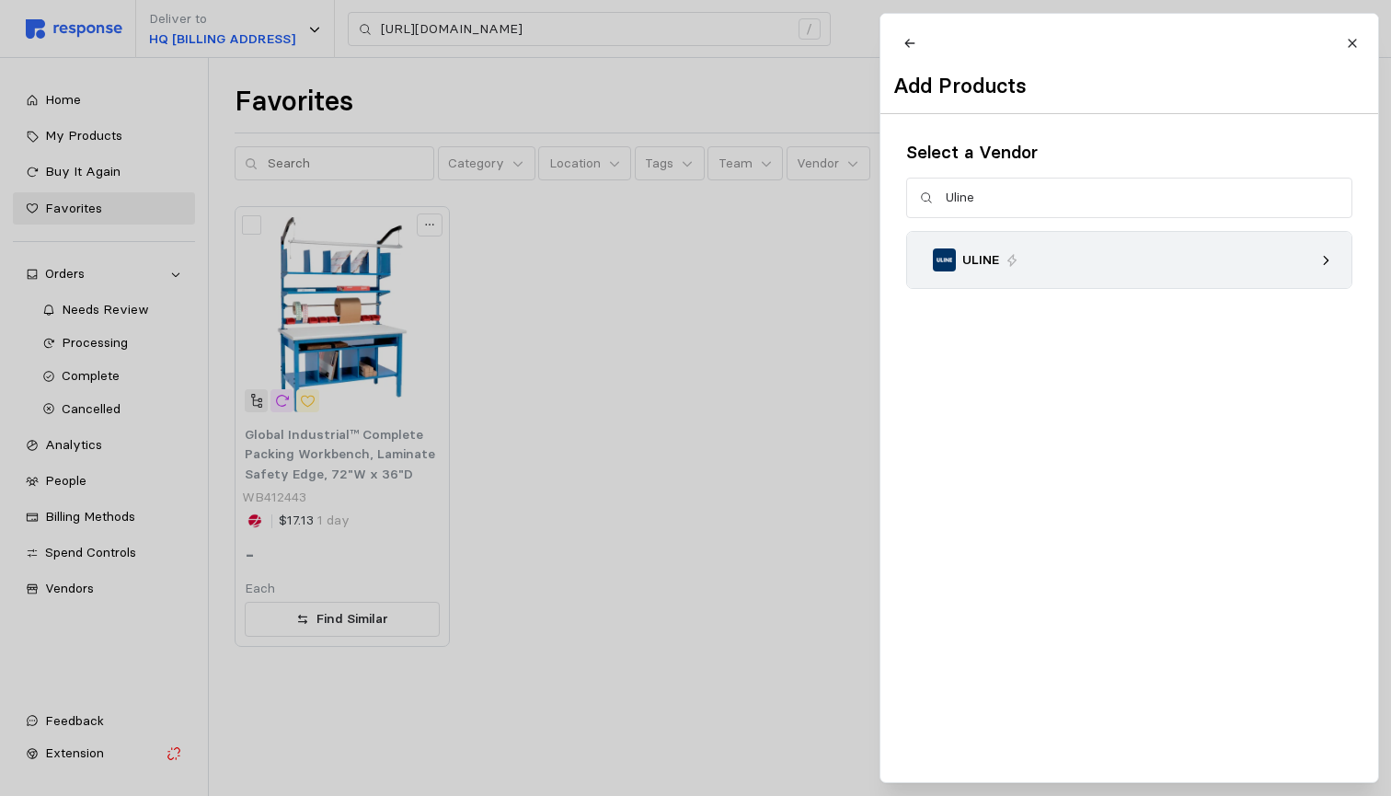
drag, startPoint x: 1055, startPoint y: 227, endPoint x: 1319, endPoint y: 269, distance: 267.2
click at [1319, 267] on icon at bounding box center [1324, 260] width 13 height 13
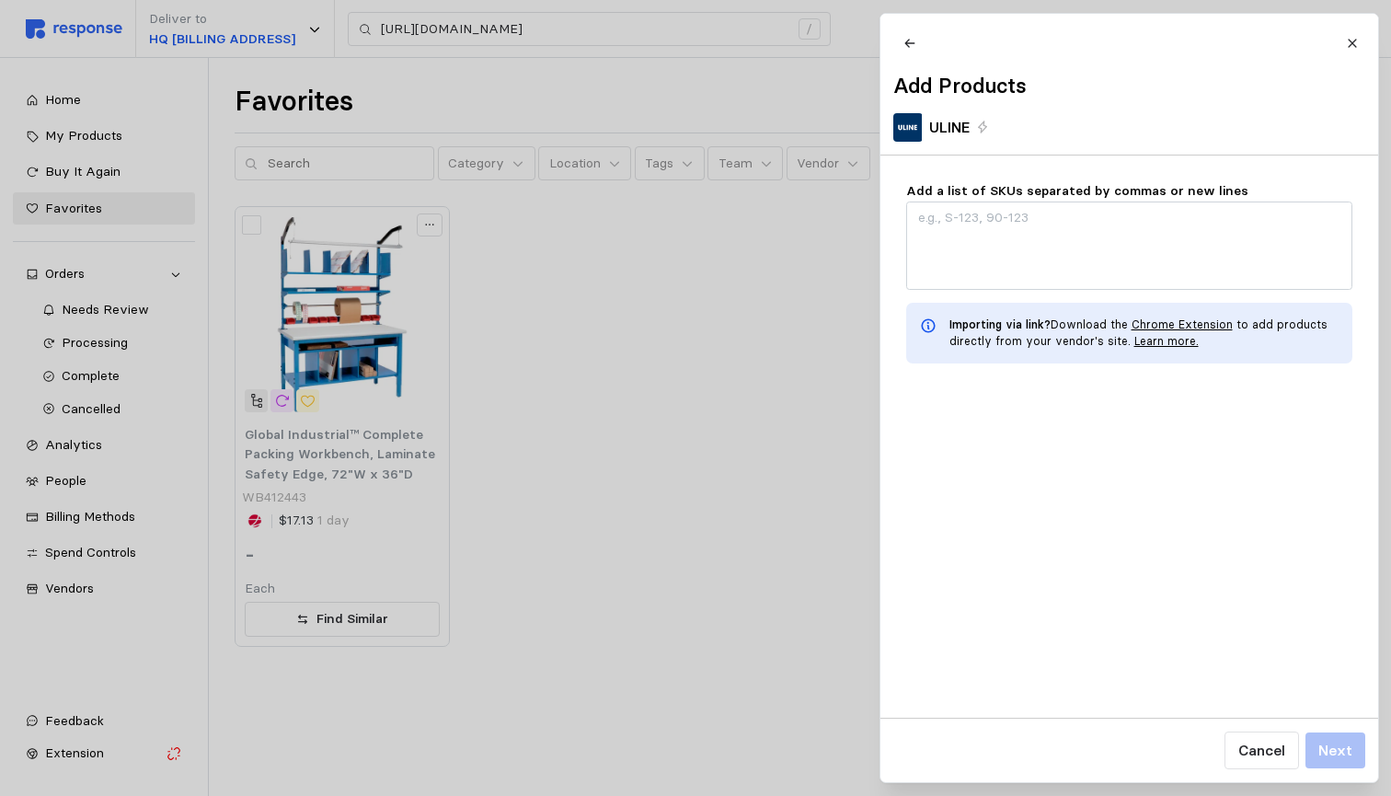
click at [1175, 331] on link "Chrome Extension" at bounding box center [1180, 324] width 101 height 14
click at [1356, 38] on icon at bounding box center [1352, 43] width 13 height 13
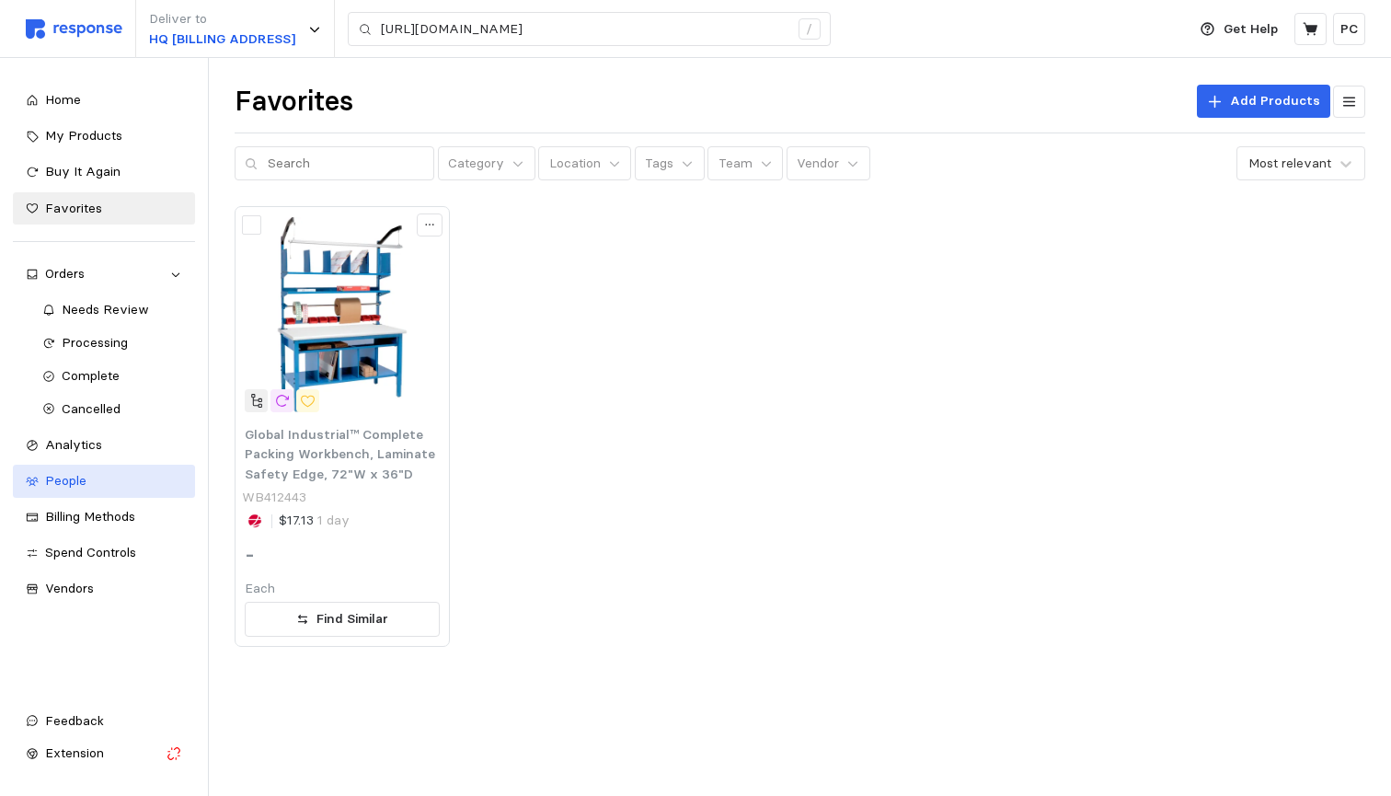
click at [65, 480] on span "People" at bounding box center [65, 480] width 41 height 17
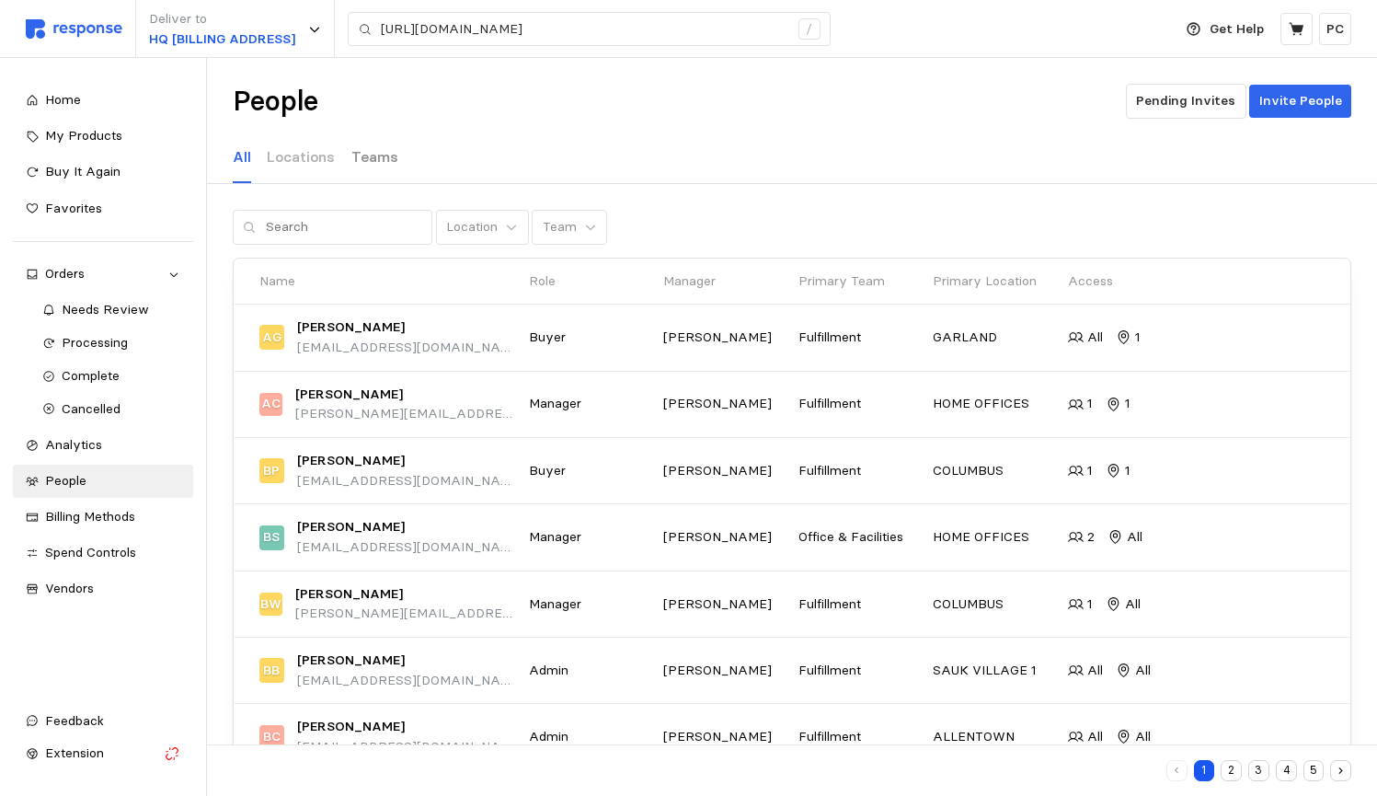
click at [386, 155] on p "Teams" at bounding box center [374, 156] width 47 height 23
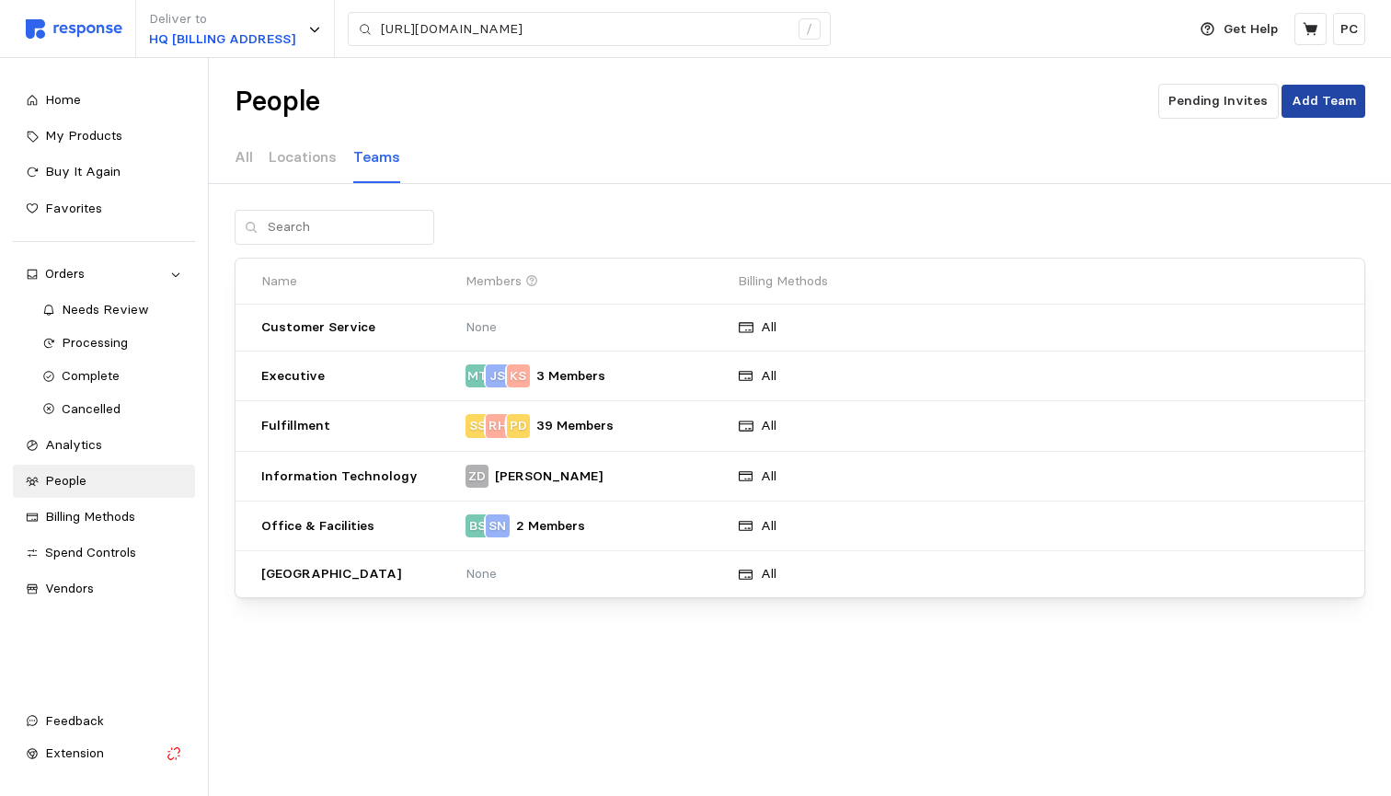
click at [1331, 101] on p "Add Team" at bounding box center [1323, 101] width 64 height 20
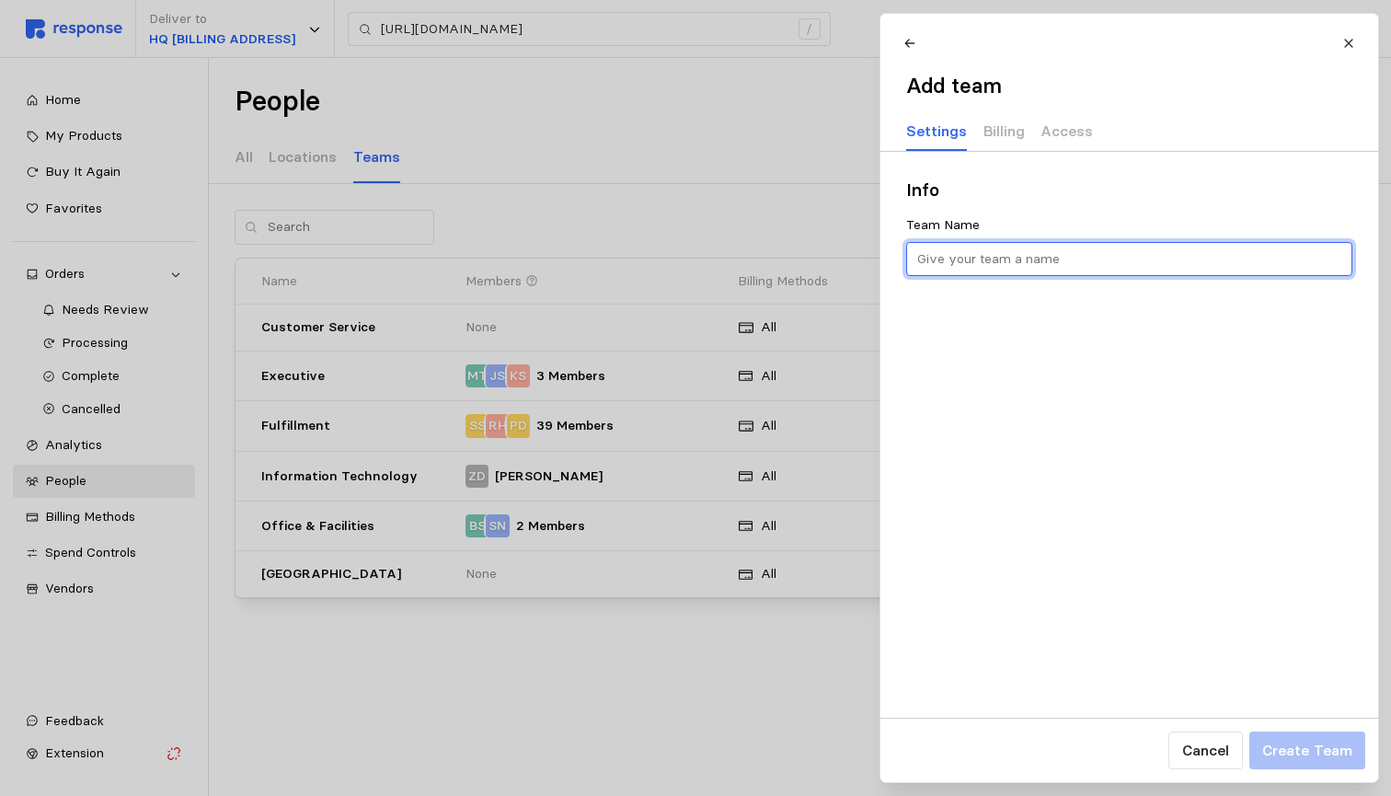
click at [984, 252] on input "text" at bounding box center [1128, 259] width 425 height 33
click at [998, 257] on input "Columbus" at bounding box center [1128, 259] width 425 height 33
type input "L"
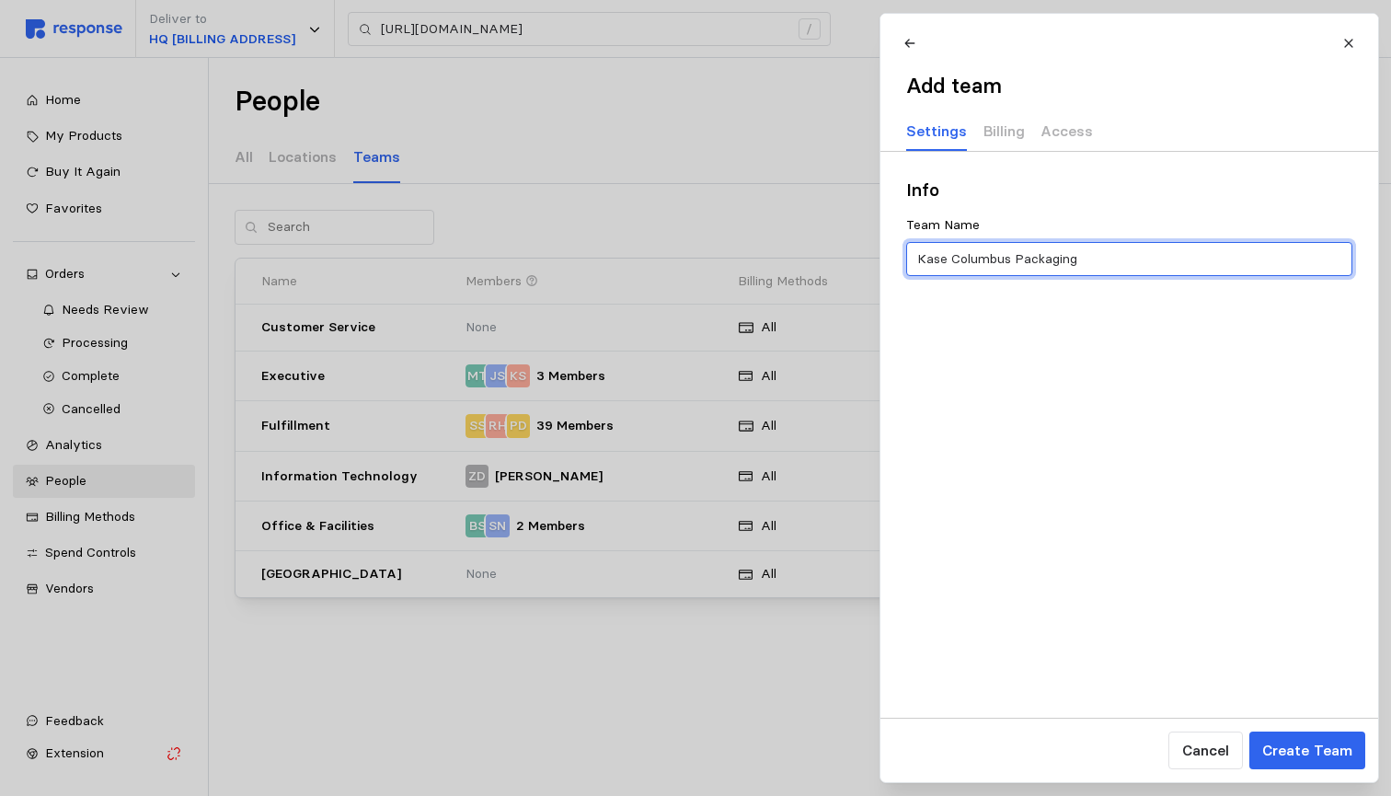
type input "Kase Columbus Packaging"
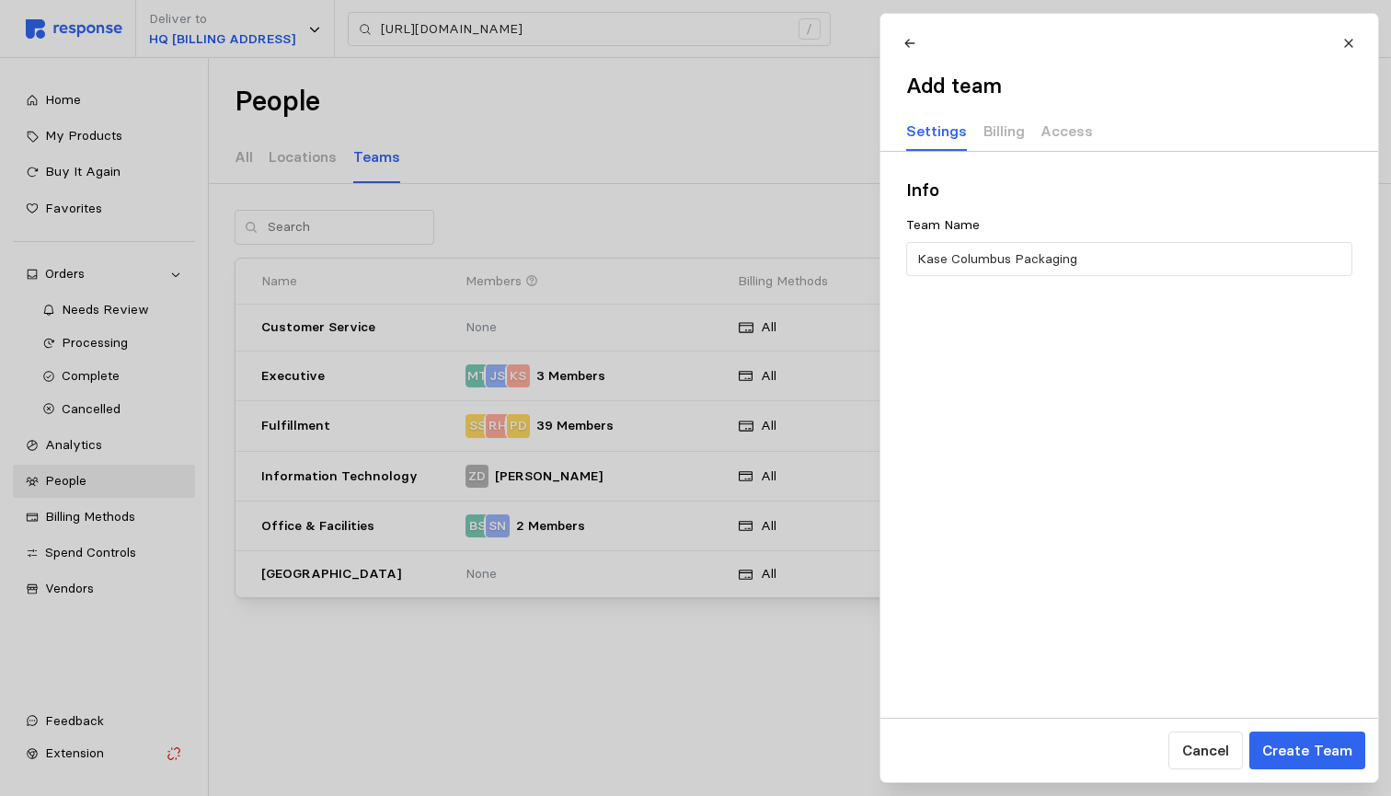
click at [1062, 349] on div "Info Team Name Kase Columbus Packaging" at bounding box center [1129, 435] width 498 height 566
click at [1299, 751] on p "Create Team" at bounding box center [1306, 750] width 90 height 23
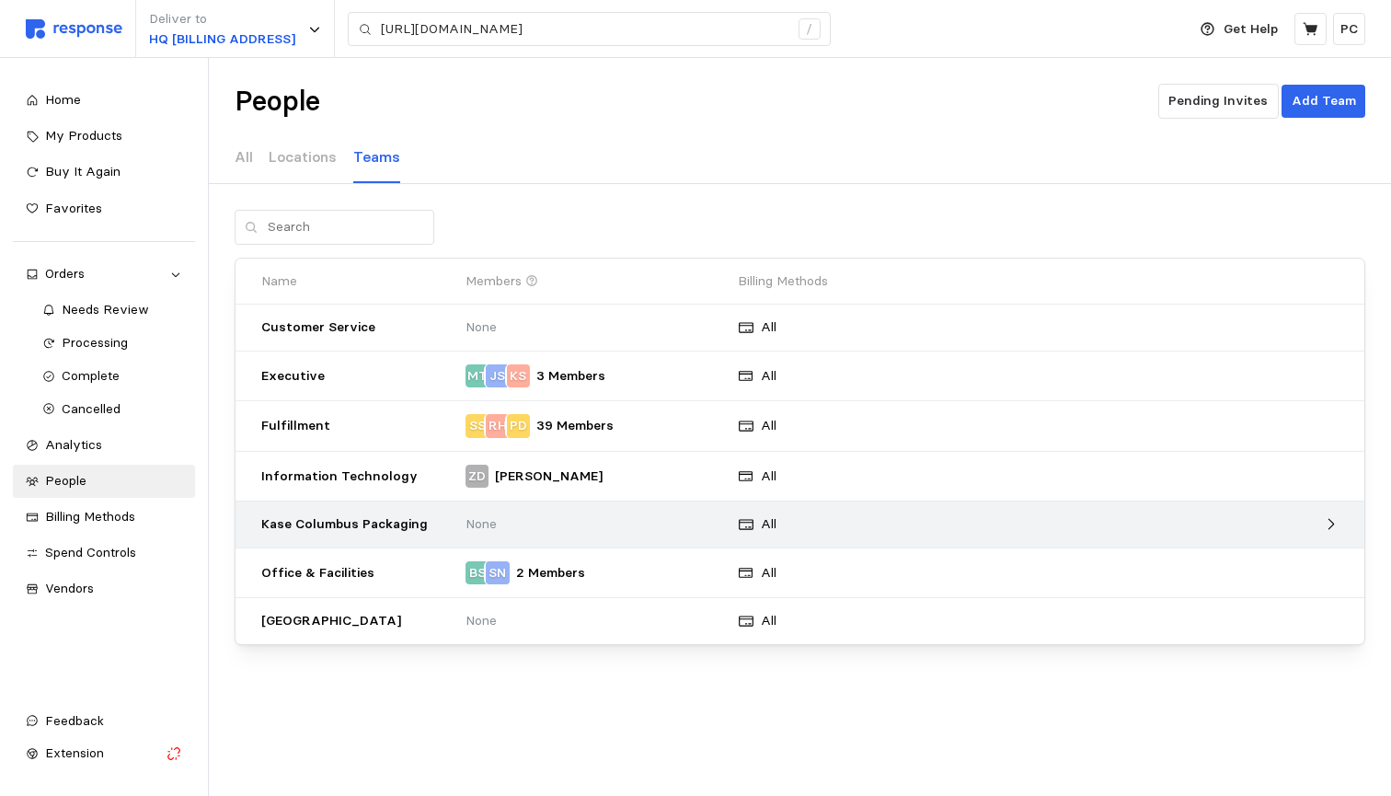
click at [327, 527] on p "Kase Columbus Packaging" at bounding box center [356, 524] width 191 height 20
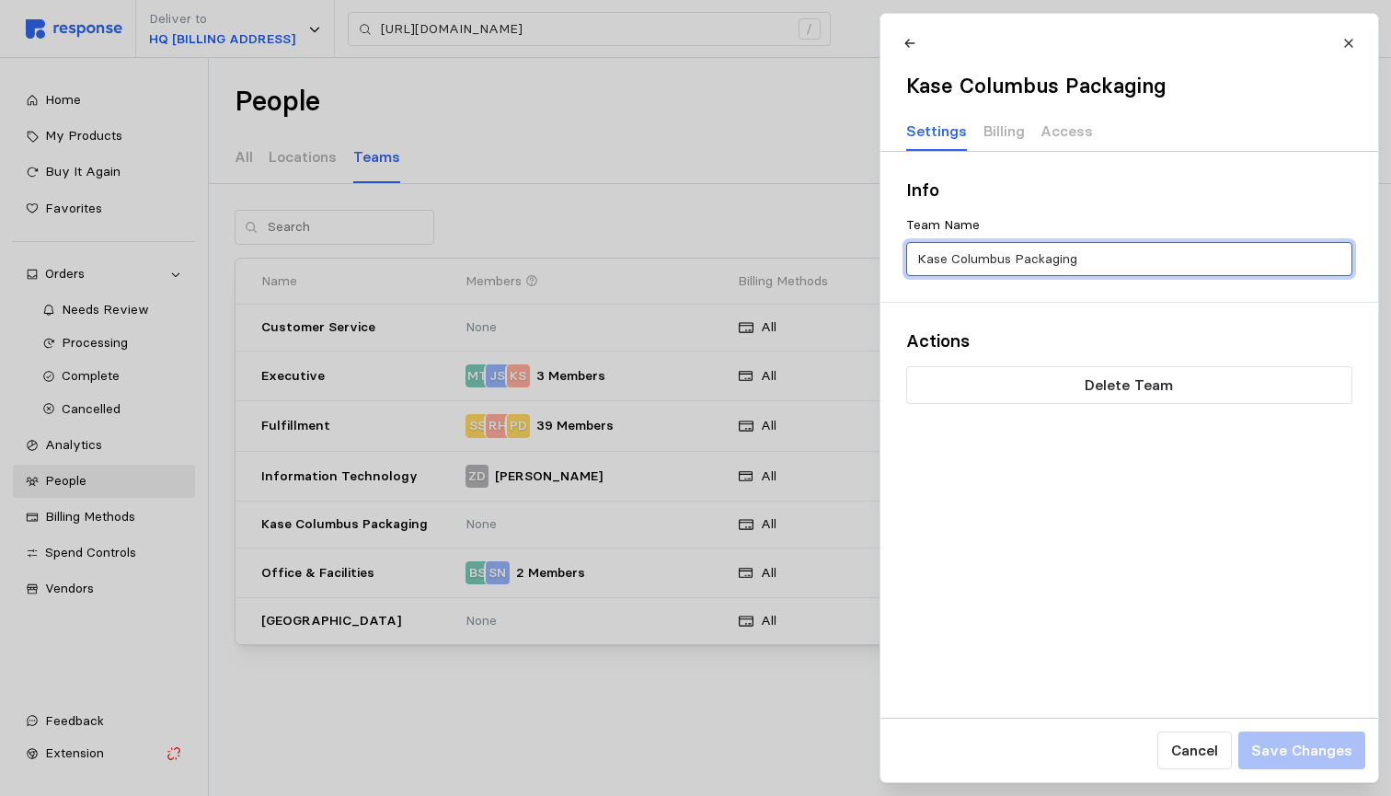
drag, startPoint x: 1012, startPoint y: 255, endPoint x: 951, endPoint y: 254, distance: 60.7
click at [951, 254] on input "Kase Columbus Packaging" at bounding box center [1128, 259] width 425 height 33
type input "Kase Packaging"
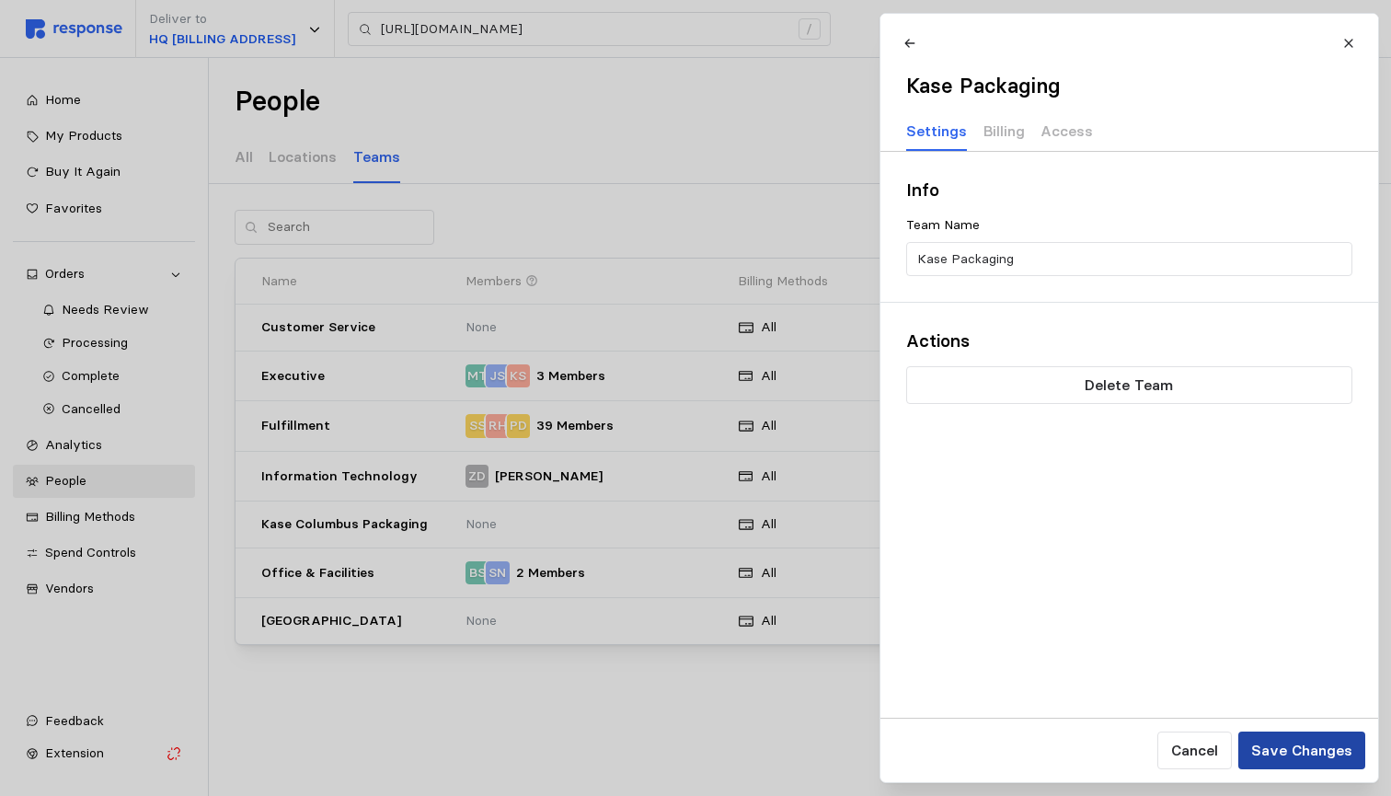
click at [1301, 749] on p "Save Changes" at bounding box center [1300, 750] width 101 height 23
